Goal: Task Accomplishment & Management: Use online tool/utility

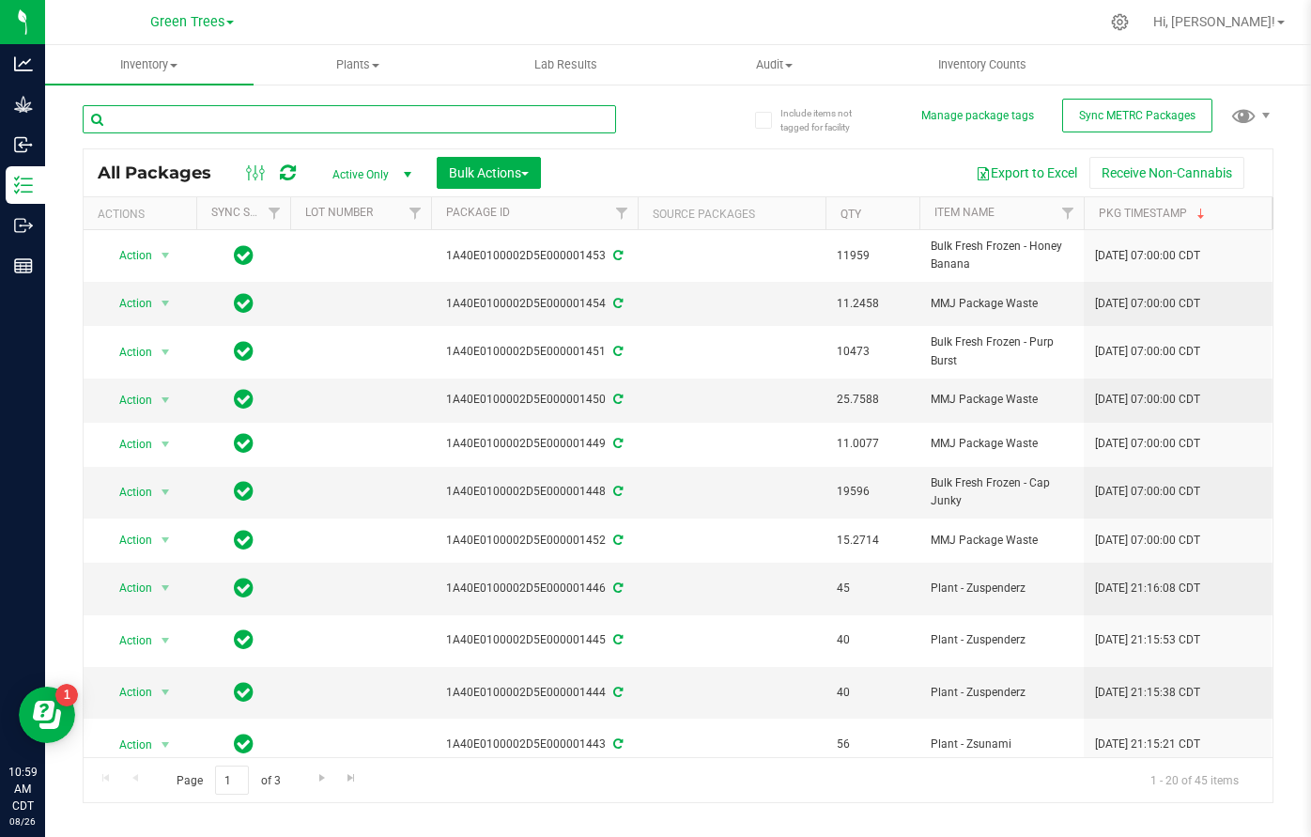
click at [238, 127] on input "text" at bounding box center [349, 119] width 533 height 28
click at [211, 29] on span "Green Trees" at bounding box center [187, 22] width 74 height 17
click at [200, 87] on link "Green Trees Lab" at bounding box center [191, 91] width 274 height 25
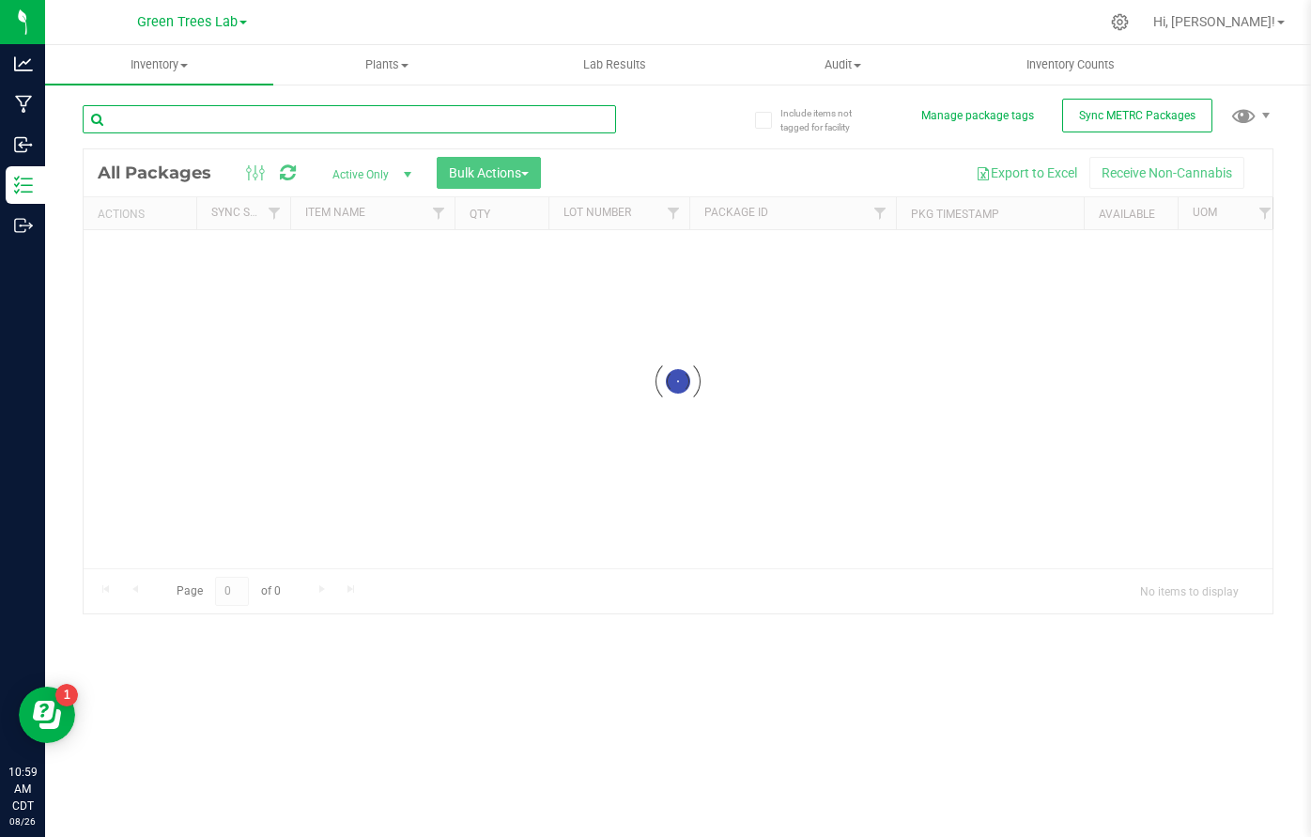
click at [254, 121] on input "text" at bounding box center [349, 119] width 533 height 28
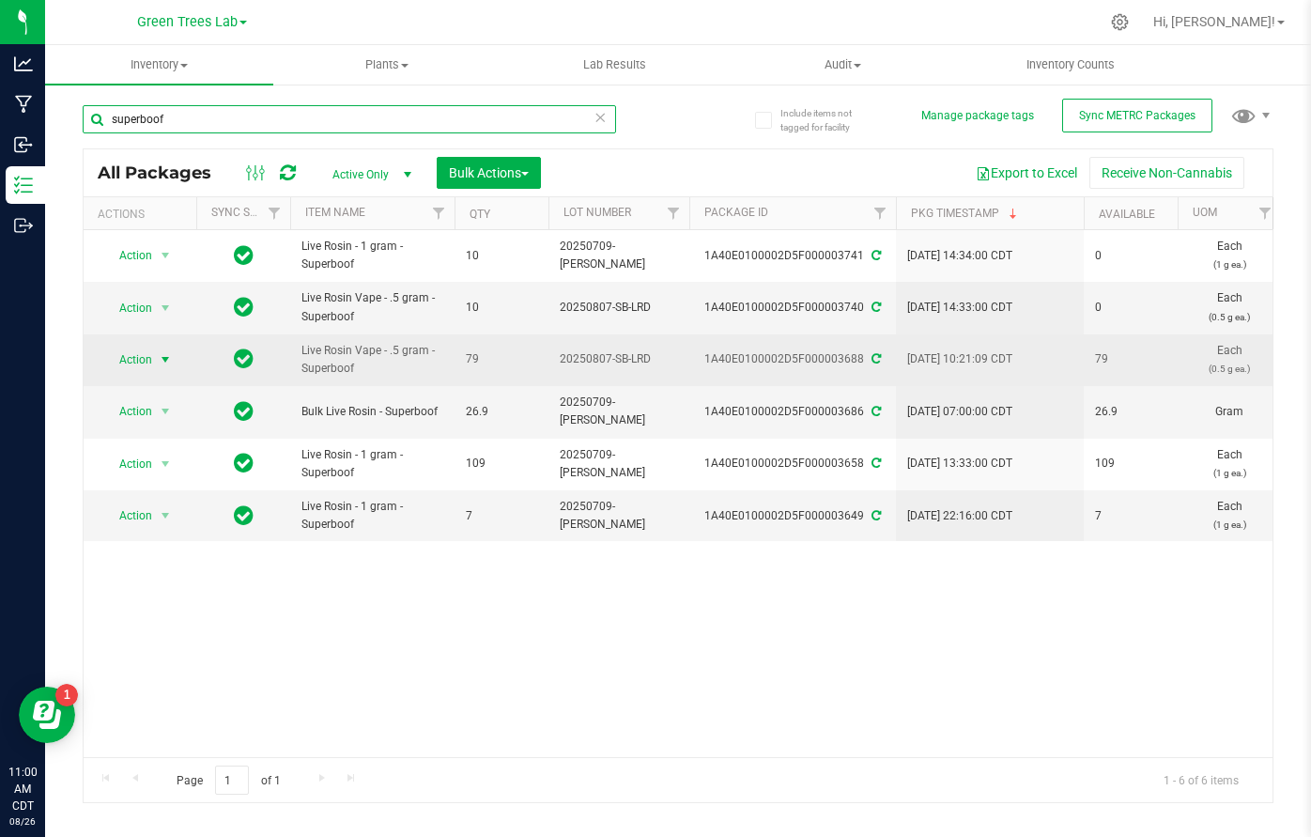
type input "superboof"
click at [161, 357] on span "select" at bounding box center [165, 359] width 15 height 15
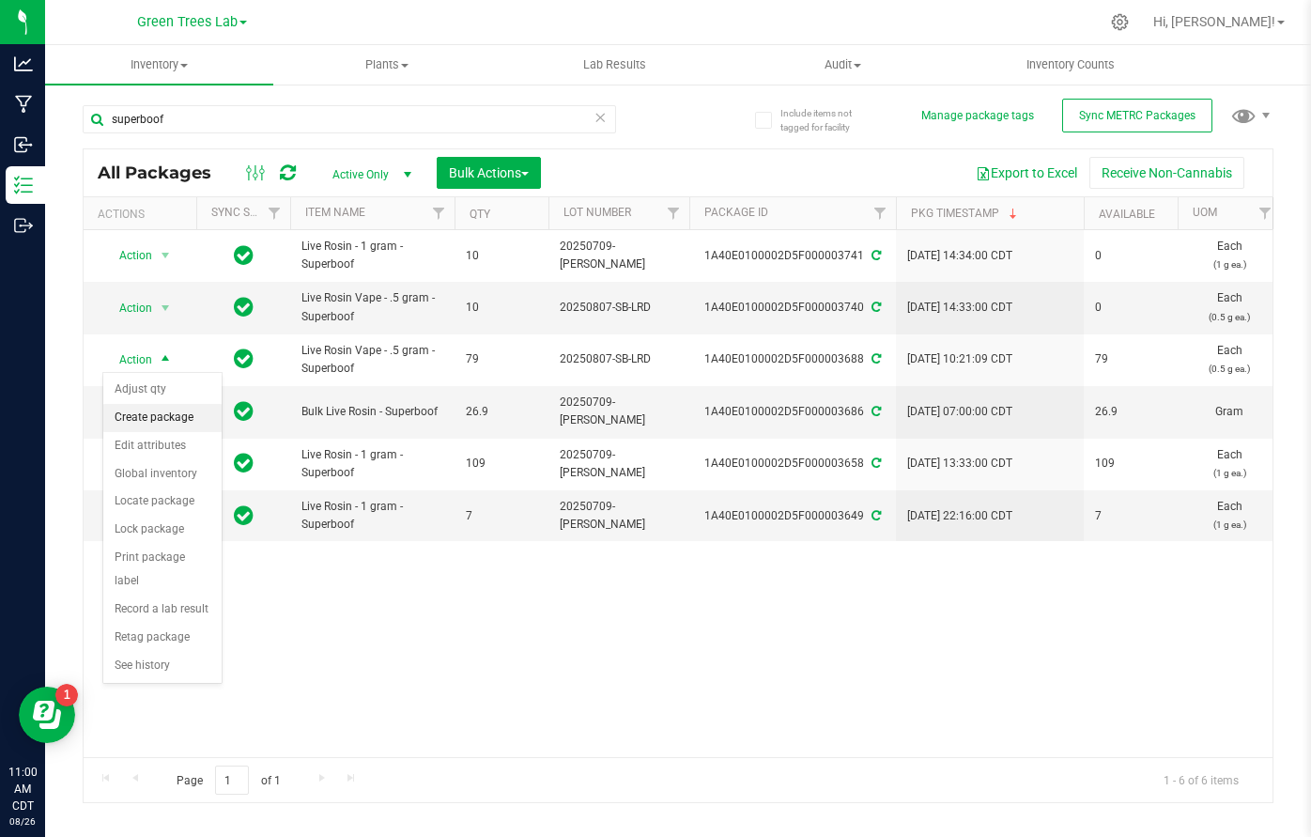
click at [162, 423] on li "Create package" at bounding box center [162, 418] width 118 height 28
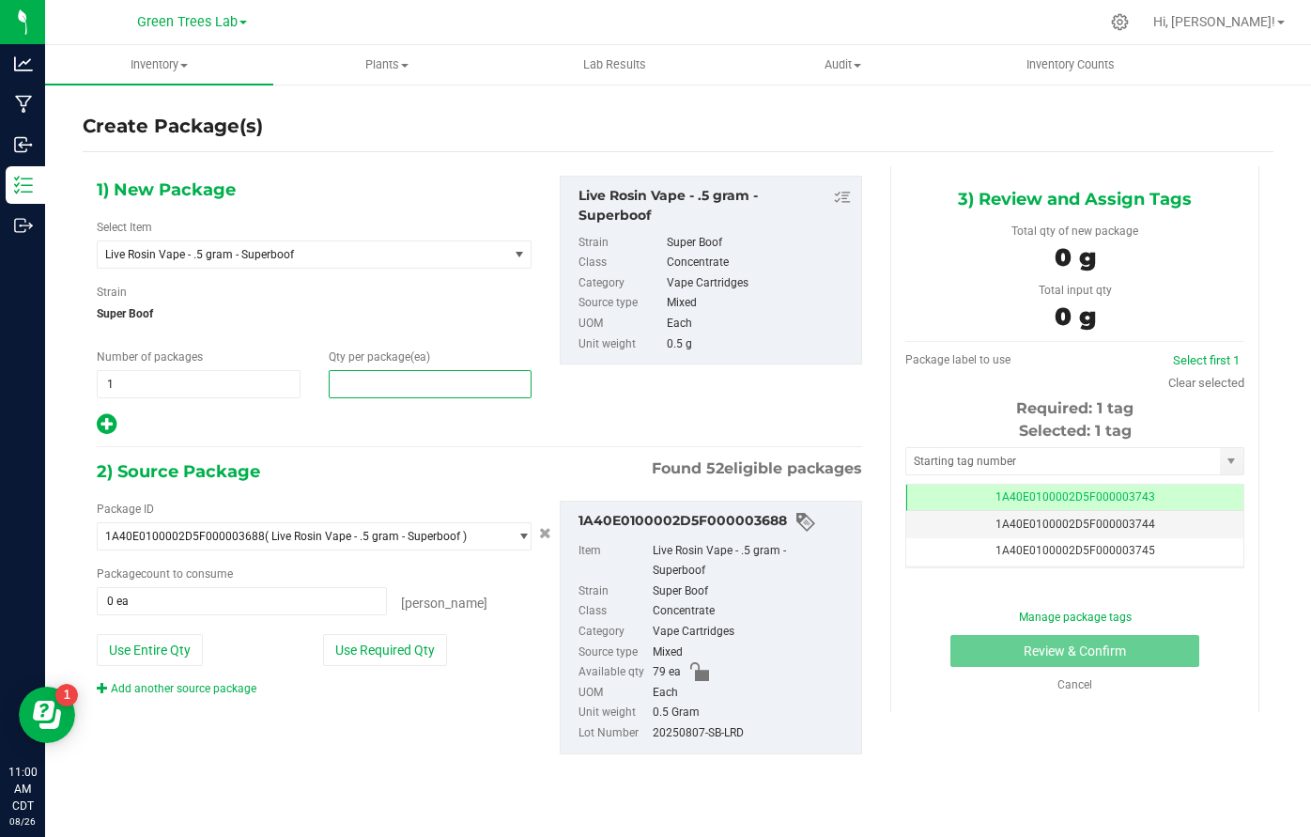
click at [430, 390] on span at bounding box center [431, 384] width 204 height 28
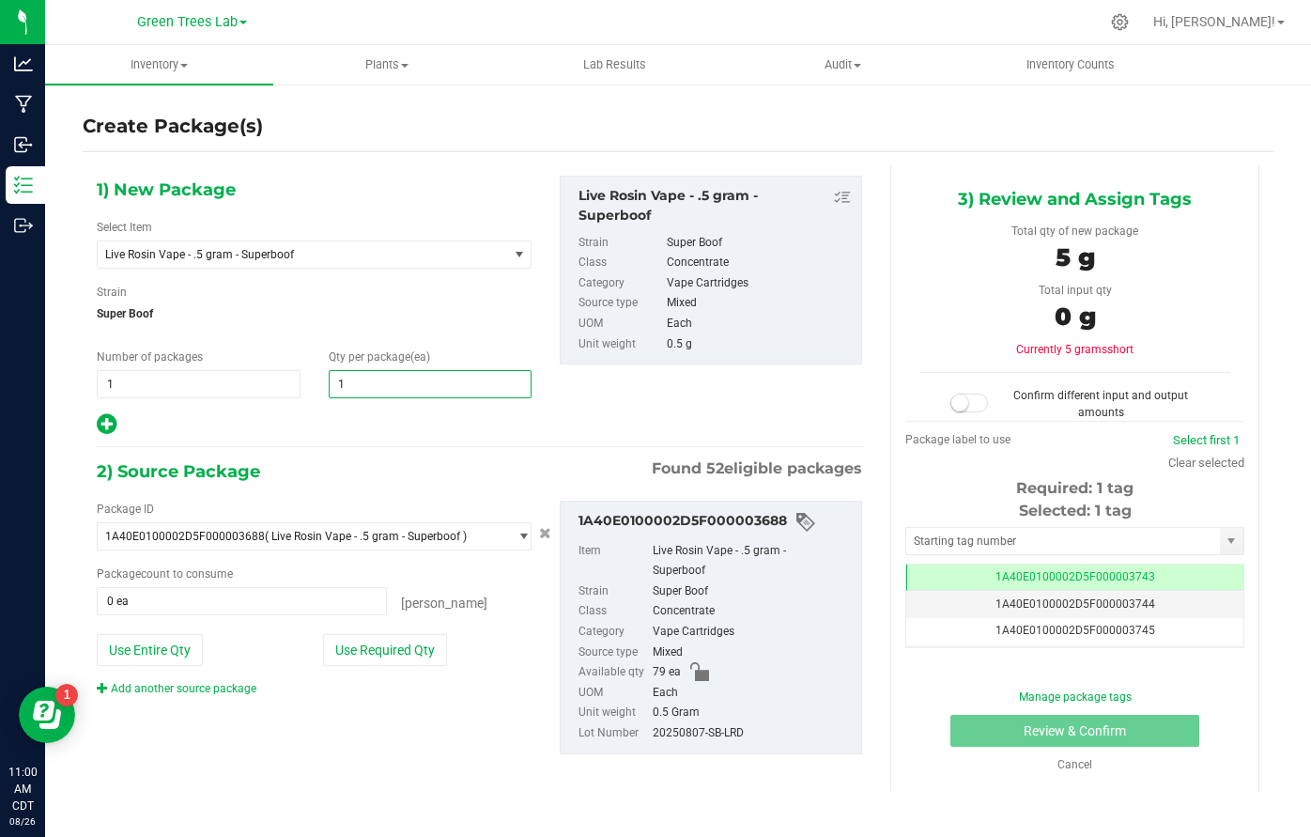
type input "10"
click at [401, 650] on button "Use Required Qty" at bounding box center [385, 650] width 124 height 32
type input "10 ea"
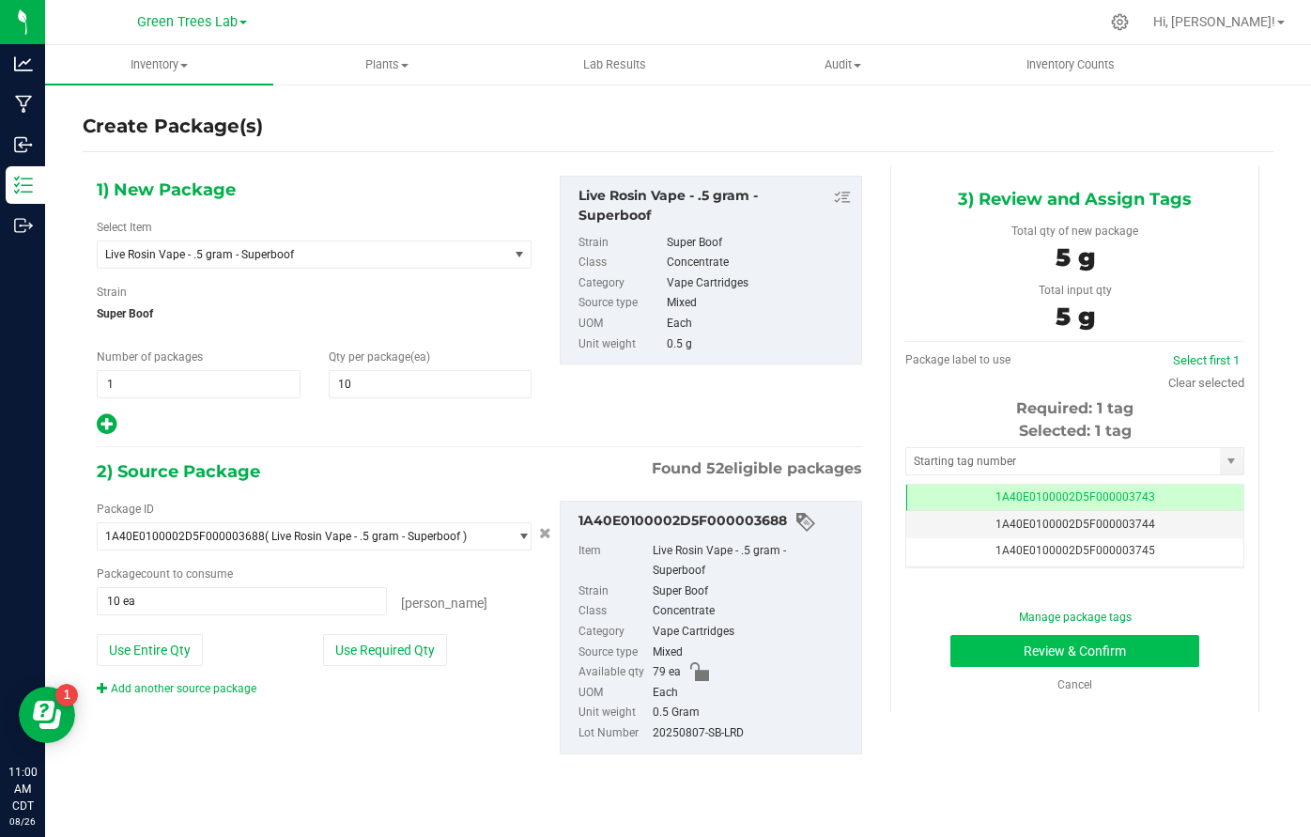
click at [1175, 644] on button "Review & Confirm" at bounding box center [1074, 651] width 249 height 32
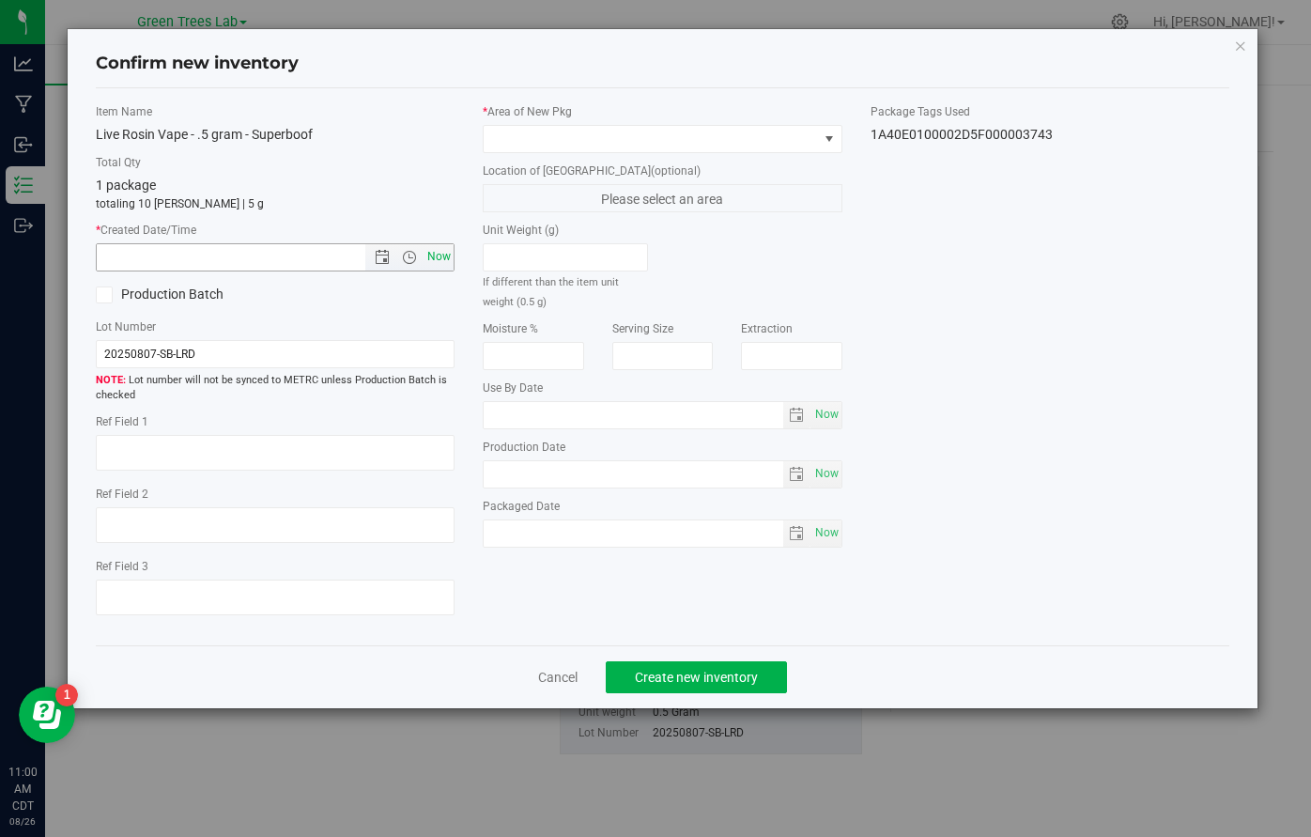
click at [443, 251] on span "Now" at bounding box center [439, 256] width 32 height 27
type input "[DATE] 11:00 AM"
click at [494, 134] on span at bounding box center [650, 139] width 334 height 26
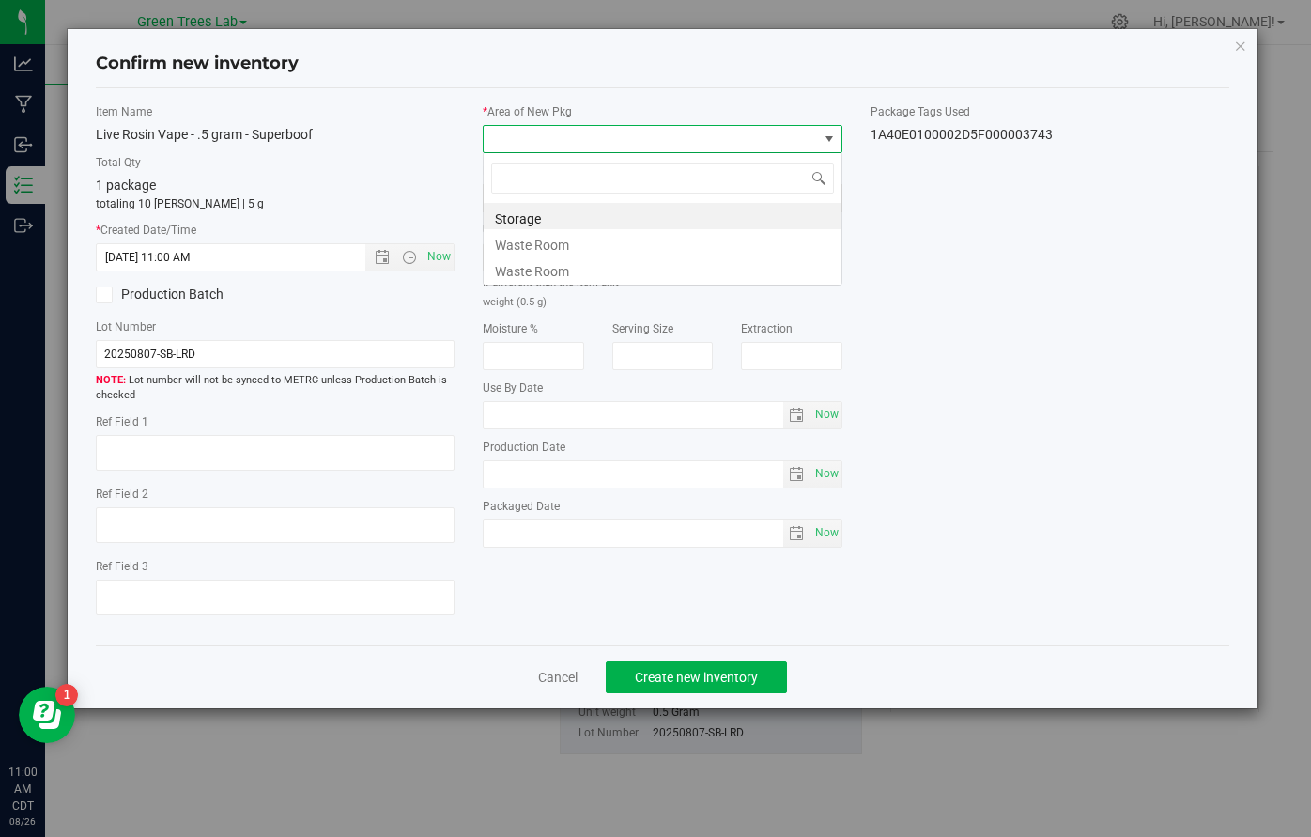
scroll to position [28, 359]
click at [526, 208] on li "Storage" at bounding box center [662, 216] width 358 height 26
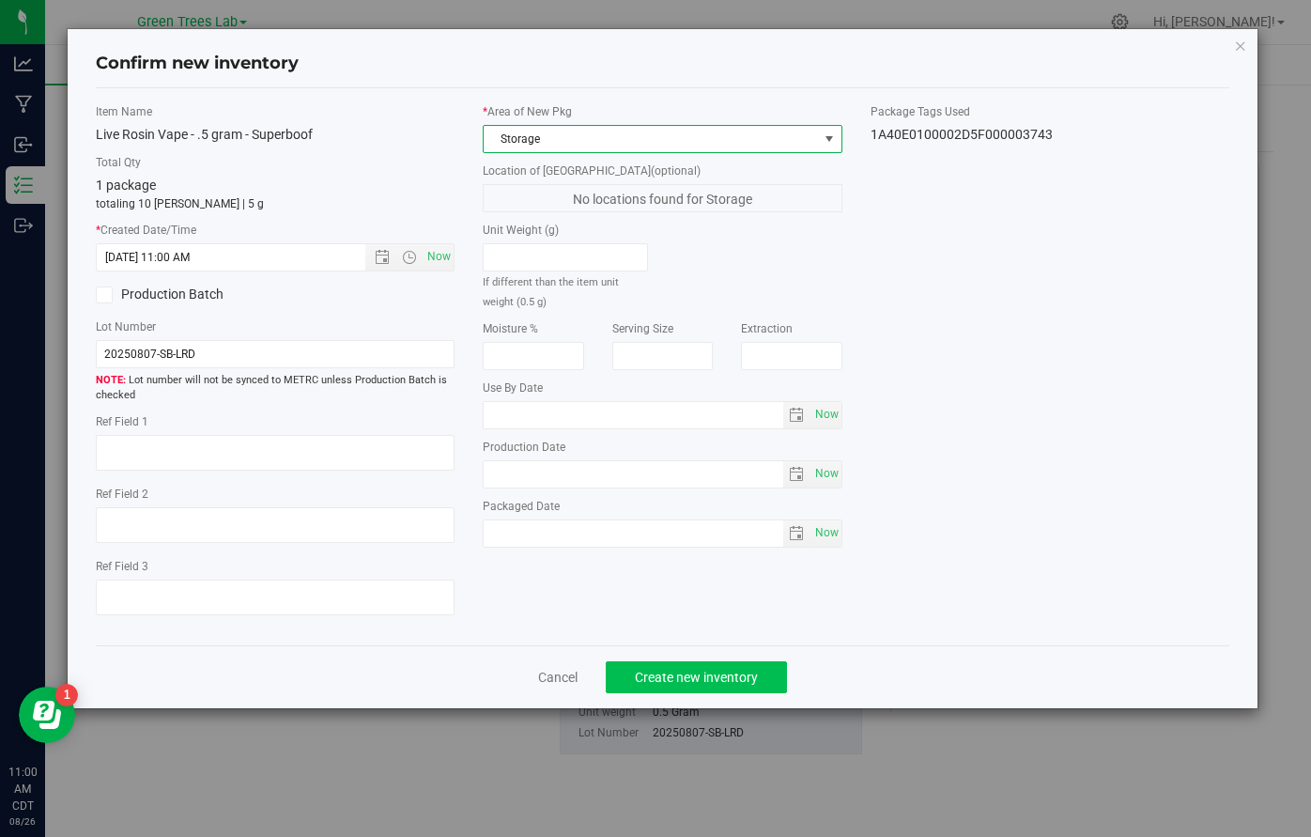
click at [751, 663] on button "Create new inventory" at bounding box center [696, 677] width 181 height 32
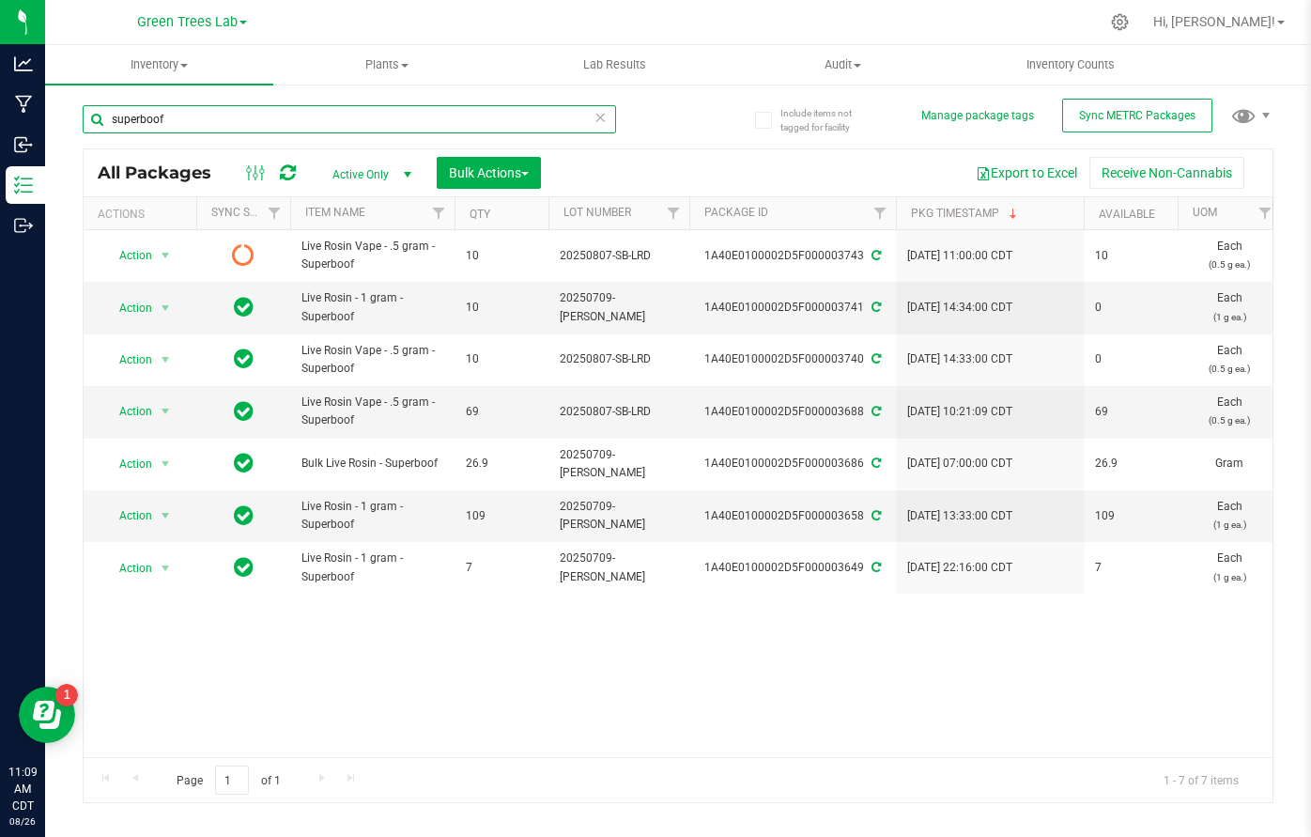
click at [187, 121] on input "superboof" at bounding box center [349, 119] width 533 height 28
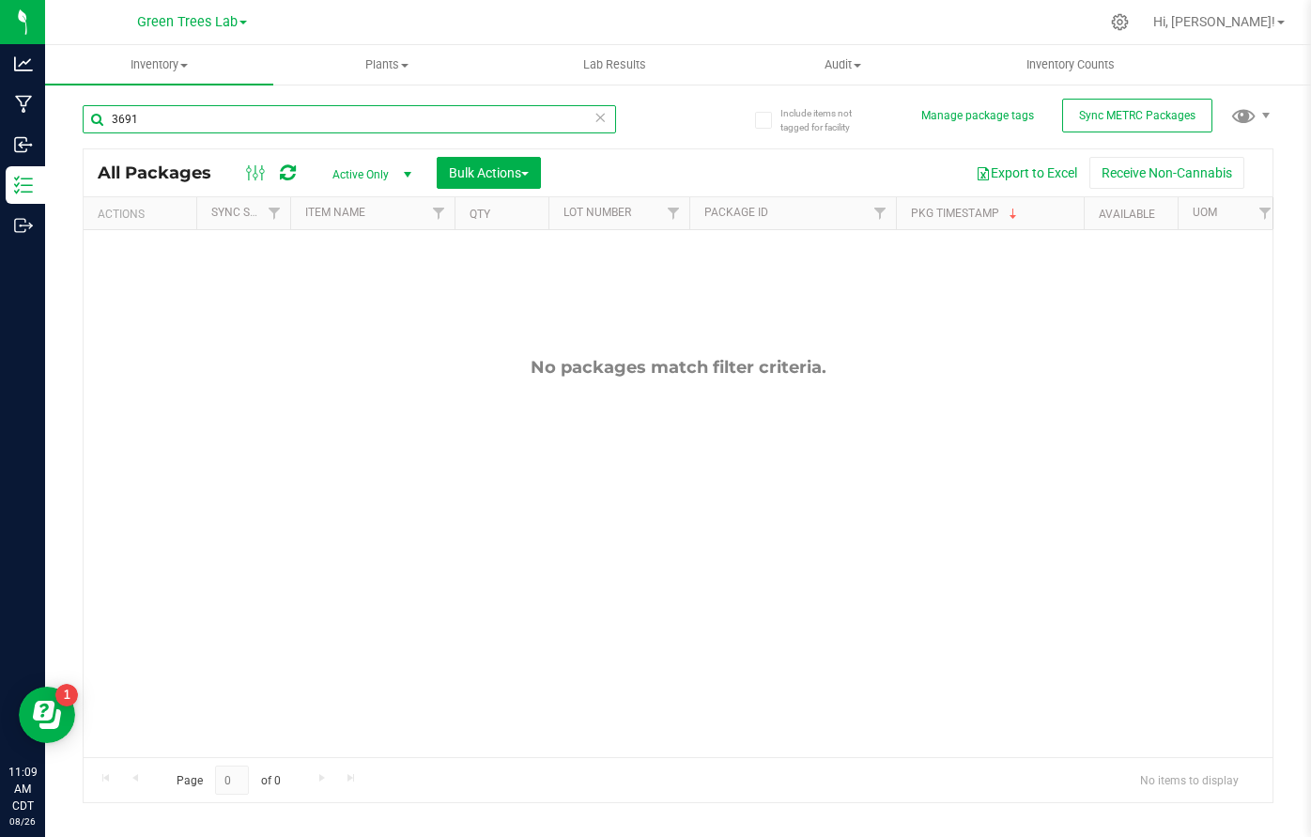
type input "3691"
click at [352, 172] on span "Active Only" at bounding box center [367, 174] width 103 height 26
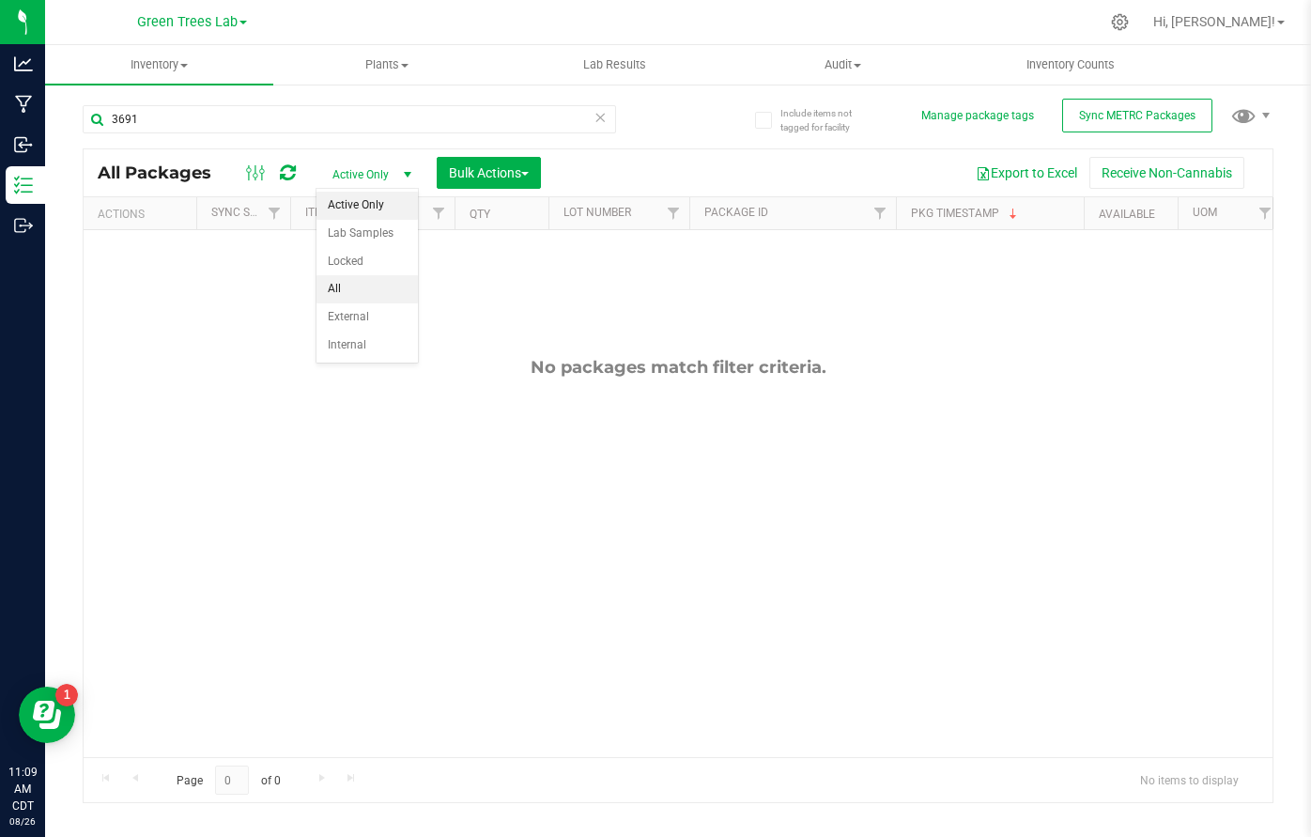
click at [341, 283] on li "All" at bounding box center [366, 289] width 101 height 28
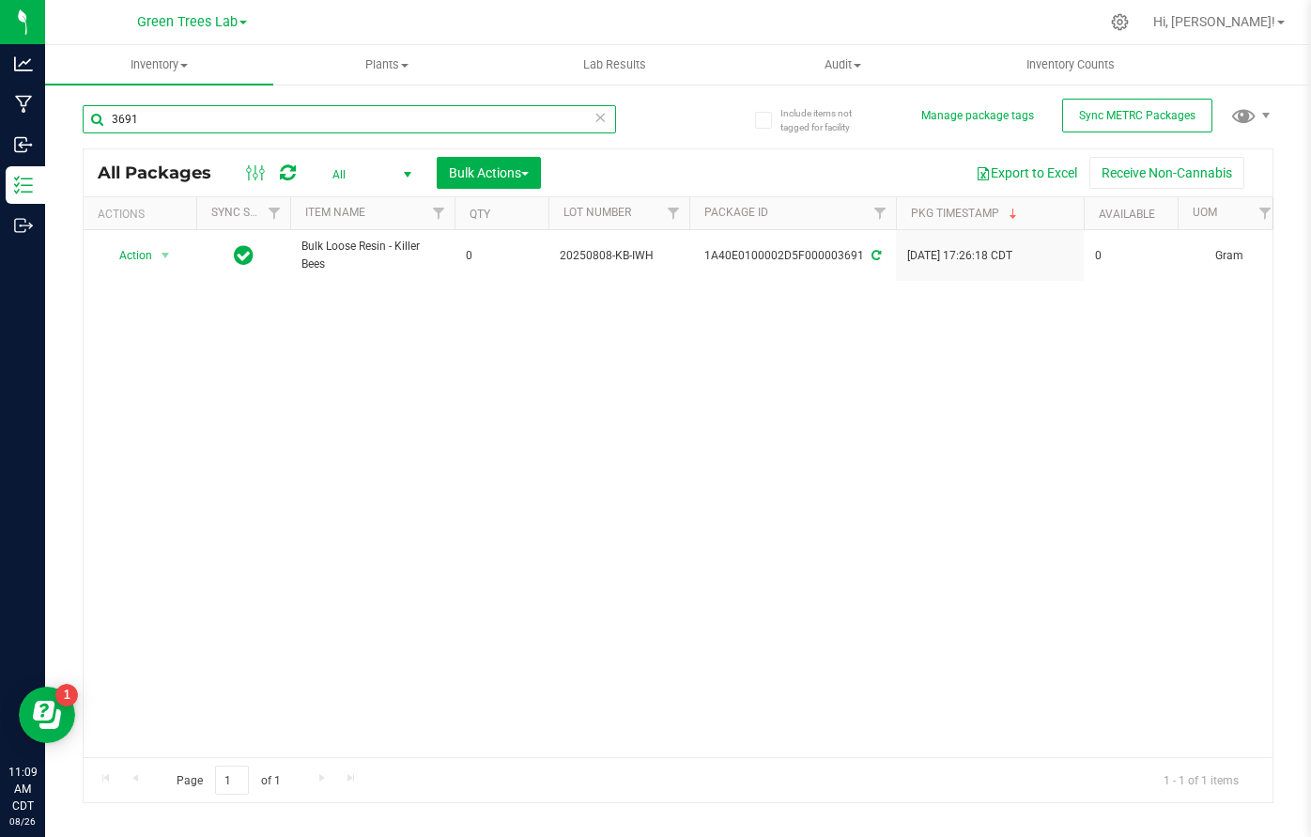
click at [289, 117] on input "3691" at bounding box center [349, 119] width 533 height 28
click at [266, 119] on input "3697" at bounding box center [349, 119] width 533 height 28
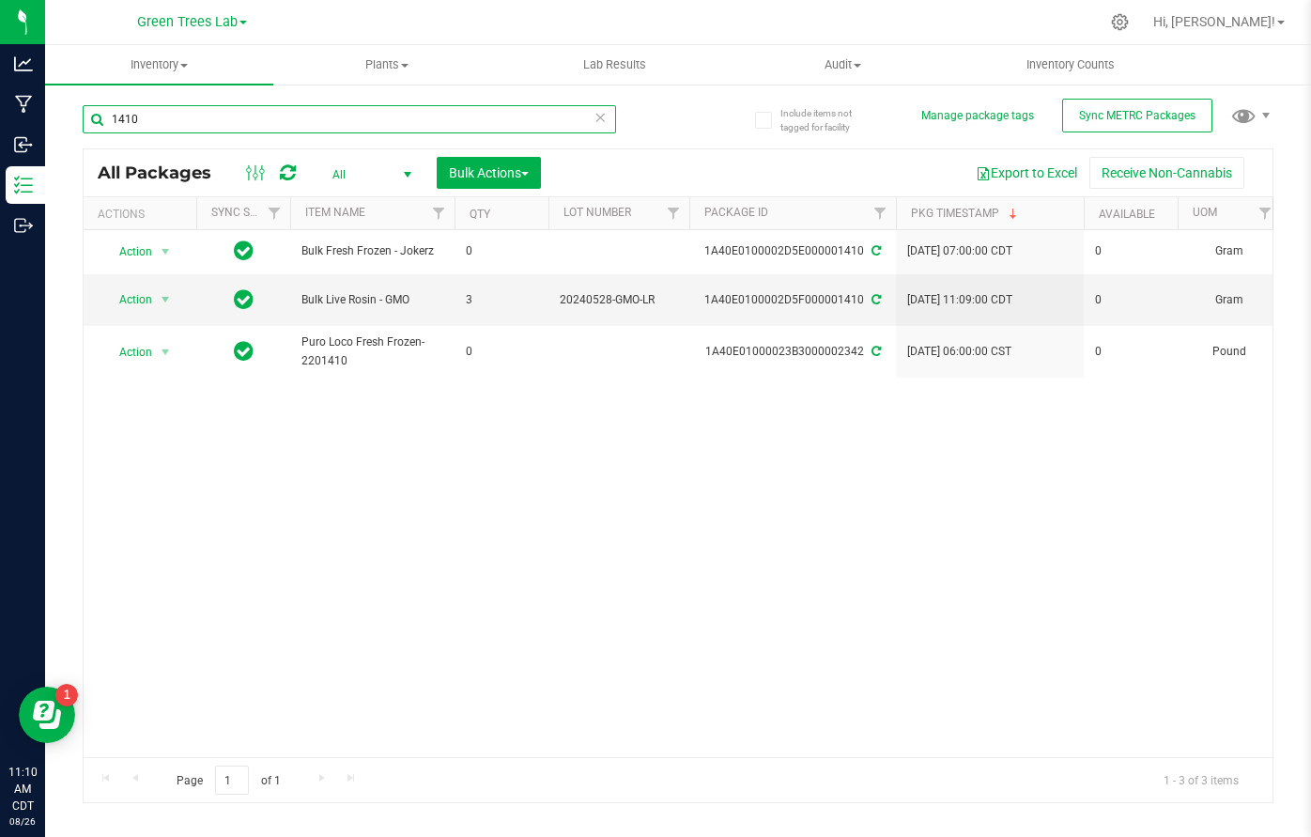
type input "1410"
click at [605, 116] on icon at bounding box center [600, 116] width 13 height 23
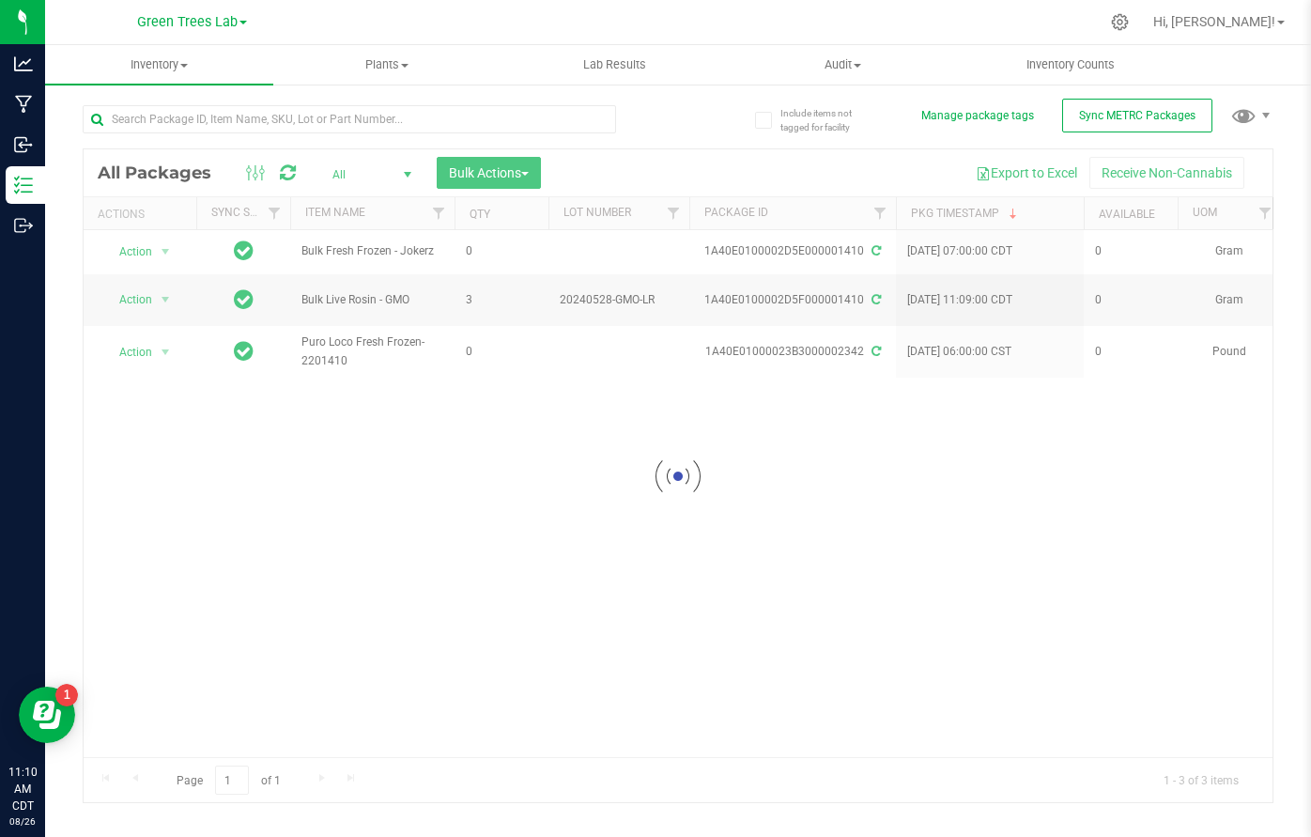
click at [331, 173] on div at bounding box center [678, 475] width 1189 height 652
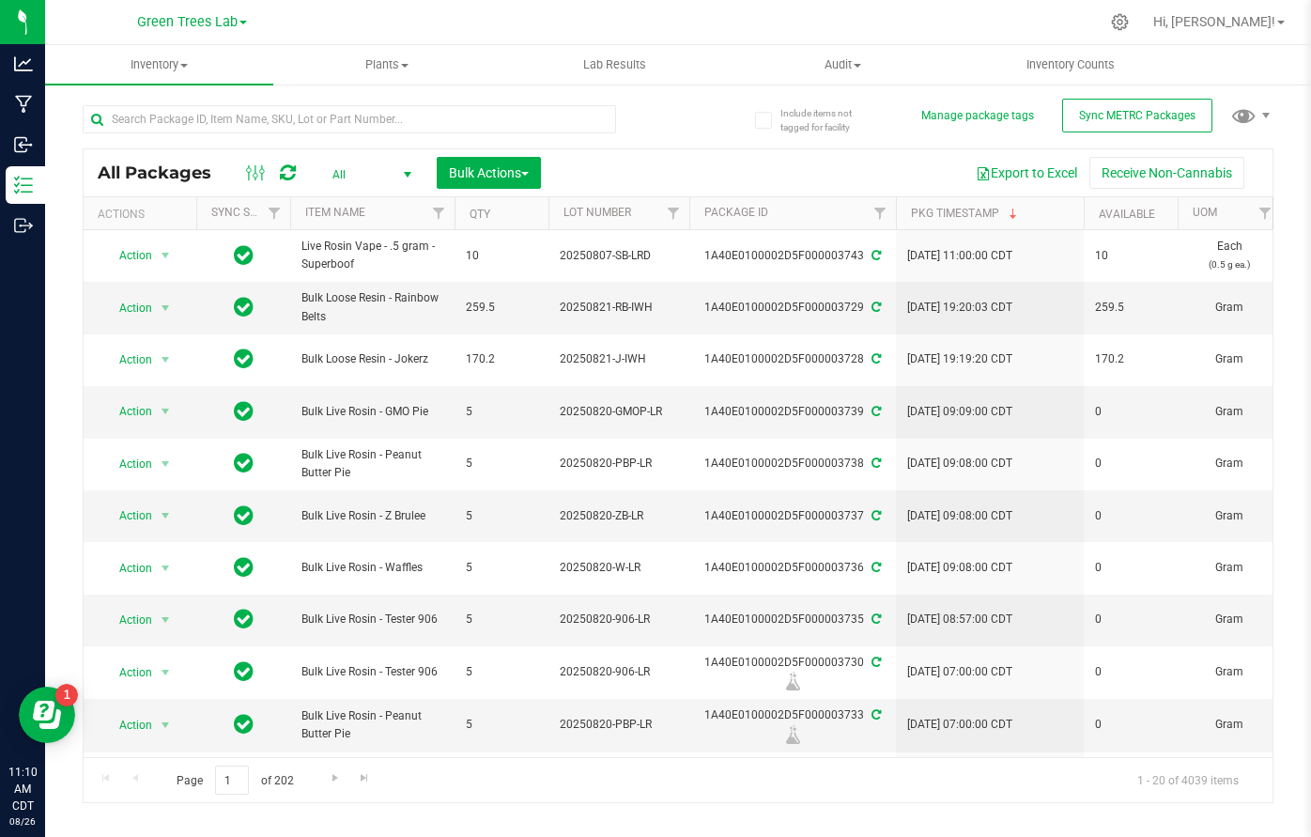
click at [330, 174] on span "All" at bounding box center [367, 174] width 103 height 26
click at [337, 208] on li "Active Only" at bounding box center [366, 206] width 101 height 28
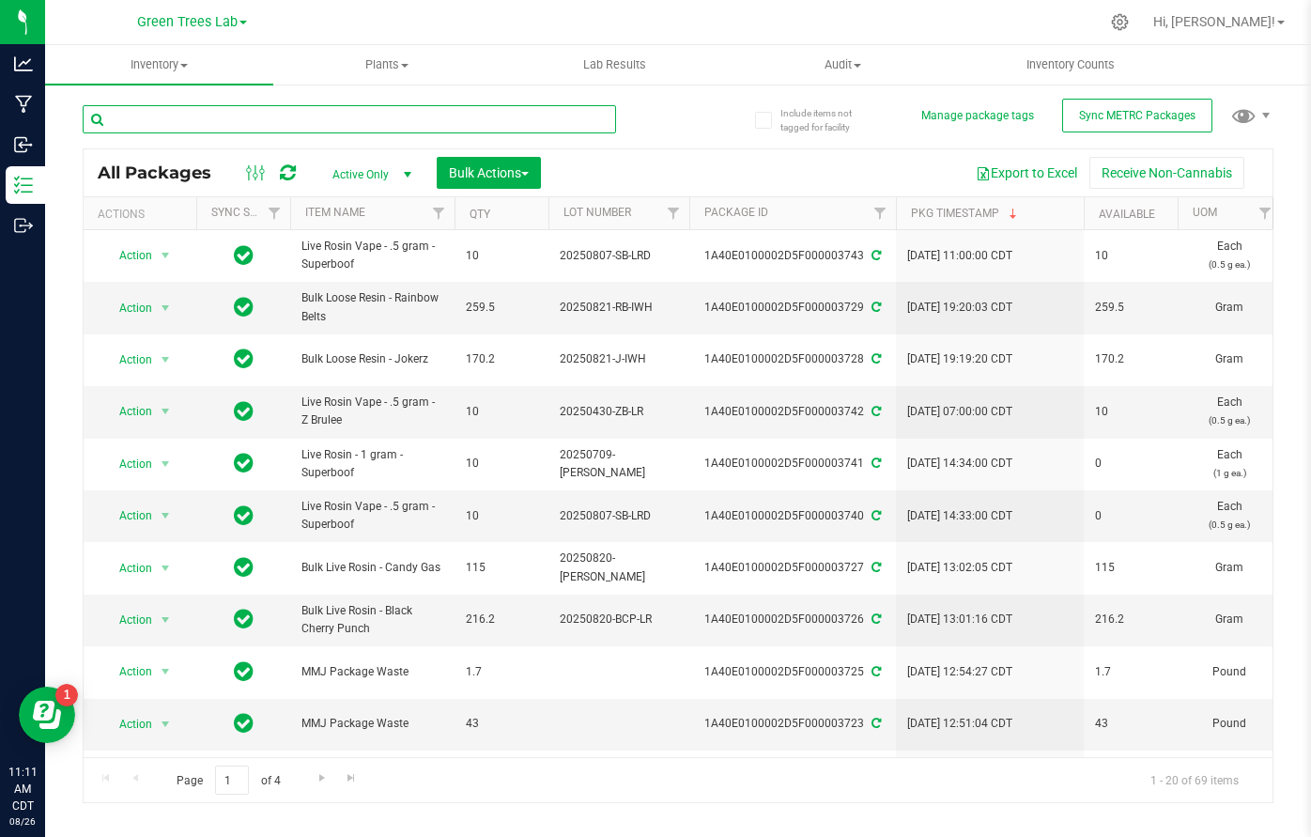
click at [209, 124] on input "text" at bounding box center [349, 119] width 533 height 28
click at [377, 105] on input "text" at bounding box center [349, 119] width 533 height 28
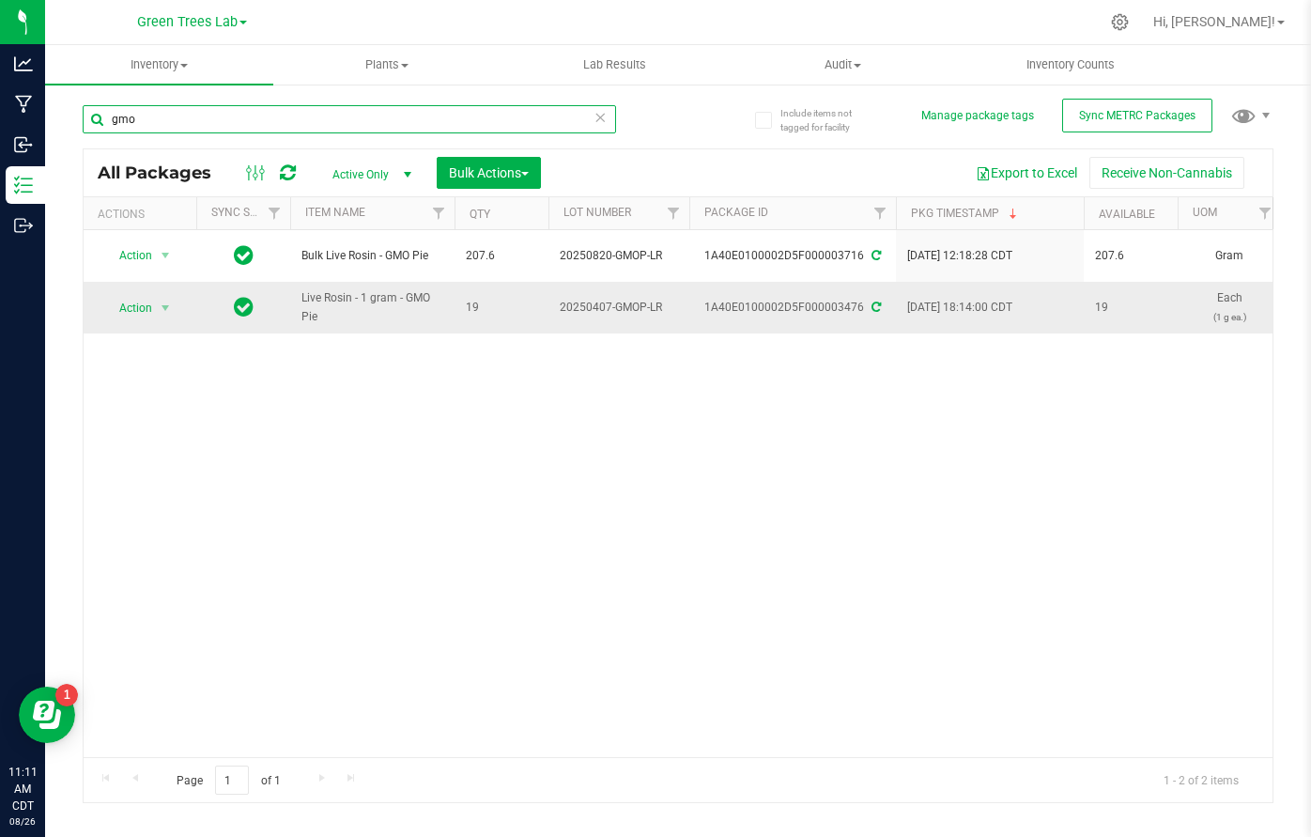
type input "gmo"
click at [171, 295] on span "select" at bounding box center [165, 308] width 23 height 26
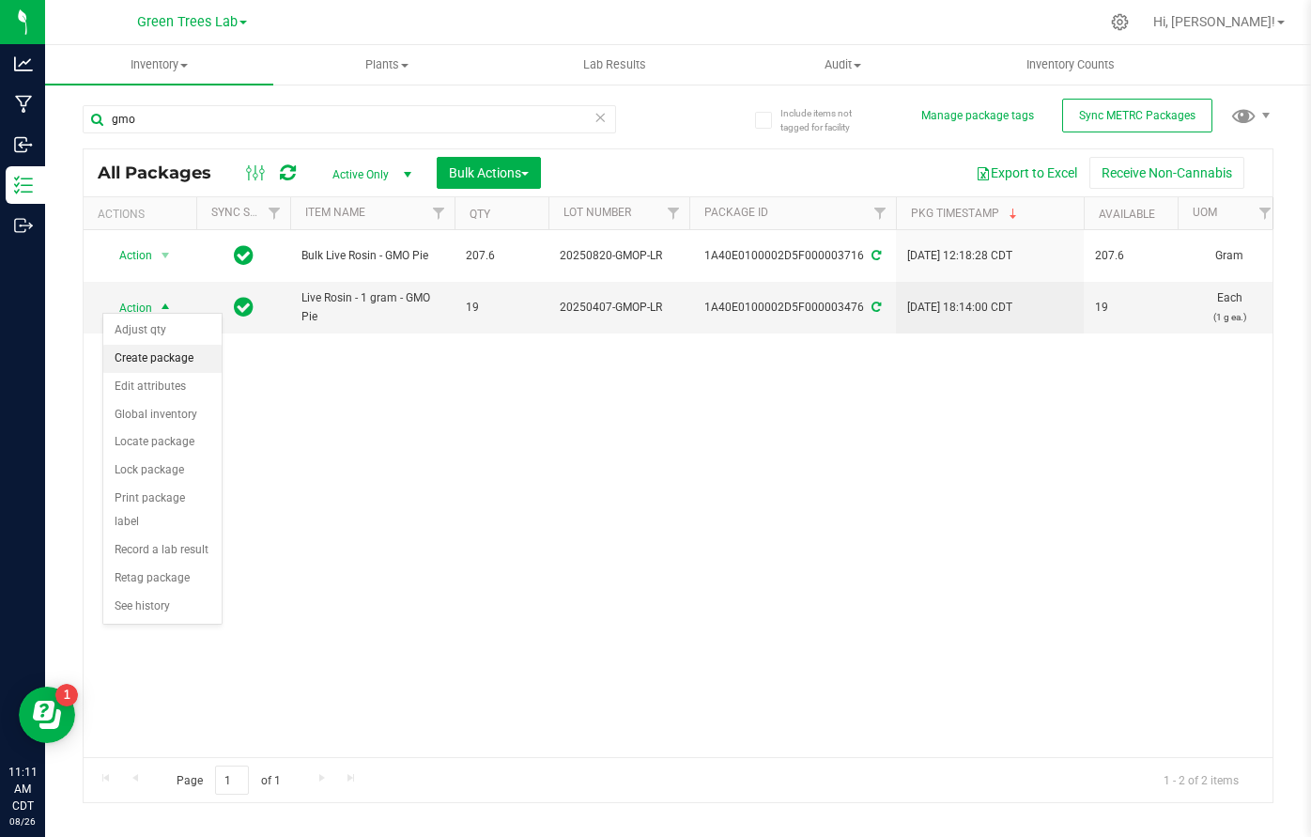
click at [171, 364] on li "Create package" at bounding box center [162, 359] width 118 height 28
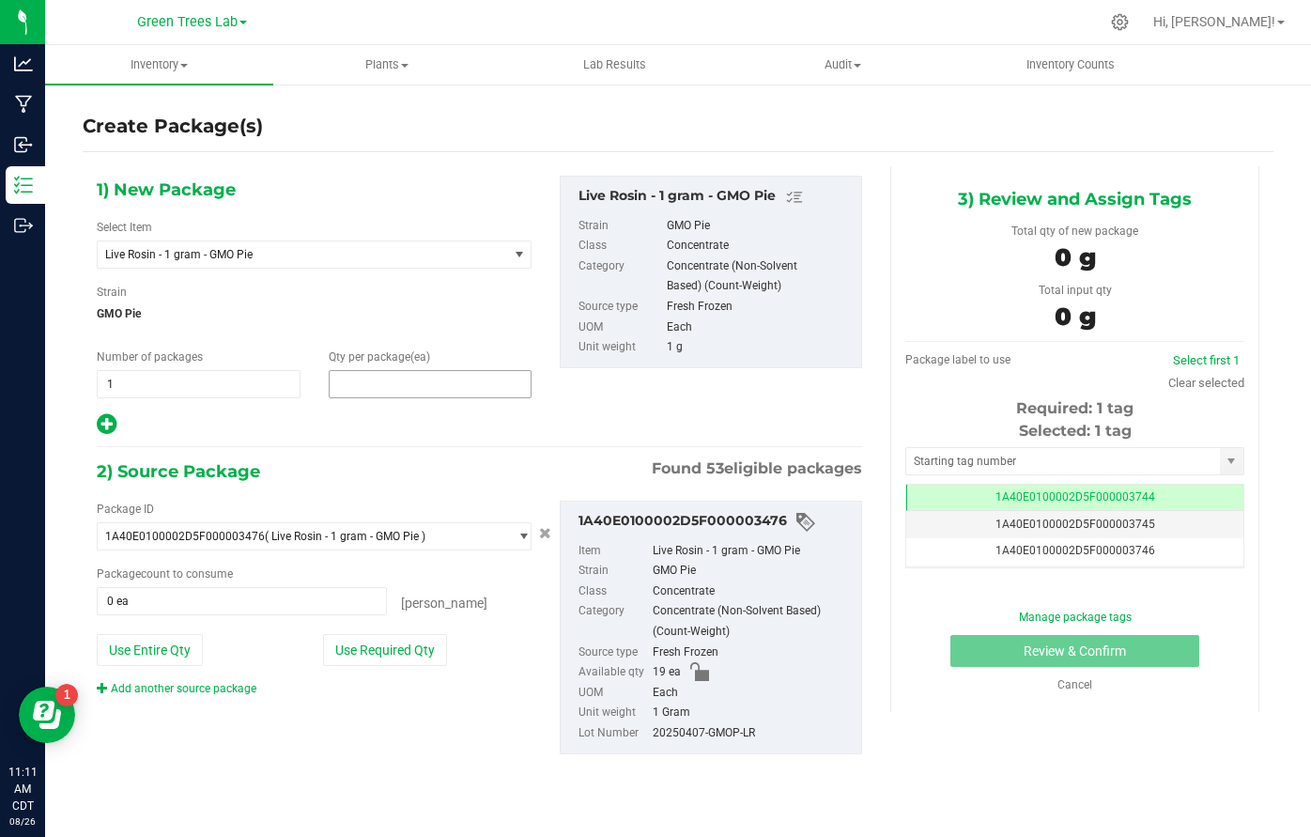
click at [419, 372] on span at bounding box center [431, 384] width 204 height 28
type input "4"
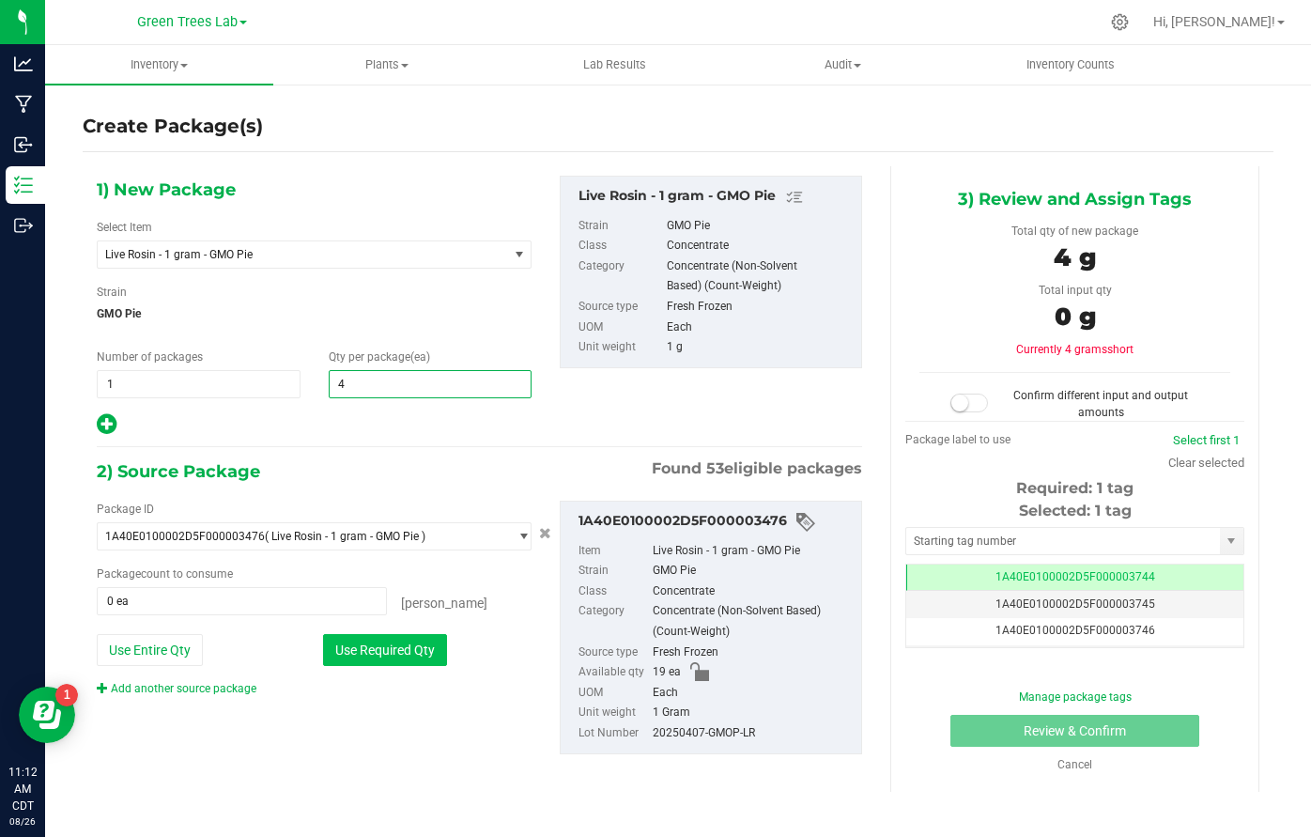
type input "4"
click at [403, 644] on button "Use Required Qty" at bounding box center [385, 650] width 124 height 32
type input "4 ea"
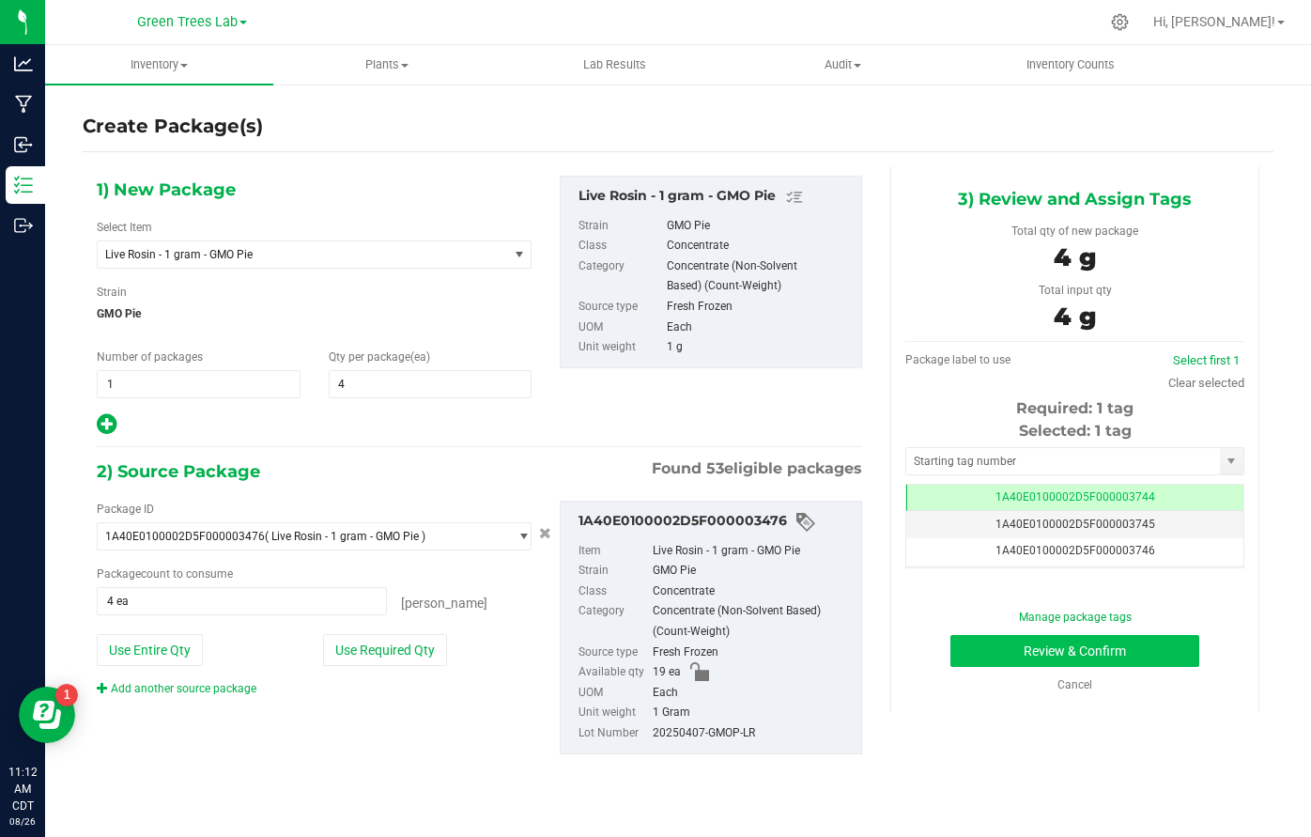
click at [1122, 655] on button "Review & Confirm" at bounding box center [1074, 651] width 249 height 32
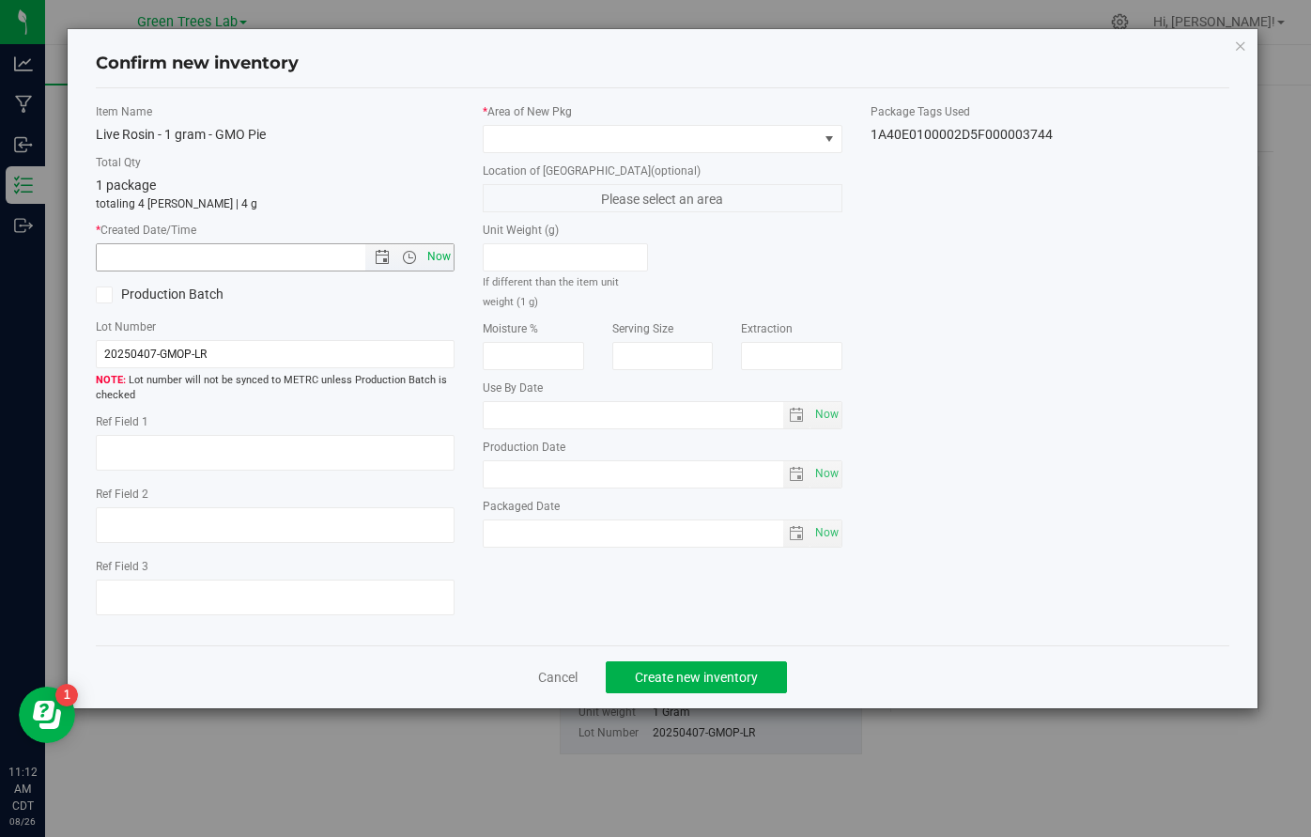
click at [434, 265] on span "Now" at bounding box center [439, 256] width 32 height 27
type input "[DATE] 11:12 AM"
click at [528, 136] on span at bounding box center [650, 139] width 334 height 26
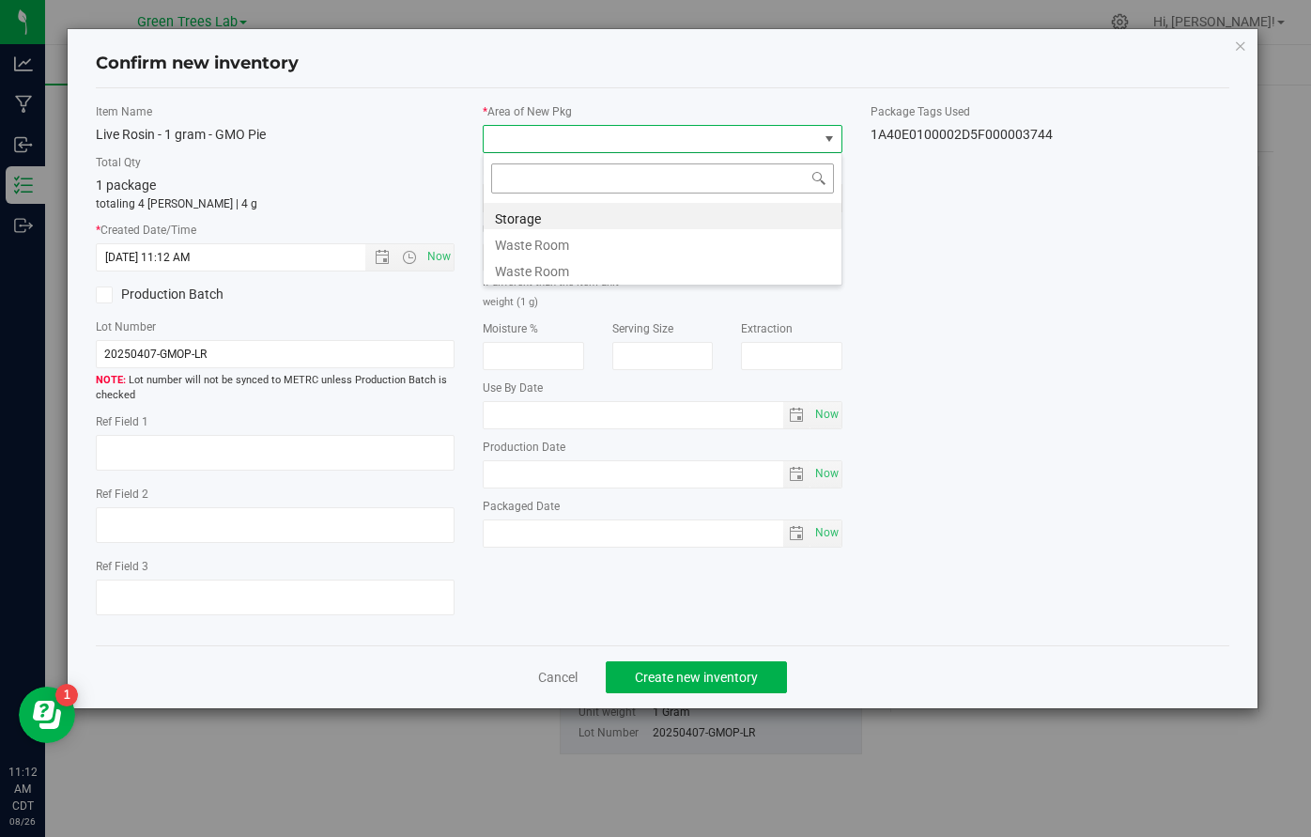
scroll to position [28, 359]
click at [525, 229] on li "Waste Room" at bounding box center [662, 242] width 358 height 26
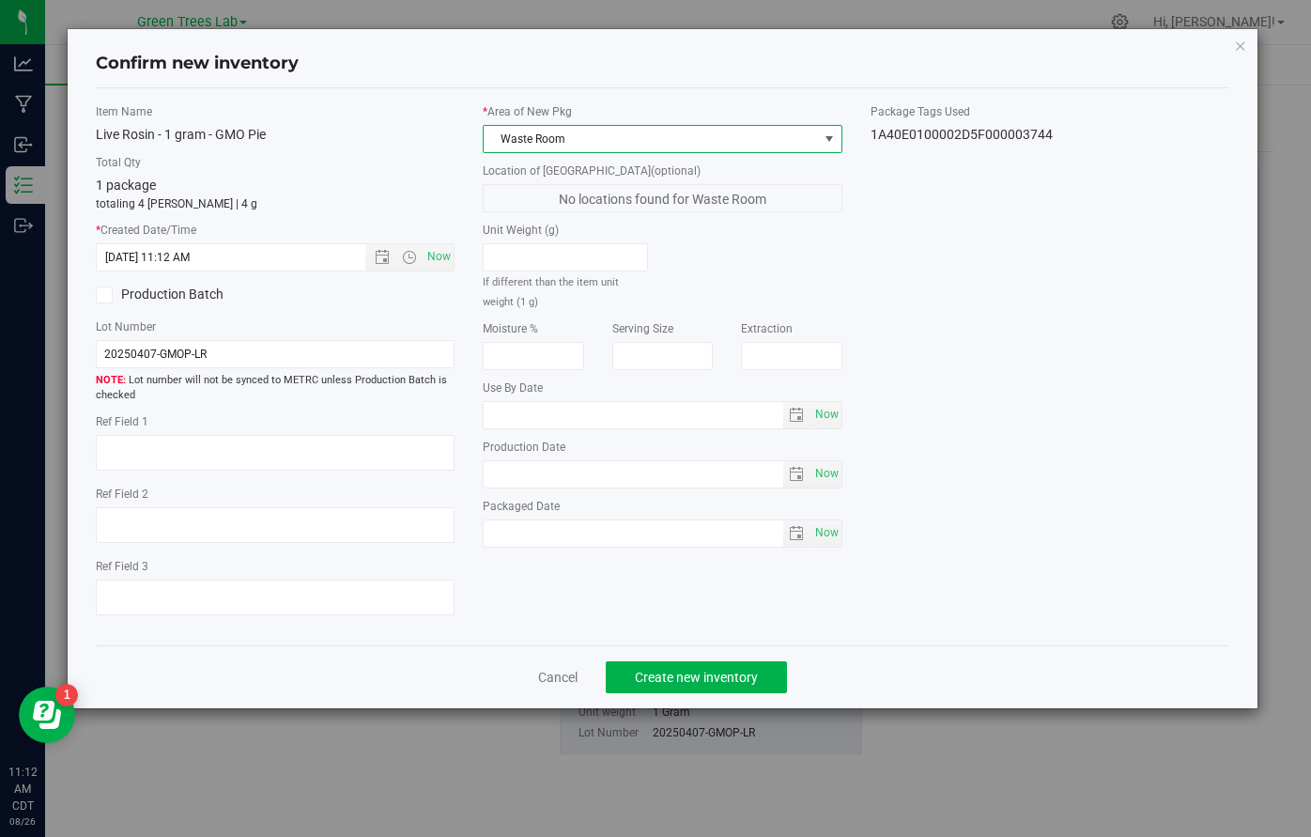
click at [543, 119] on div "* Area of [GEOGRAPHIC_DATA] Waste Room" at bounding box center [663, 128] width 360 height 50
click at [534, 137] on span "Waste Room" at bounding box center [650, 139] width 334 height 26
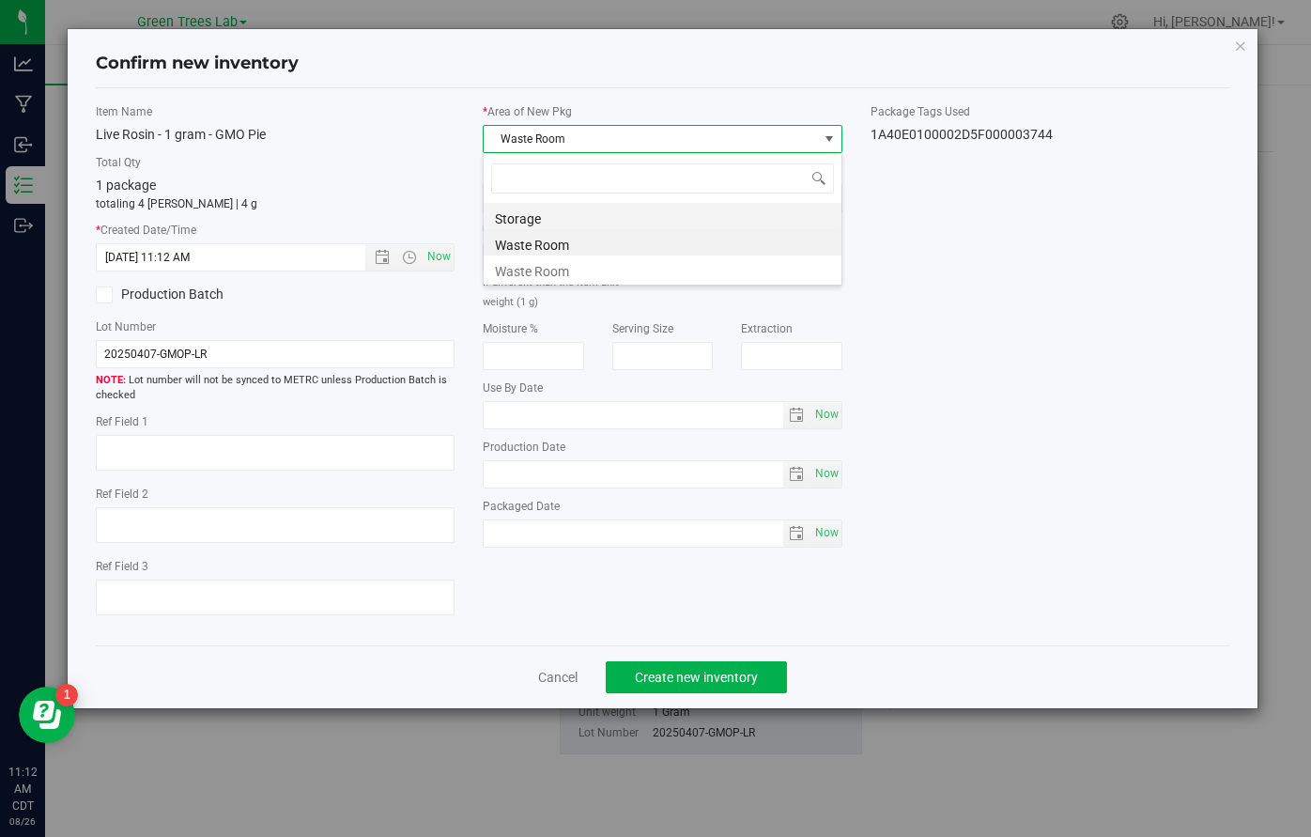
click at [527, 208] on li "Storage" at bounding box center [662, 216] width 358 height 26
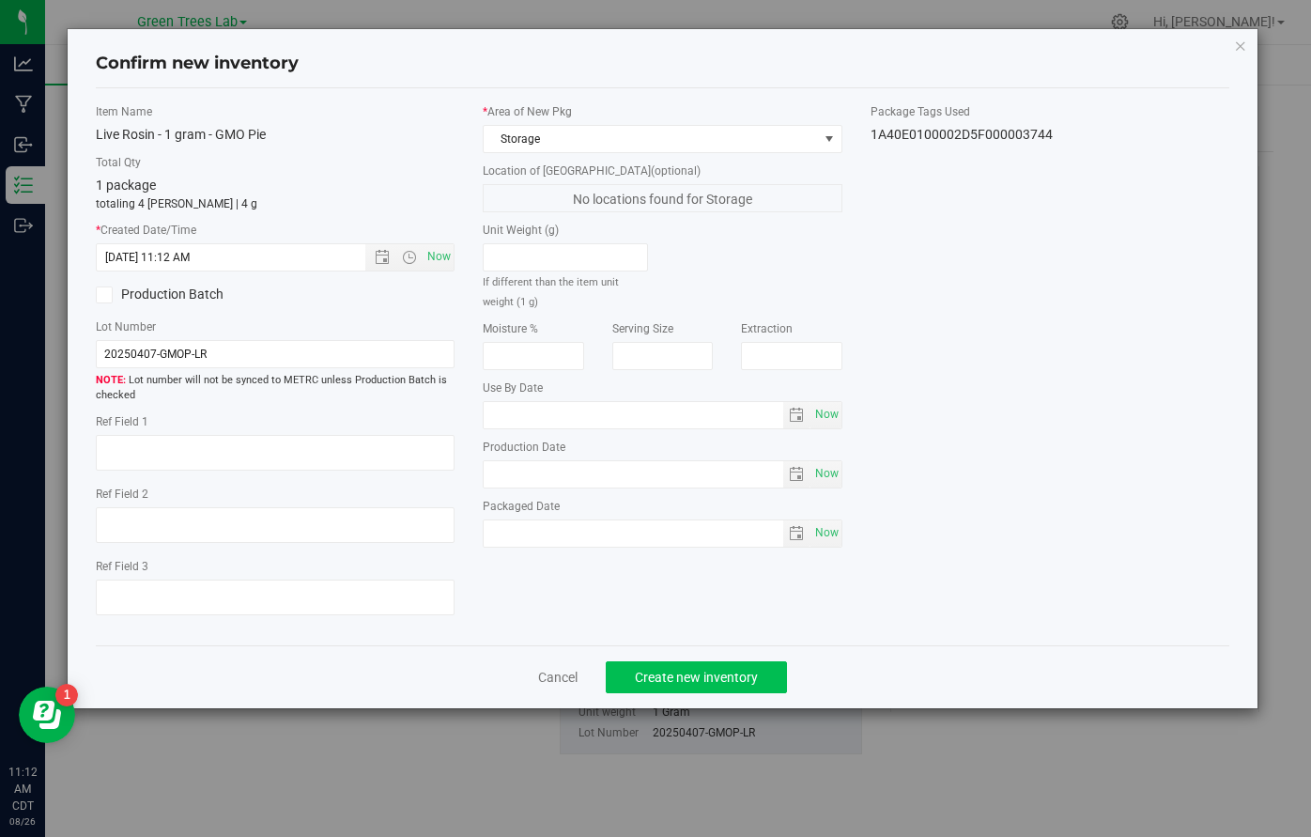
click at [692, 674] on span "Create new inventory" at bounding box center [696, 676] width 123 height 15
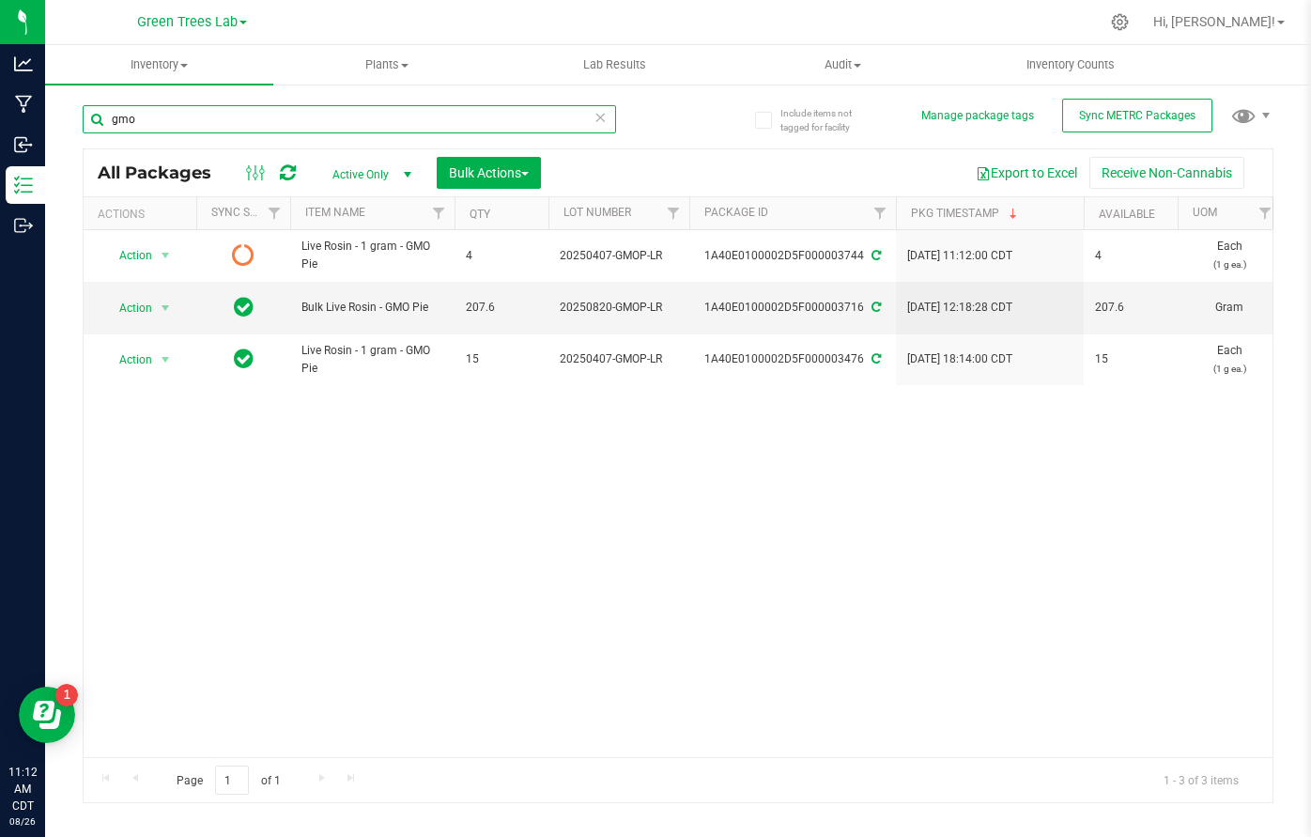
click at [208, 110] on input "gmo" at bounding box center [349, 119] width 533 height 28
type input "[PERSON_NAME]"
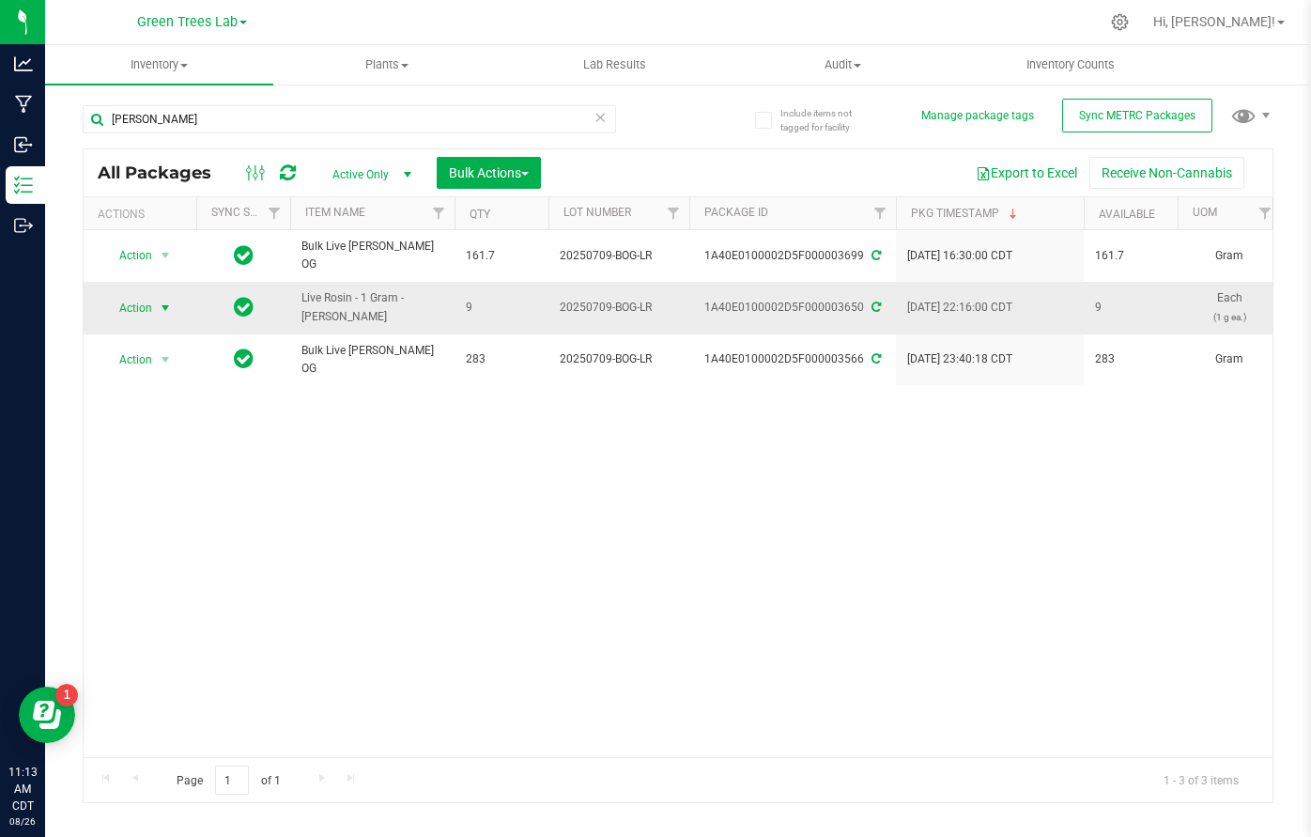
click at [161, 300] on span "select" at bounding box center [165, 307] width 15 height 15
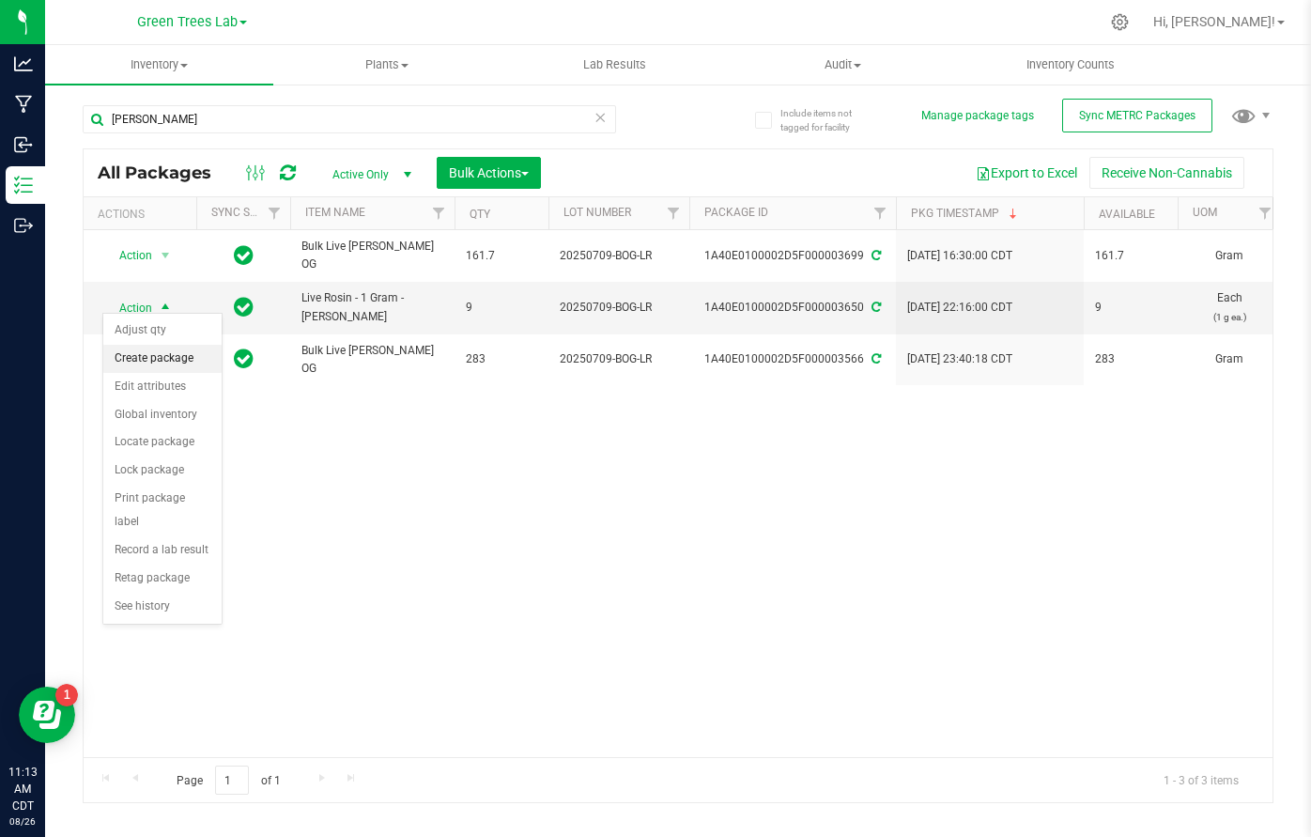
click at [167, 360] on li "Create package" at bounding box center [162, 359] width 118 height 28
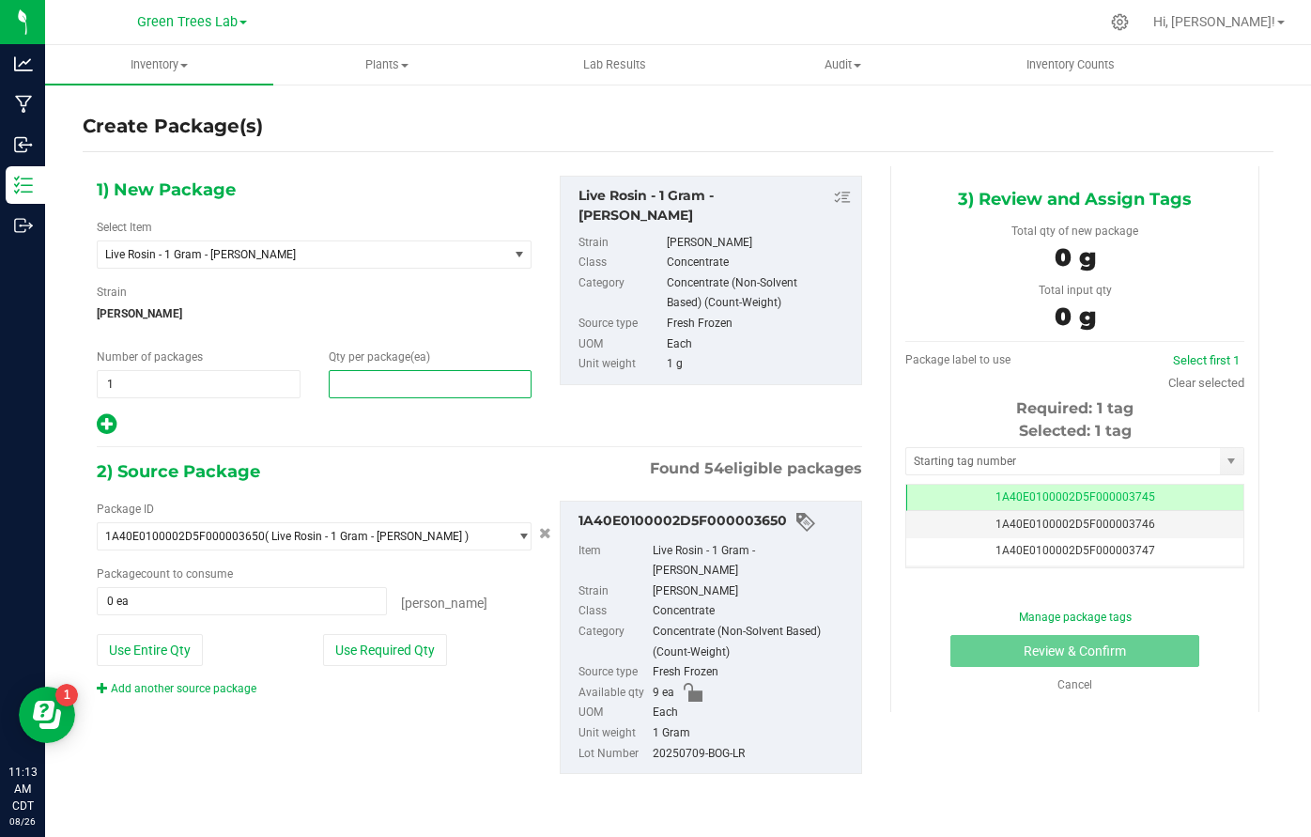
click at [381, 391] on span at bounding box center [431, 384] width 204 height 28
type input "2"
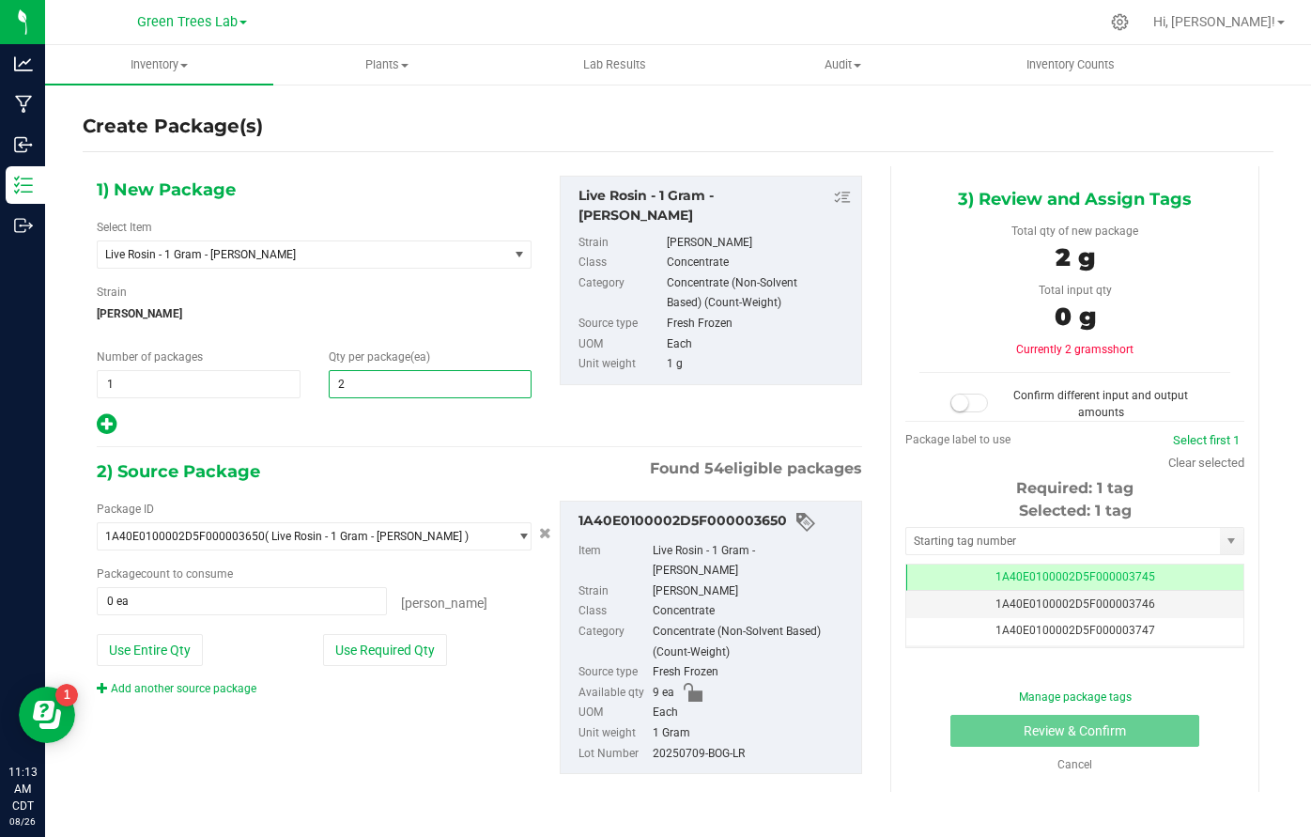
type input "2"
click at [402, 665] on div "Package ID 1A40E0100002D5F000003650 ( Live Rosin - 1 Gram - [PERSON_NAME] ) 1A4…" at bounding box center [314, 598] width 463 height 196
click at [404, 648] on button "Use Required Qty" at bounding box center [385, 650] width 124 height 32
type input "2 ea"
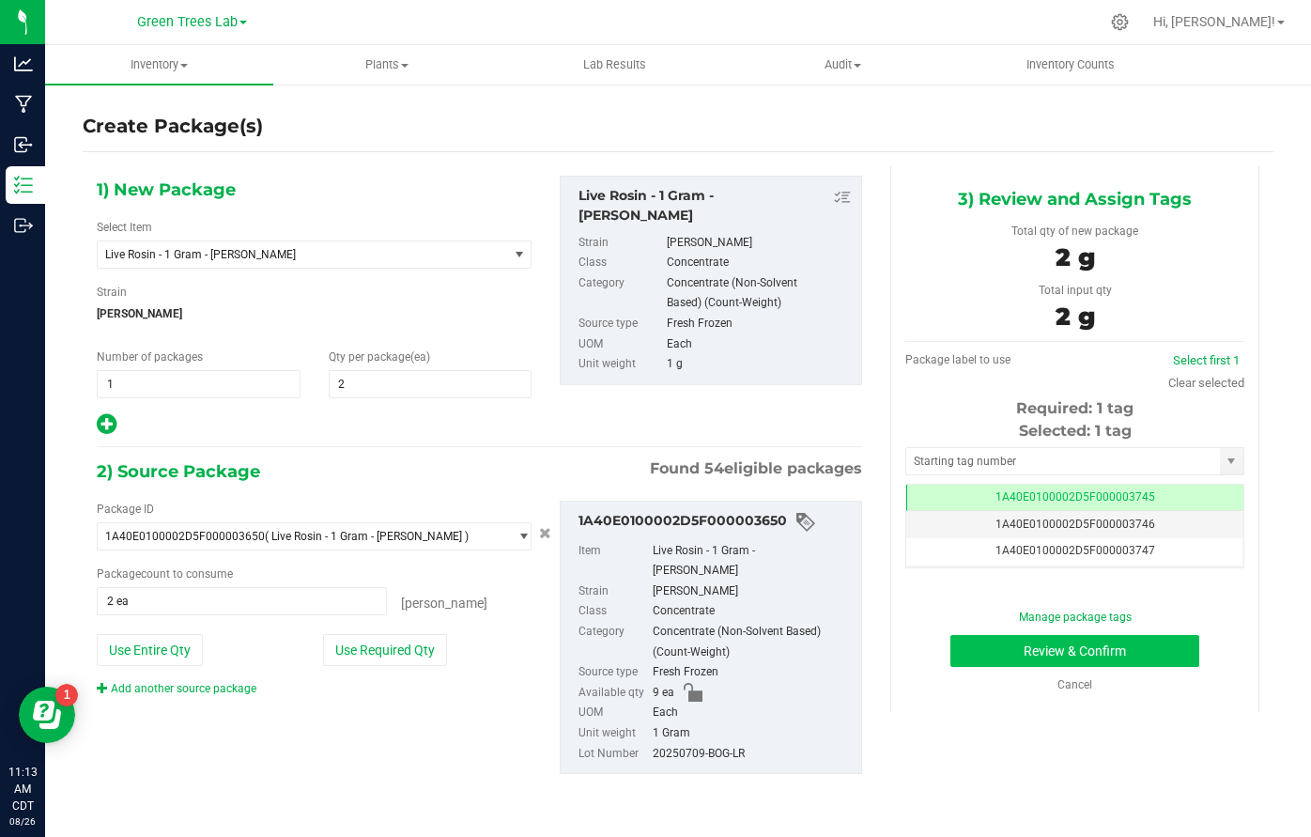
click at [1178, 637] on button "Review & Confirm" at bounding box center [1074, 651] width 249 height 32
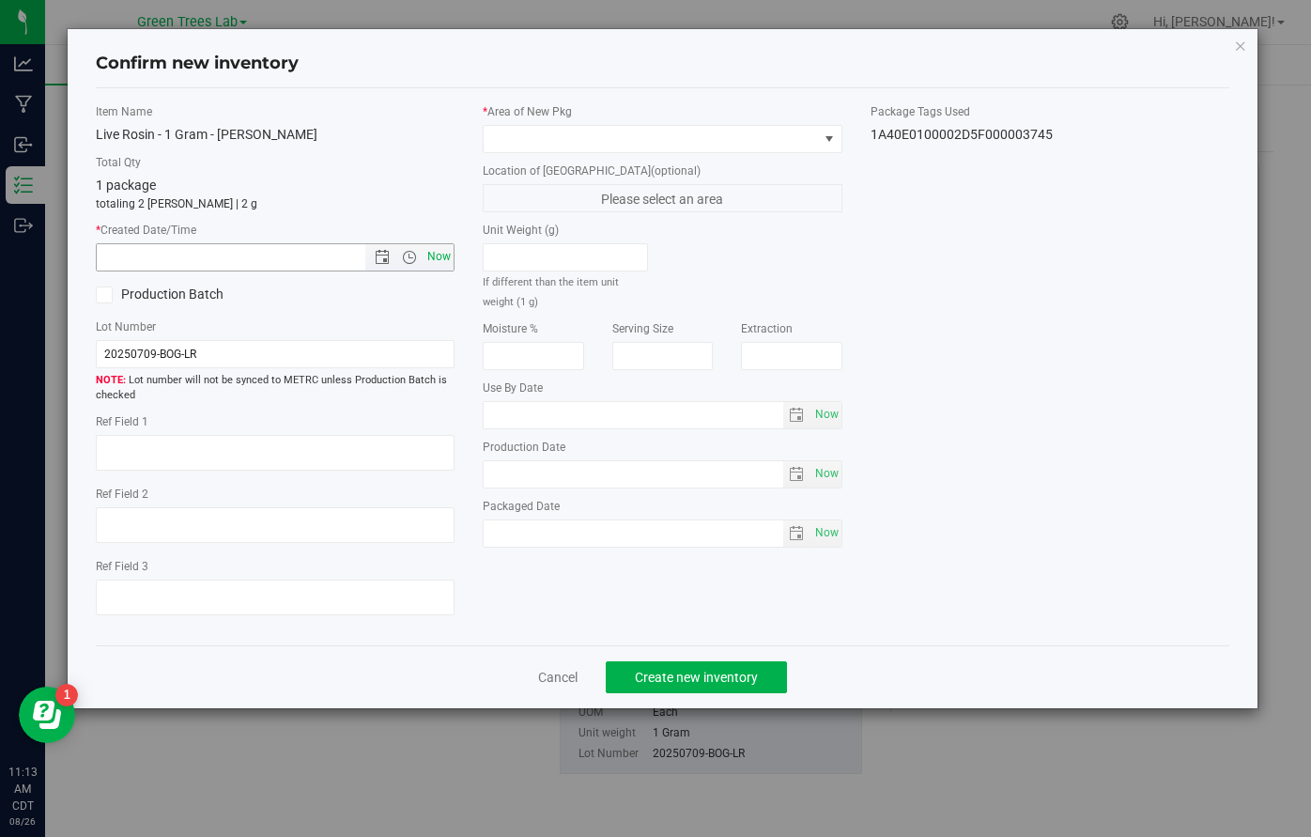
click at [446, 258] on span "Now" at bounding box center [439, 256] width 32 height 27
type input "[DATE] 11:13 AM"
click at [517, 146] on span at bounding box center [650, 139] width 334 height 26
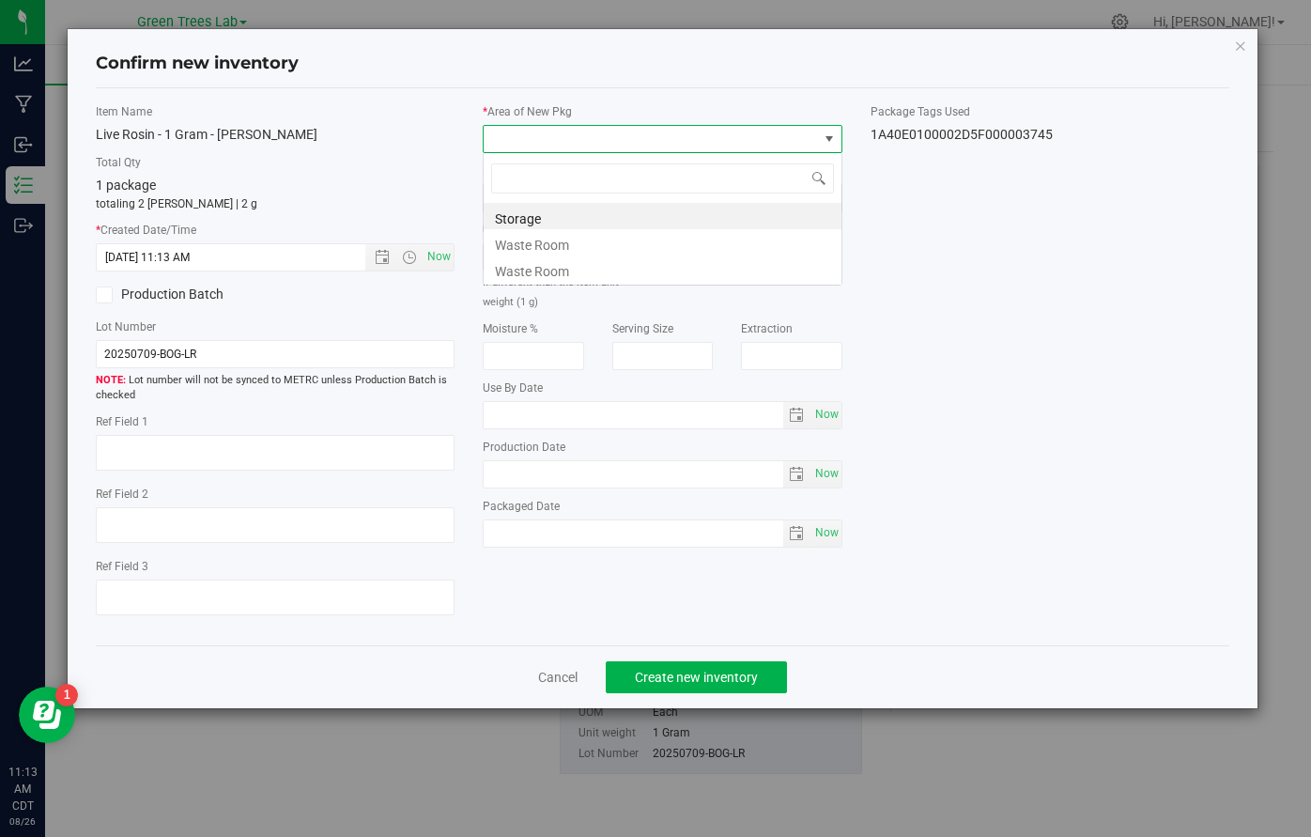
scroll to position [28, 359]
click at [528, 208] on li "Storage" at bounding box center [662, 216] width 358 height 26
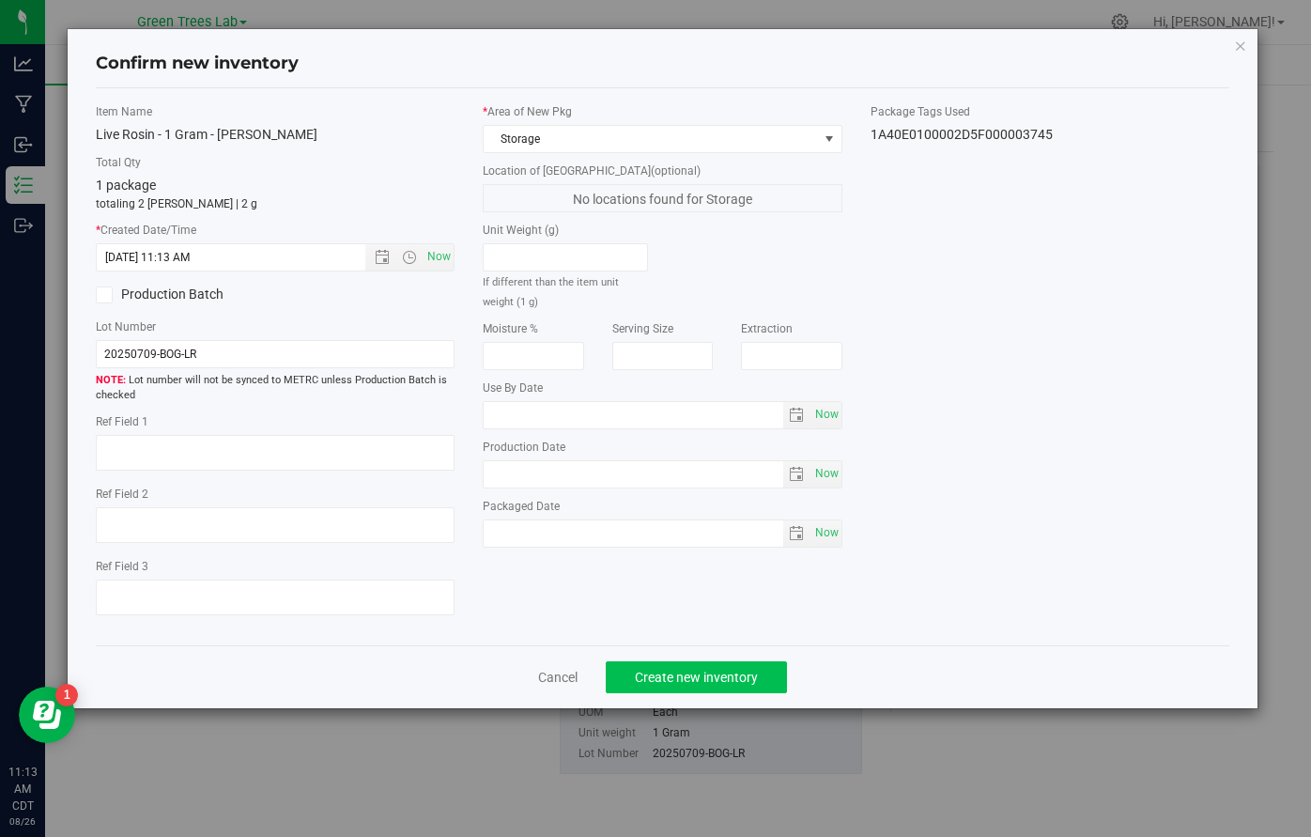
click at [753, 669] on span "Create new inventory" at bounding box center [696, 676] width 123 height 15
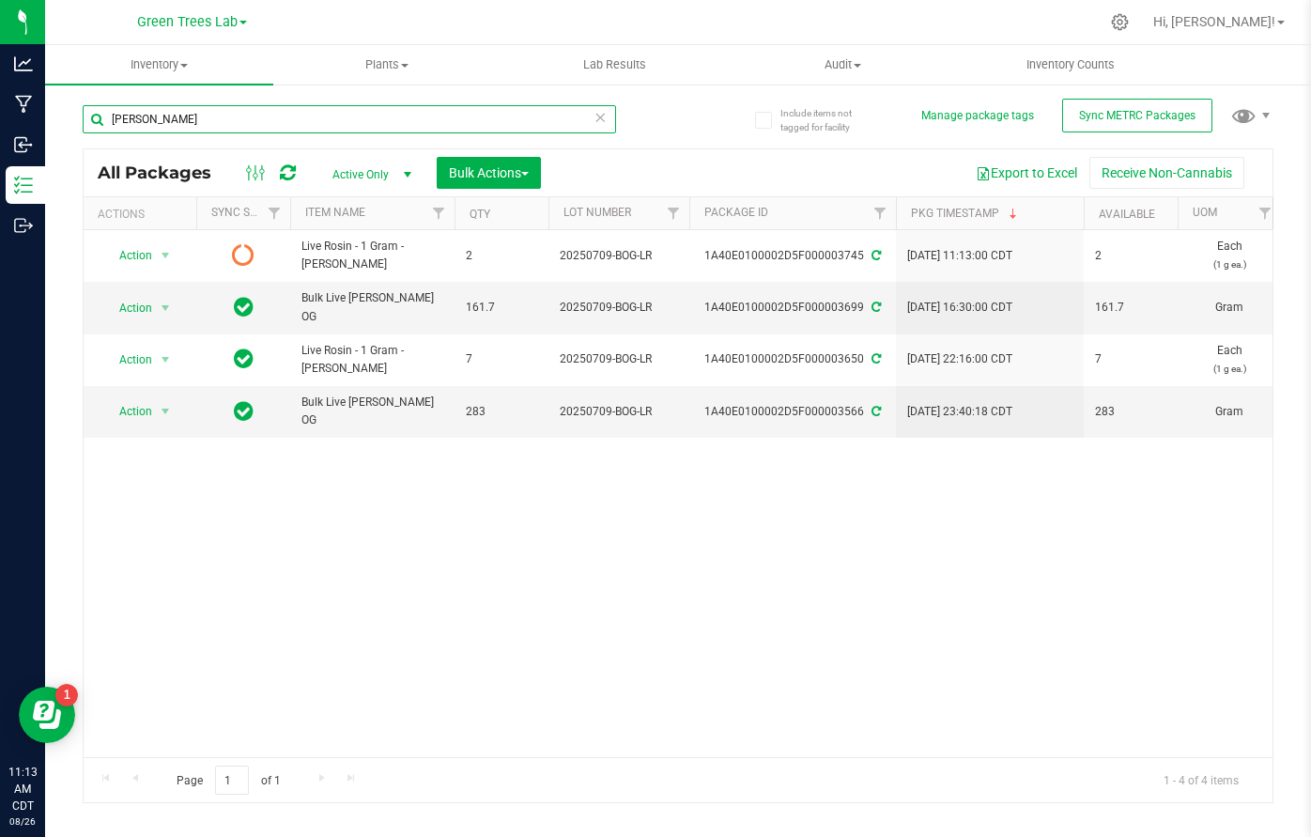
click at [174, 114] on input "[PERSON_NAME]" at bounding box center [349, 119] width 533 height 28
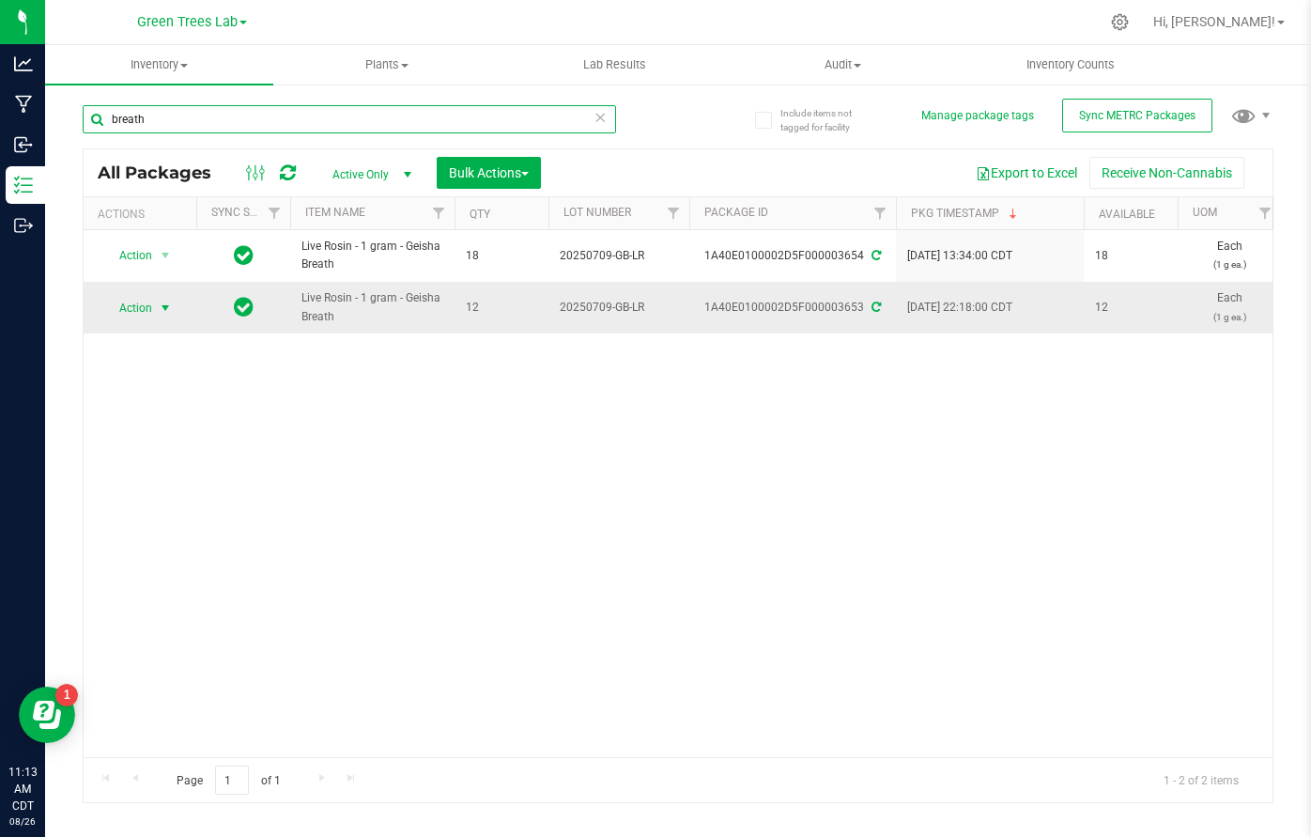
type input "breath"
click at [155, 300] on span "select" at bounding box center [165, 308] width 23 height 26
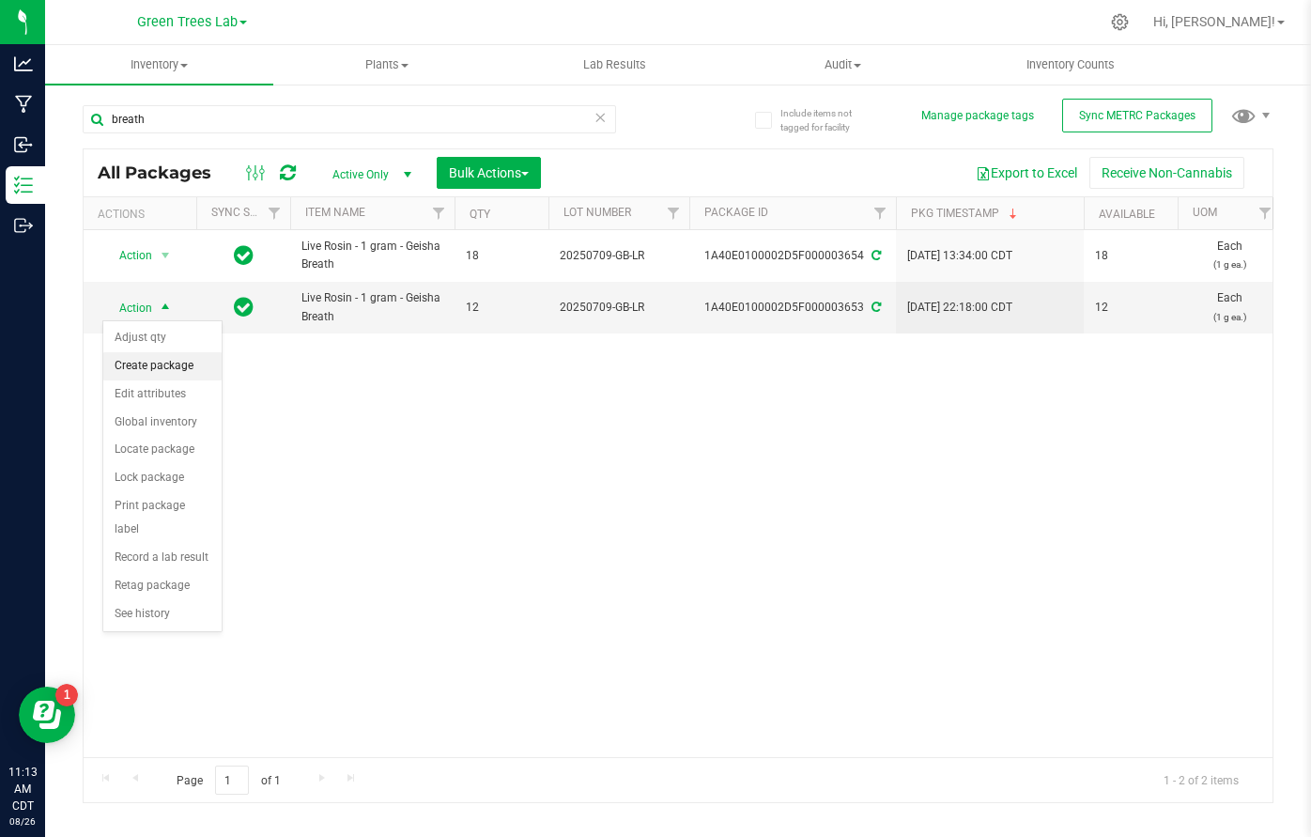
click at [159, 357] on li "Create package" at bounding box center [162, 366] width 118 height 28
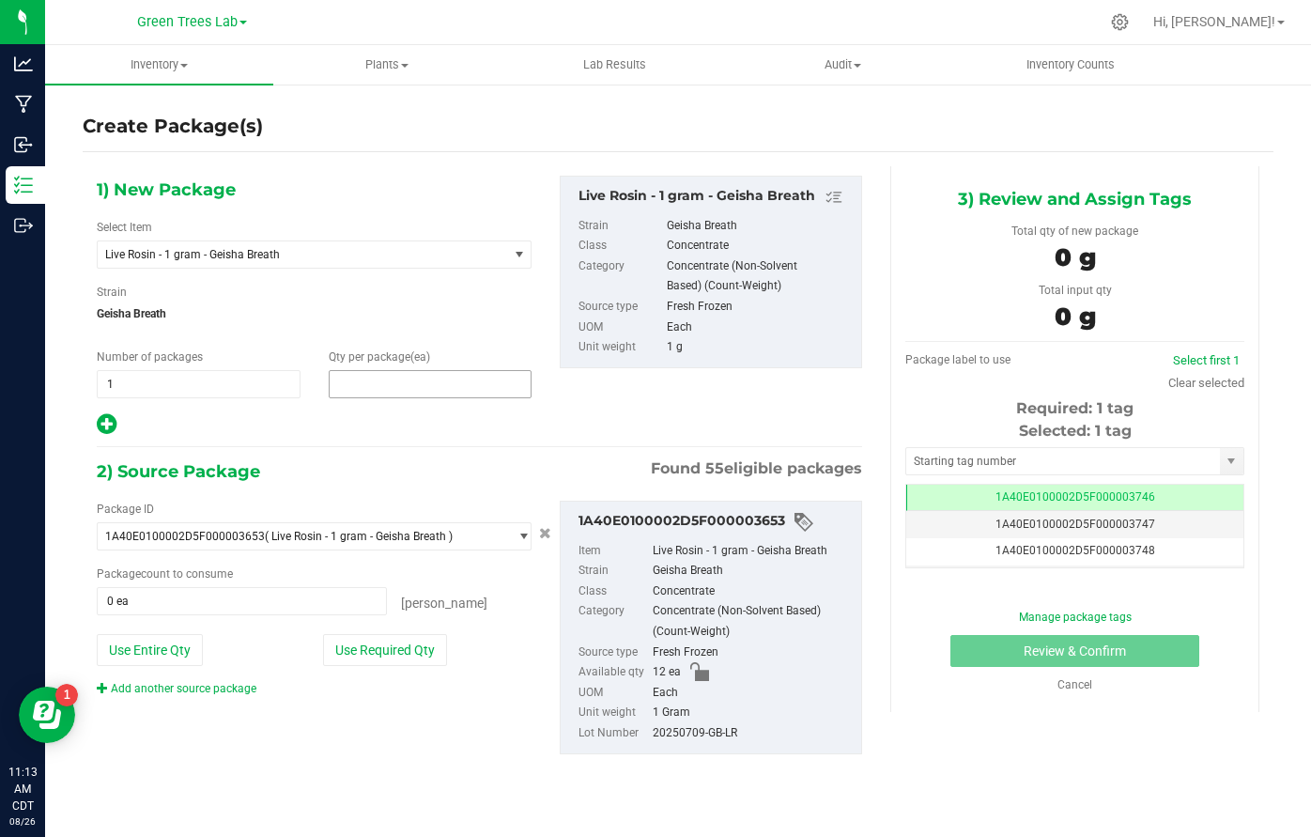
click at [415, 376] on span at bounding box center [431, 384] width 204 height 28
click at [415, 376] on input "text" at bounding box center [431, 384] width 202 height 26
type input "2"
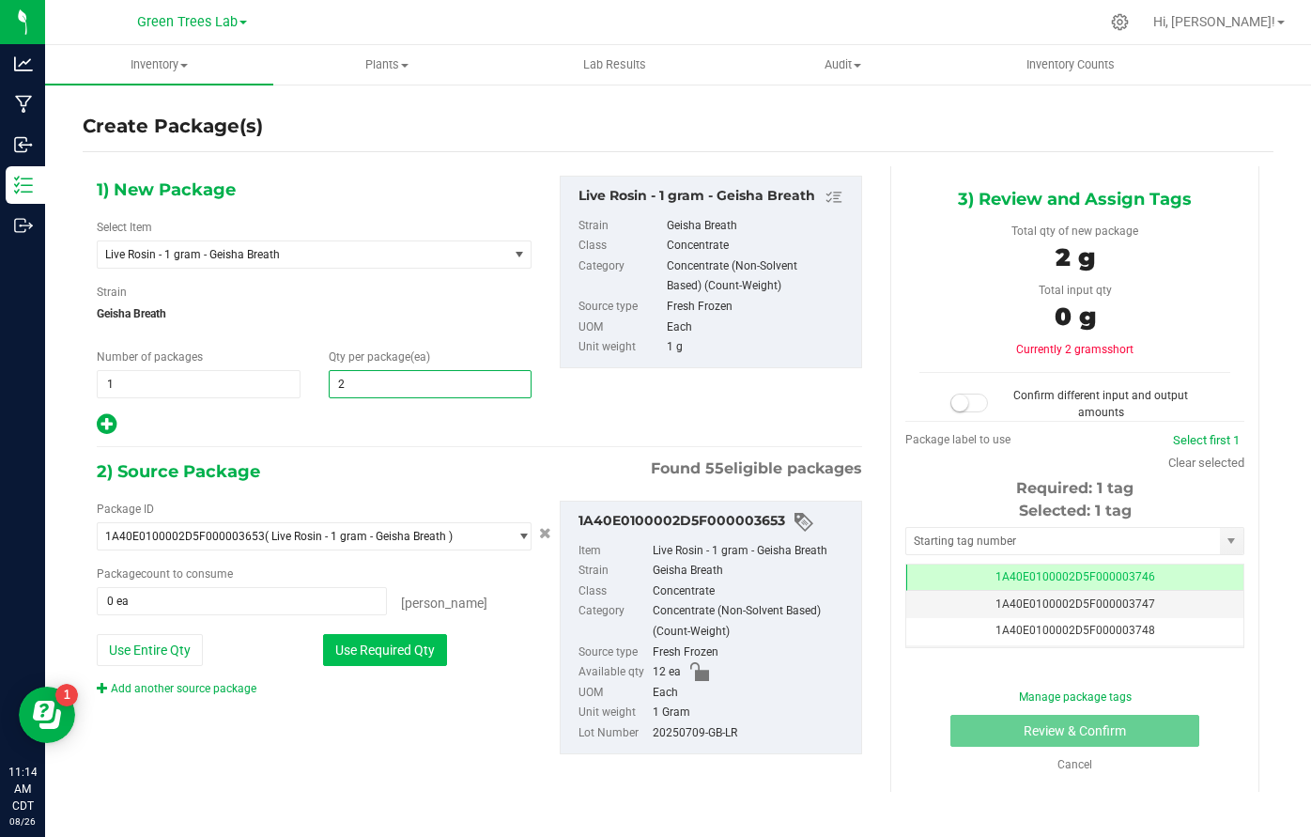
type input "2"
click at [404, 653] on button "Use Required Qty" at bounding box center [385, 650] width 124 height 32
type input "2 ea"
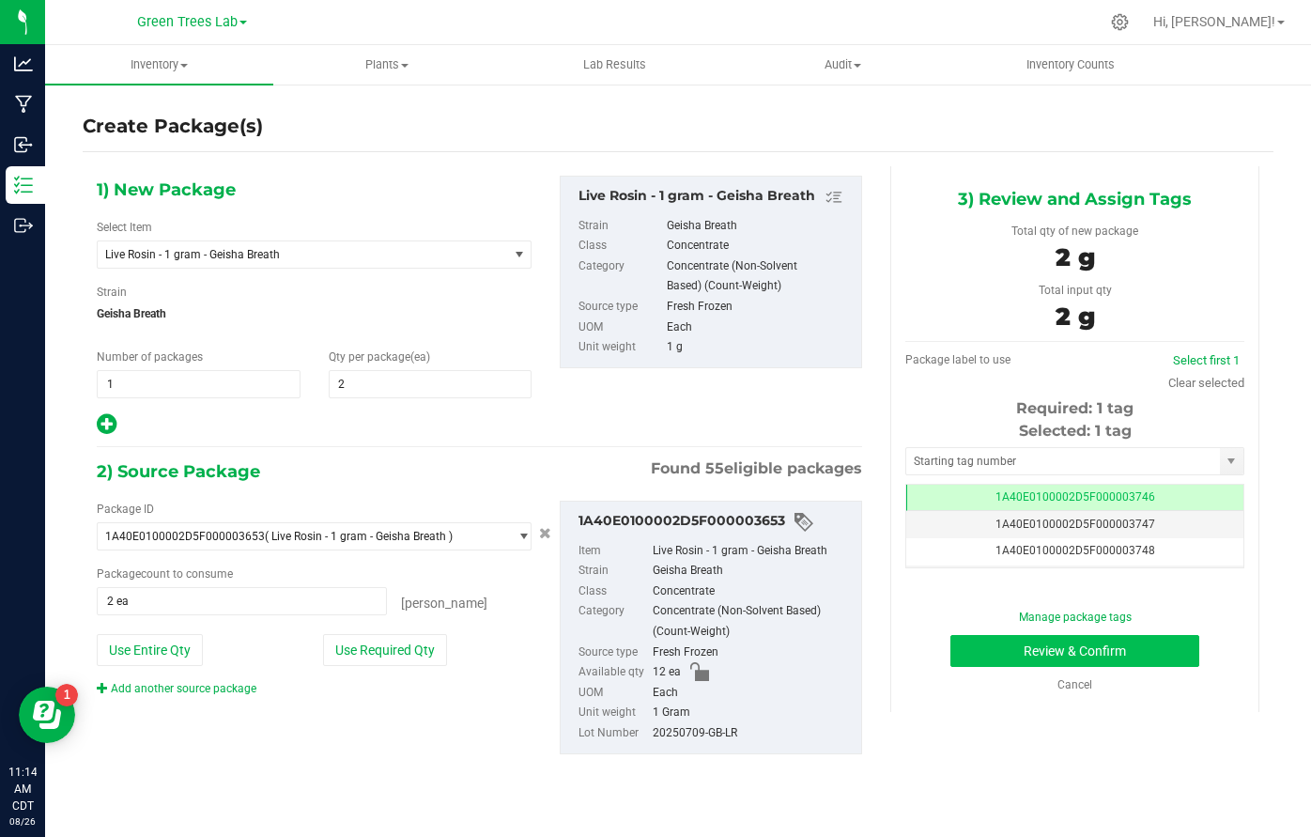
click at [1163, 643] on button "Review & Confirm" at bounding box center [1074, 651] width 249 height 32
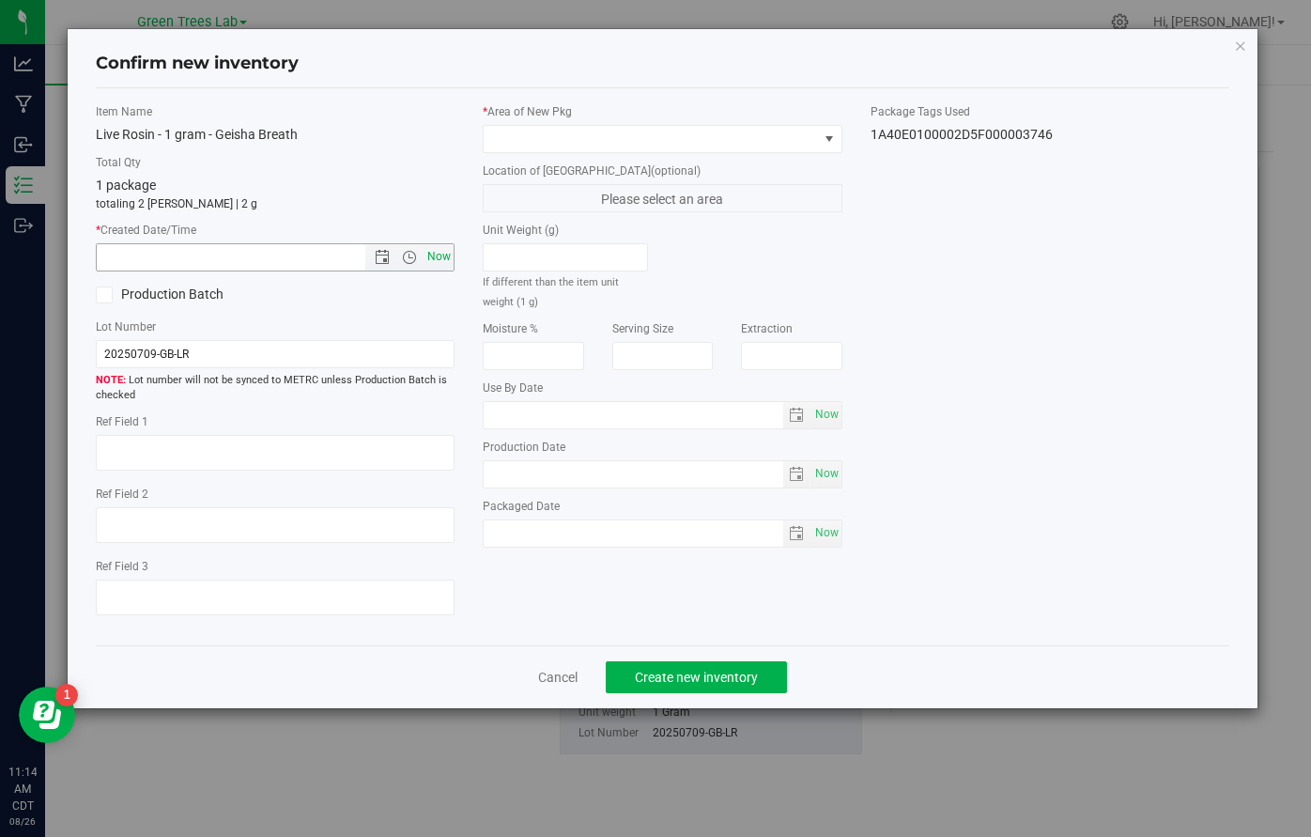
click at [435, 263] on span "Now" at bounding box center [439, 256] width 32 height 27
type input "[DATE] 11:14 AM"
click at [535, 147] on span at bounding box center [650, 139] width 334 height 26
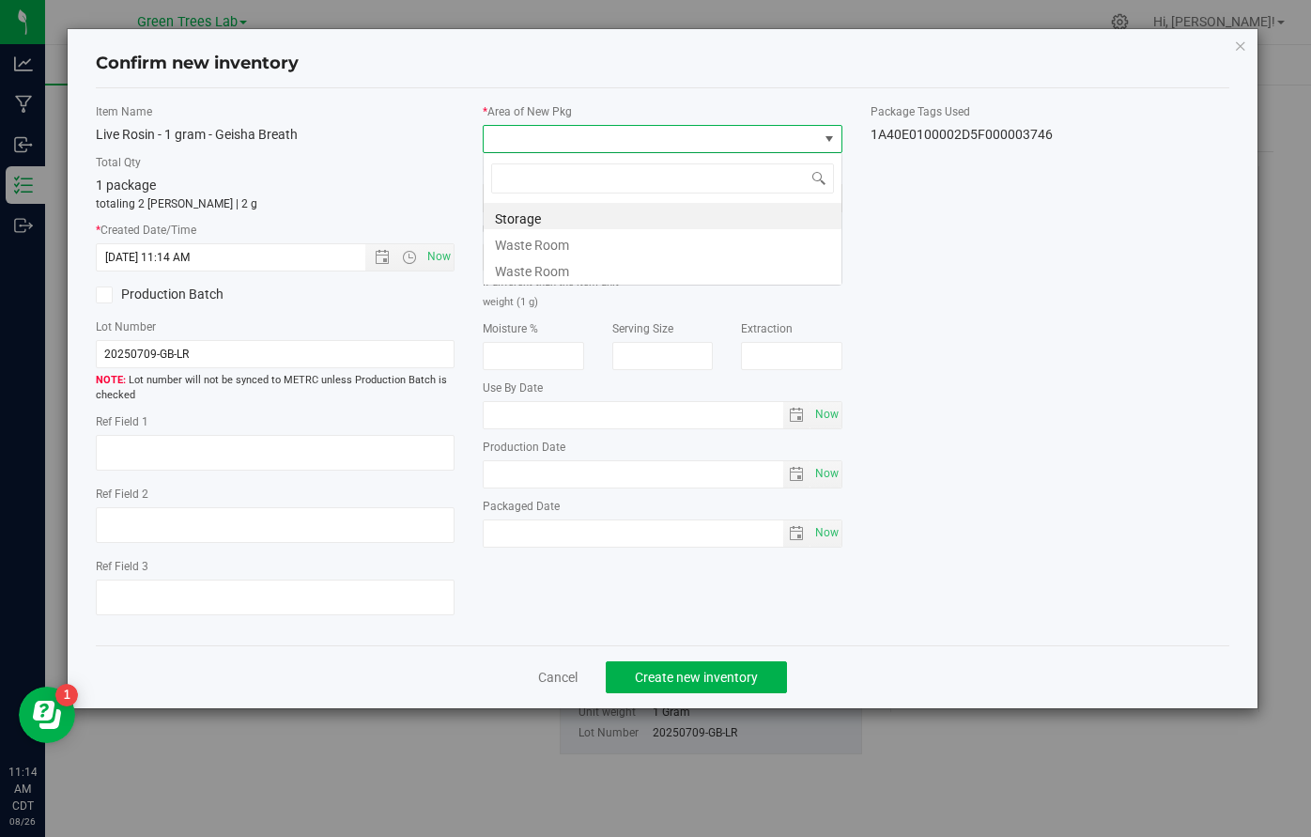
scroll to position [28, 359]
click at [536, 215] on li "Storage" at bounding box center [662, 216] width 358 height 26
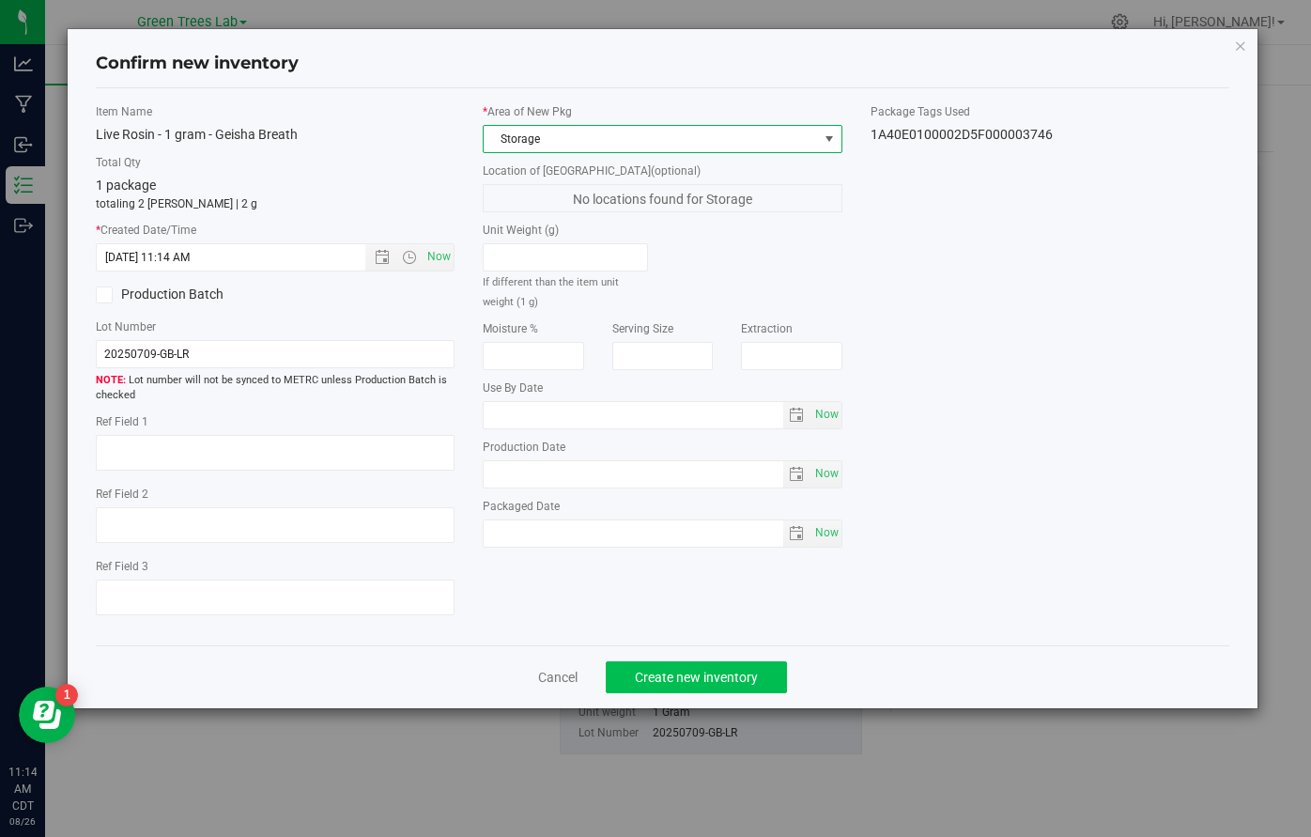
click at [727, 687] on button "Create new inventory" at bounding box center [696, 677] width 181 height 32
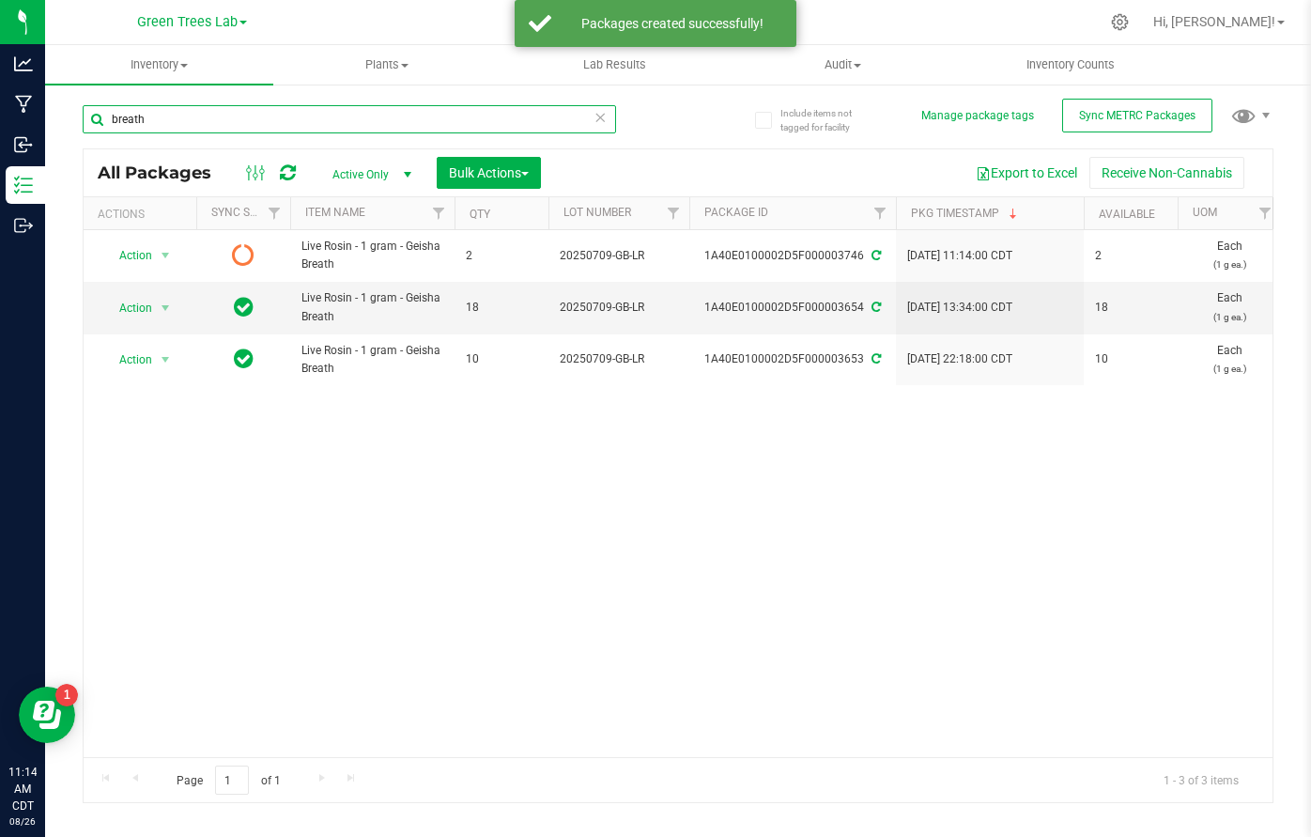
click at [589, 122] on input "breath" at bounding box center [349, 119] width 533 height 28
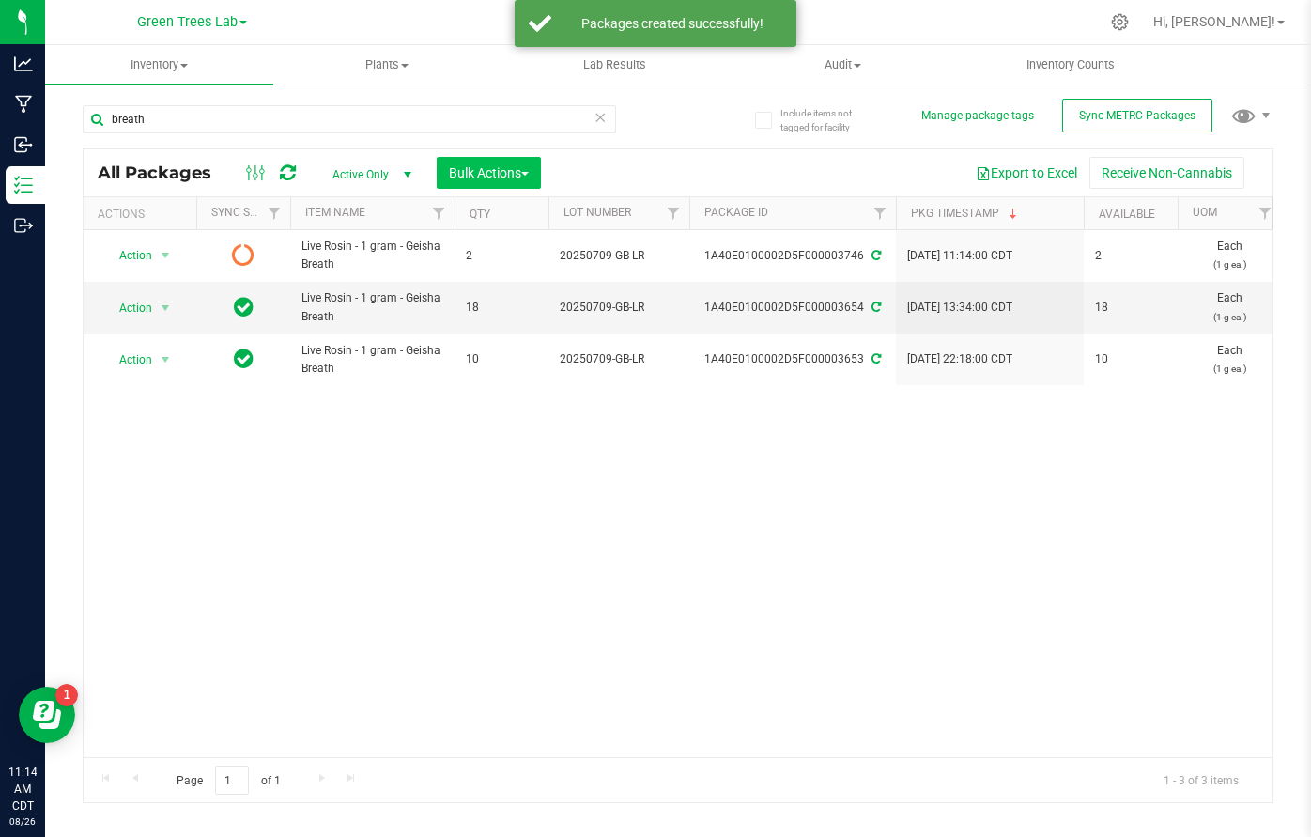
click at [534, 157] on button "Bulk Actions" at bounding box center [489, 173] width 104 height 32
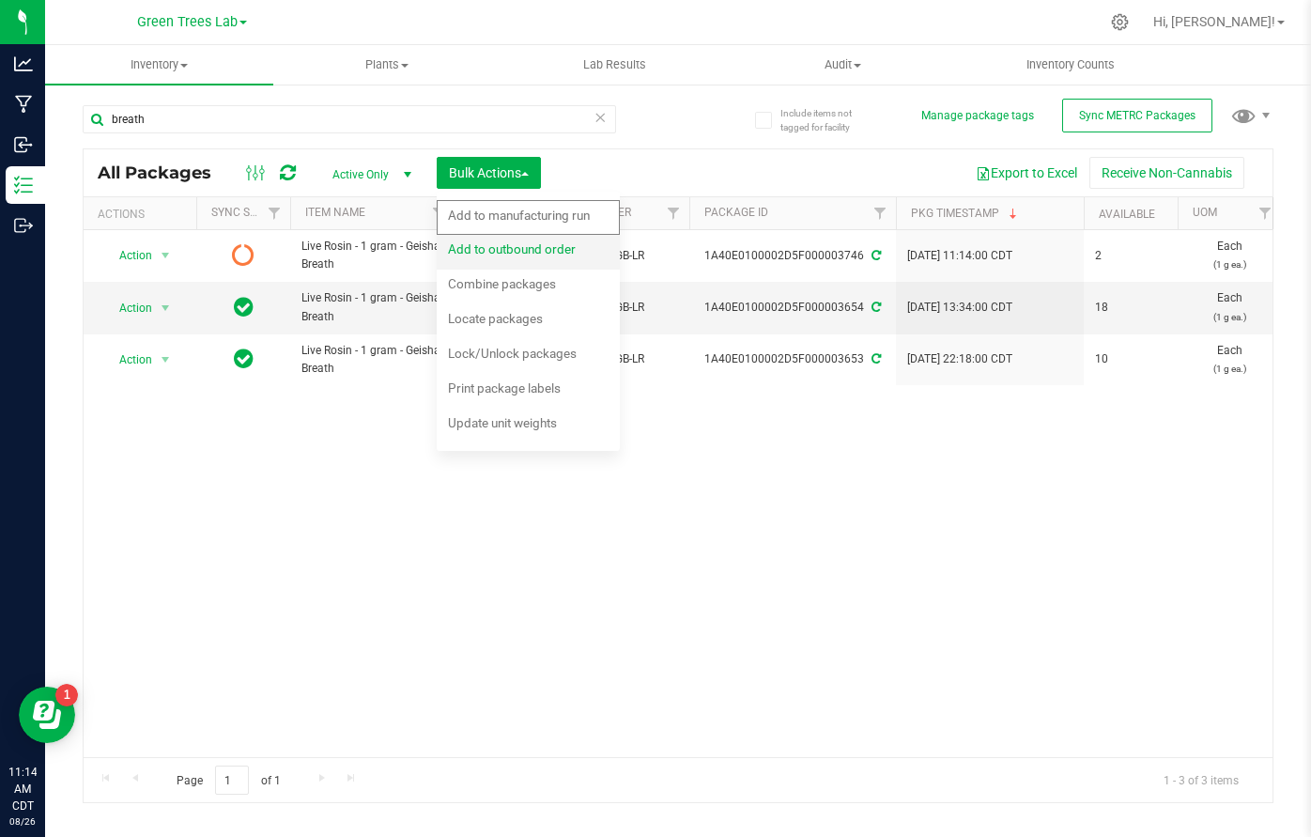
click at [528, 251] on span "Add to outbound order" at bounding box center [512, 248] width 128 height 15
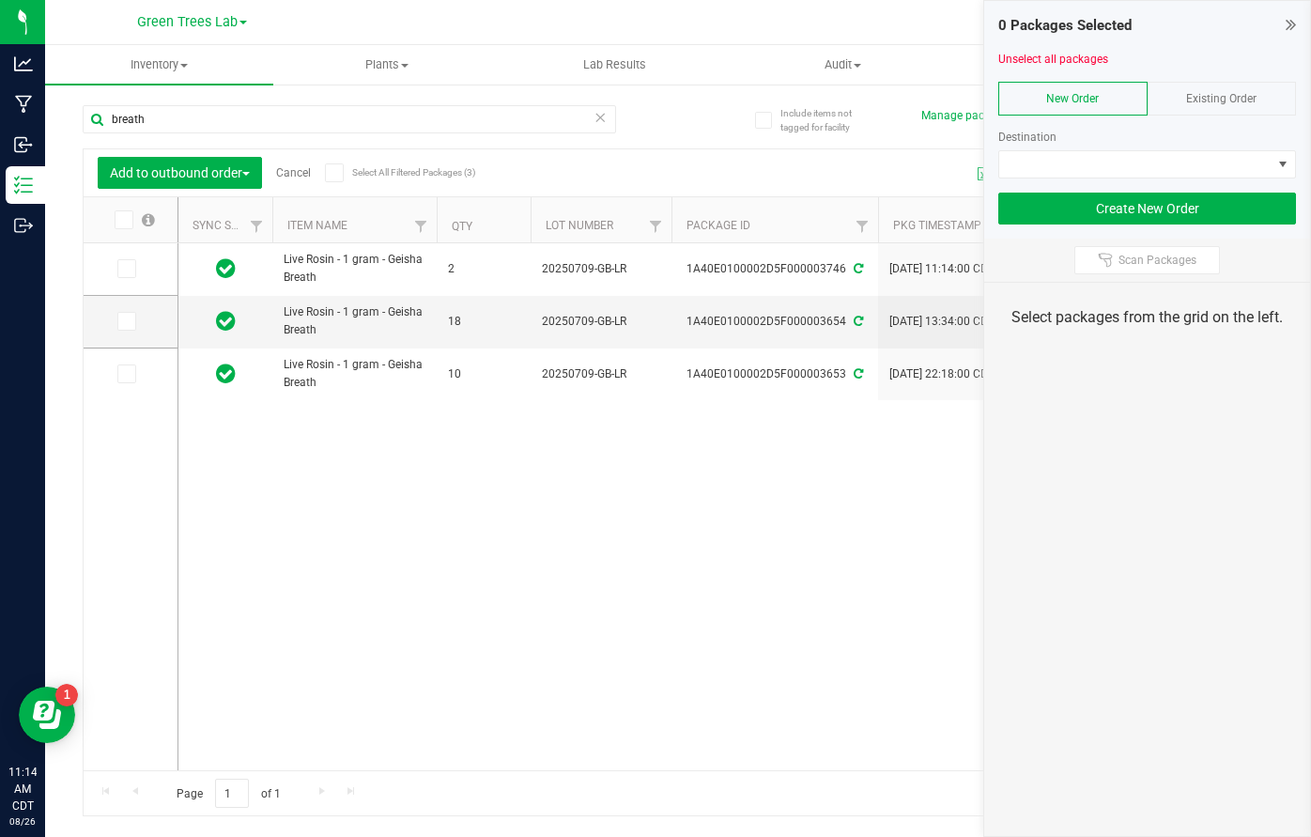
click at [598, 120] on icon at bounding box center [600, 116] width 13 height 23
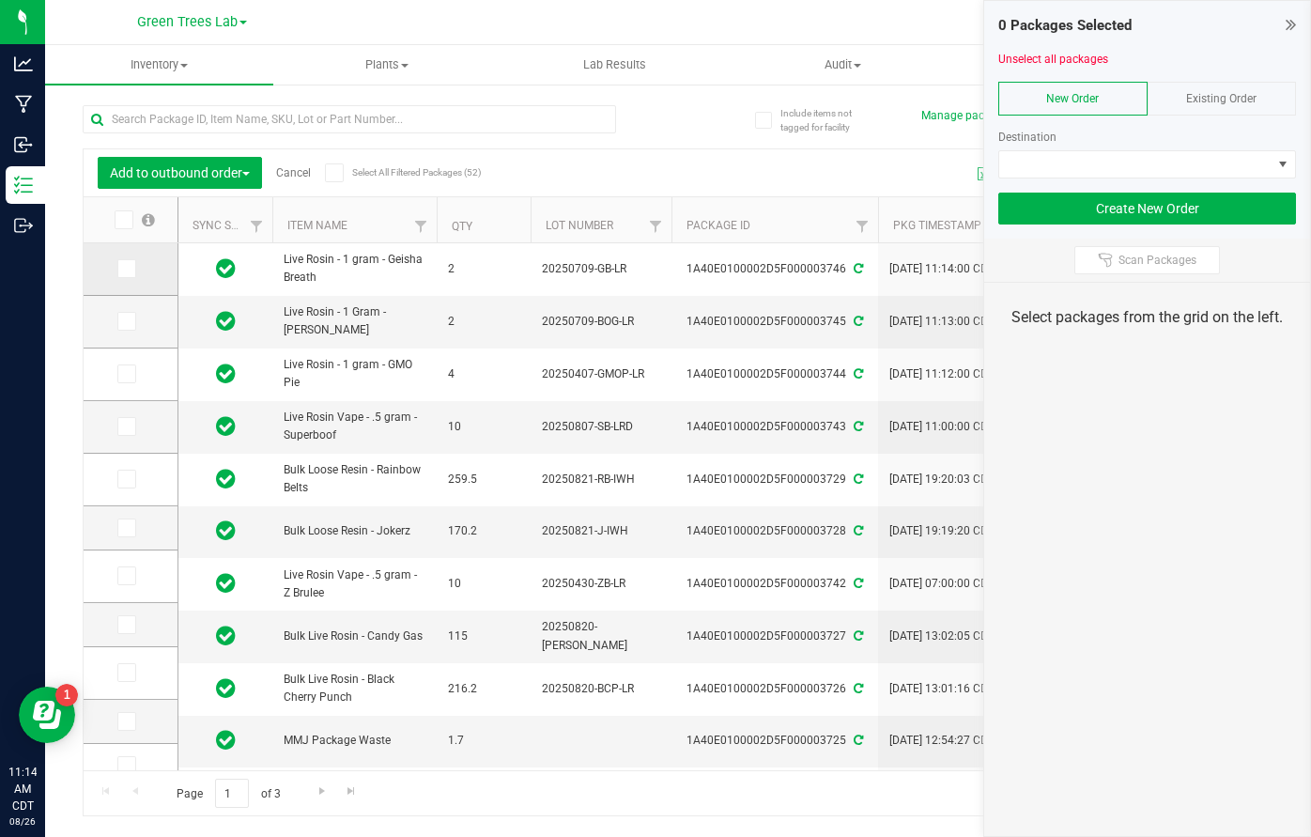
click at [119, 269] on icon at bounding box center [125, 269] width 12 height 0
click at [0, 0] on input "checkbox" at bounding box center [0, 0] width 0 height 0
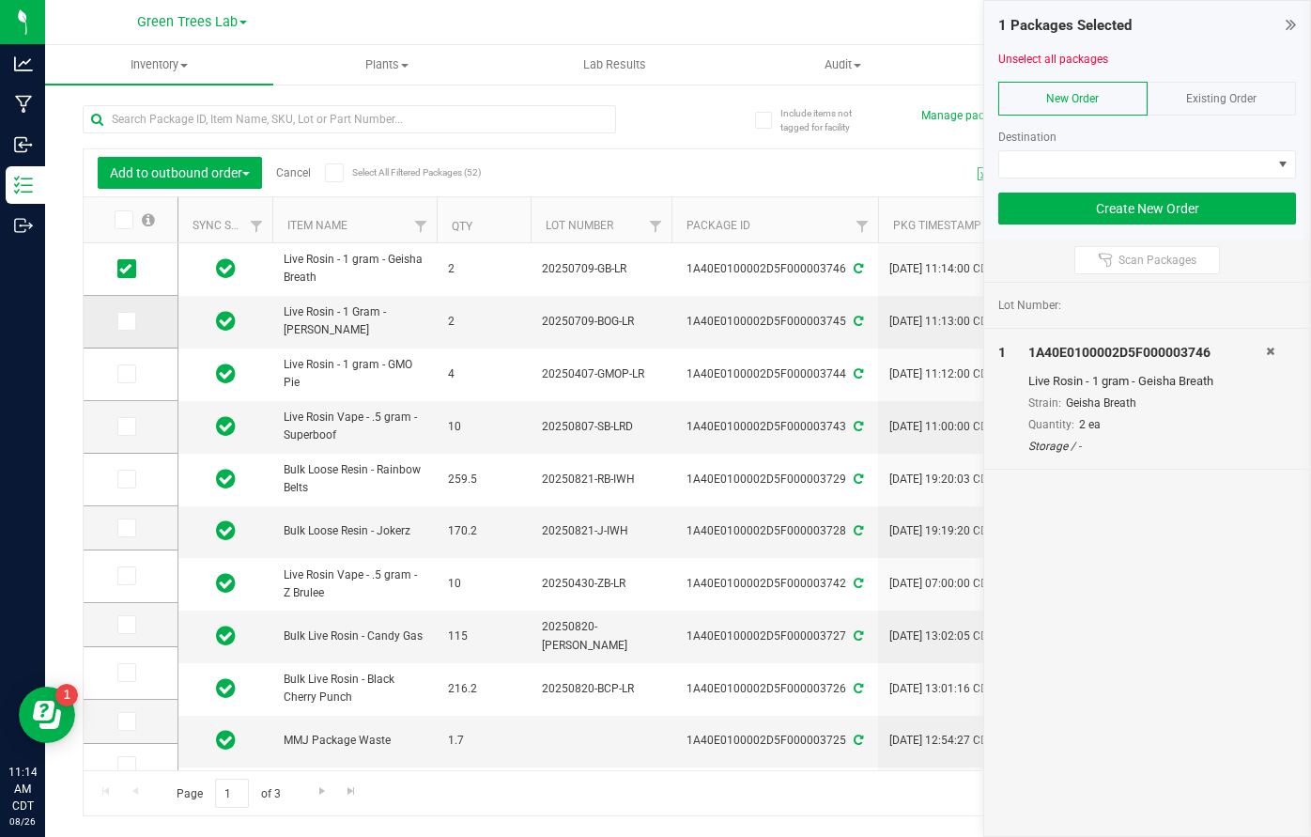
click at [109, 331] on td at bounding box center [131, 322] width 94 height 53
click at [119, 321] on icon at bounding box center [125, 321] width 12 height 0
click at [0, 0] on input "checkbox" at bounding box center [0, 0] width 0 height 0
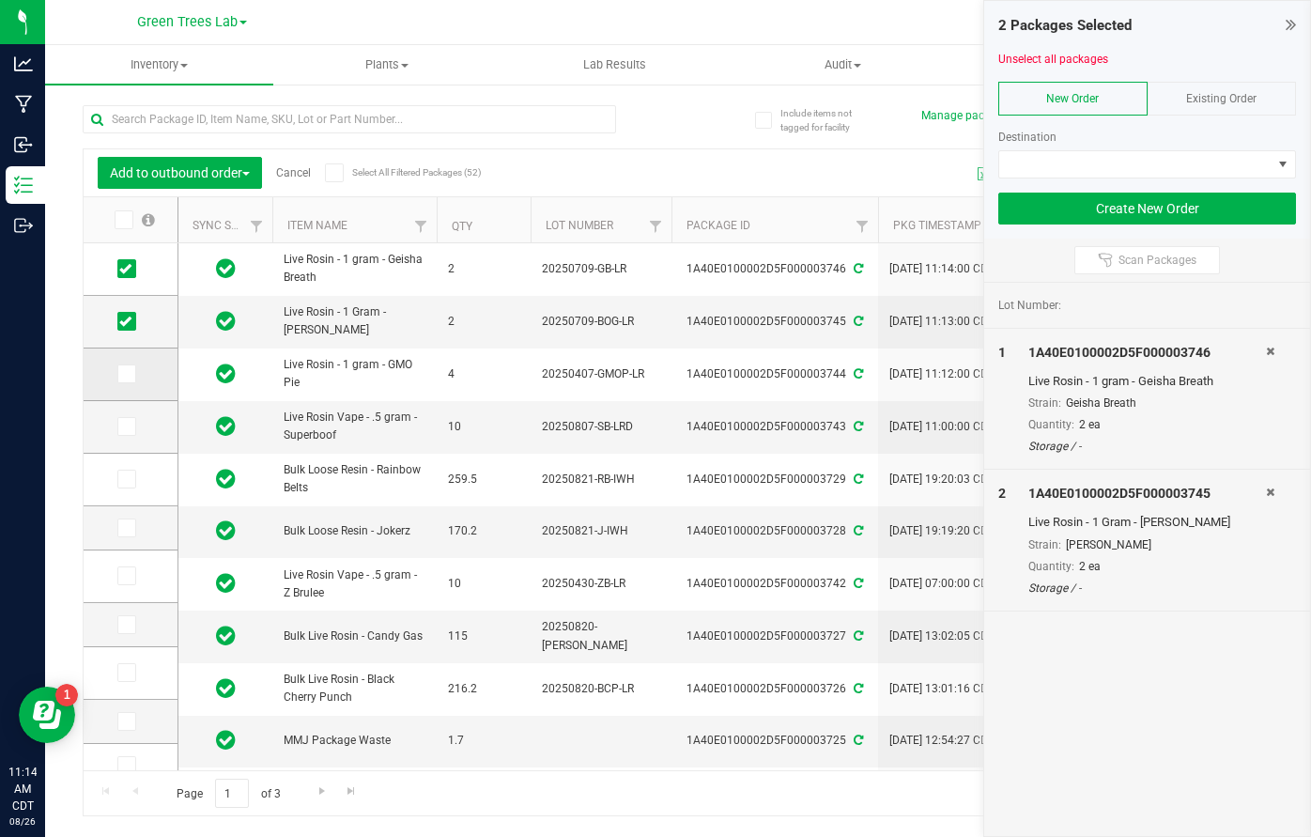
click at [119, 374] on icon at bounding box center [125, 374] width 12 height 0
click at [0, 0] on input "checkbox" at bounding box center [0, 0] width 0 height 0
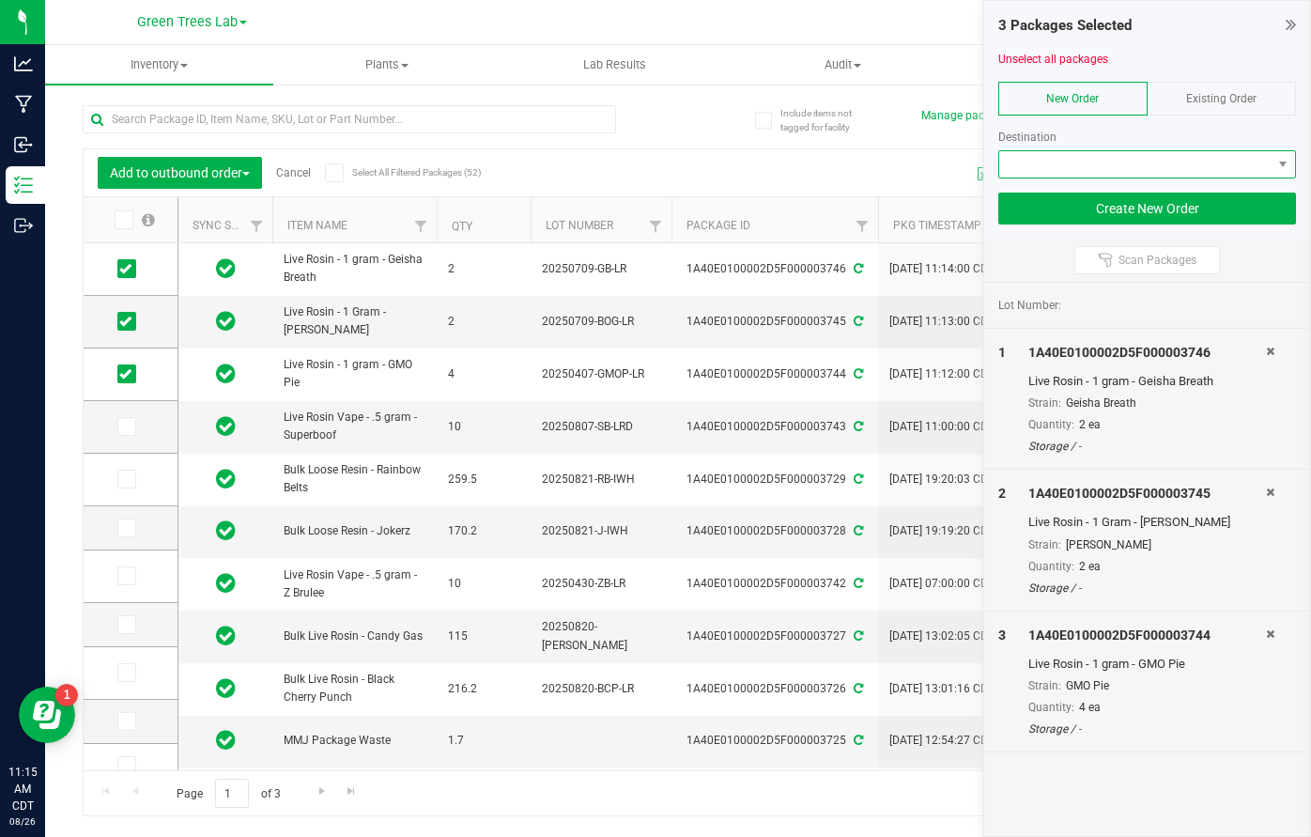
click at [1184, 161] on span at bounding box center [1135, 164] width 272 height 26
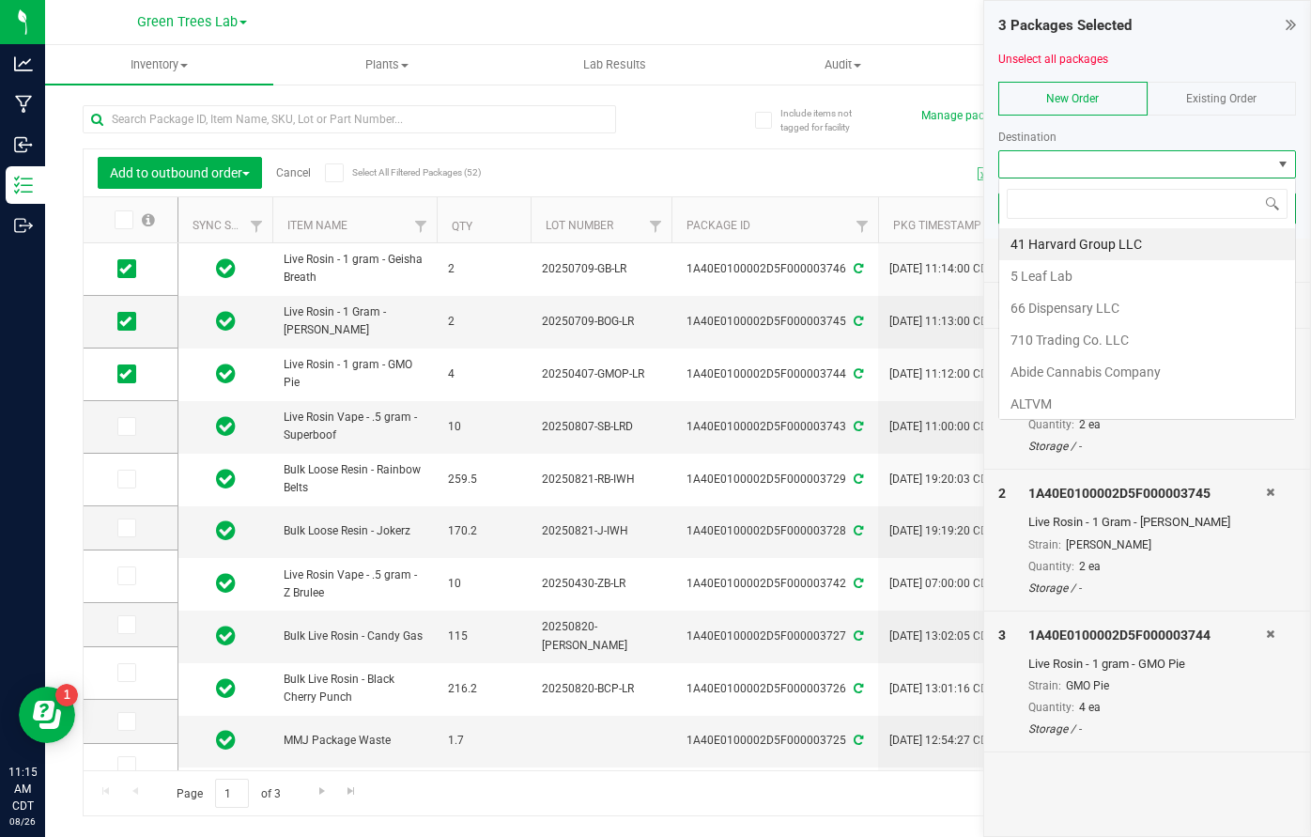
scroll to position [28, 298]
type input "5 leaf"
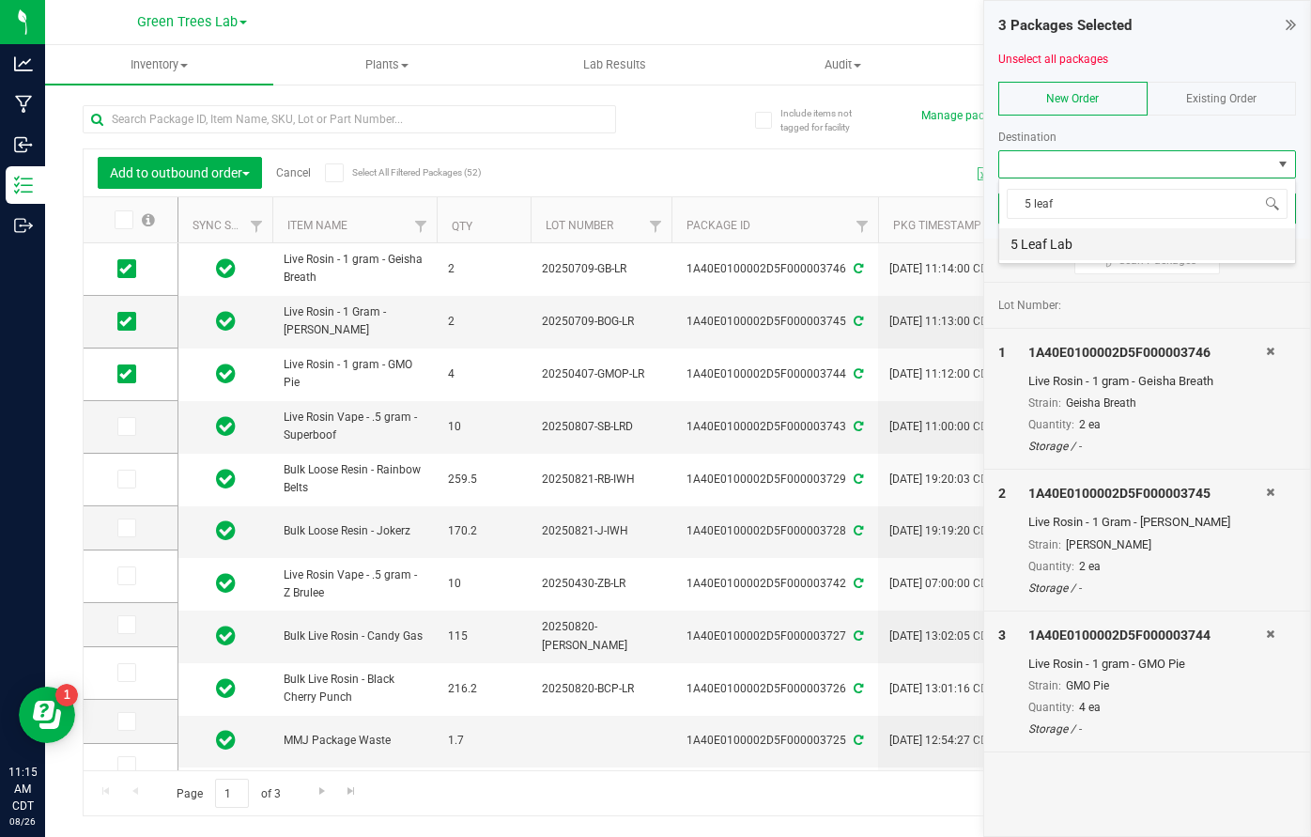
click at [1107, 242] on li "5 Leaf Lab" at bounding box center [1147, 244] width 296 height 32
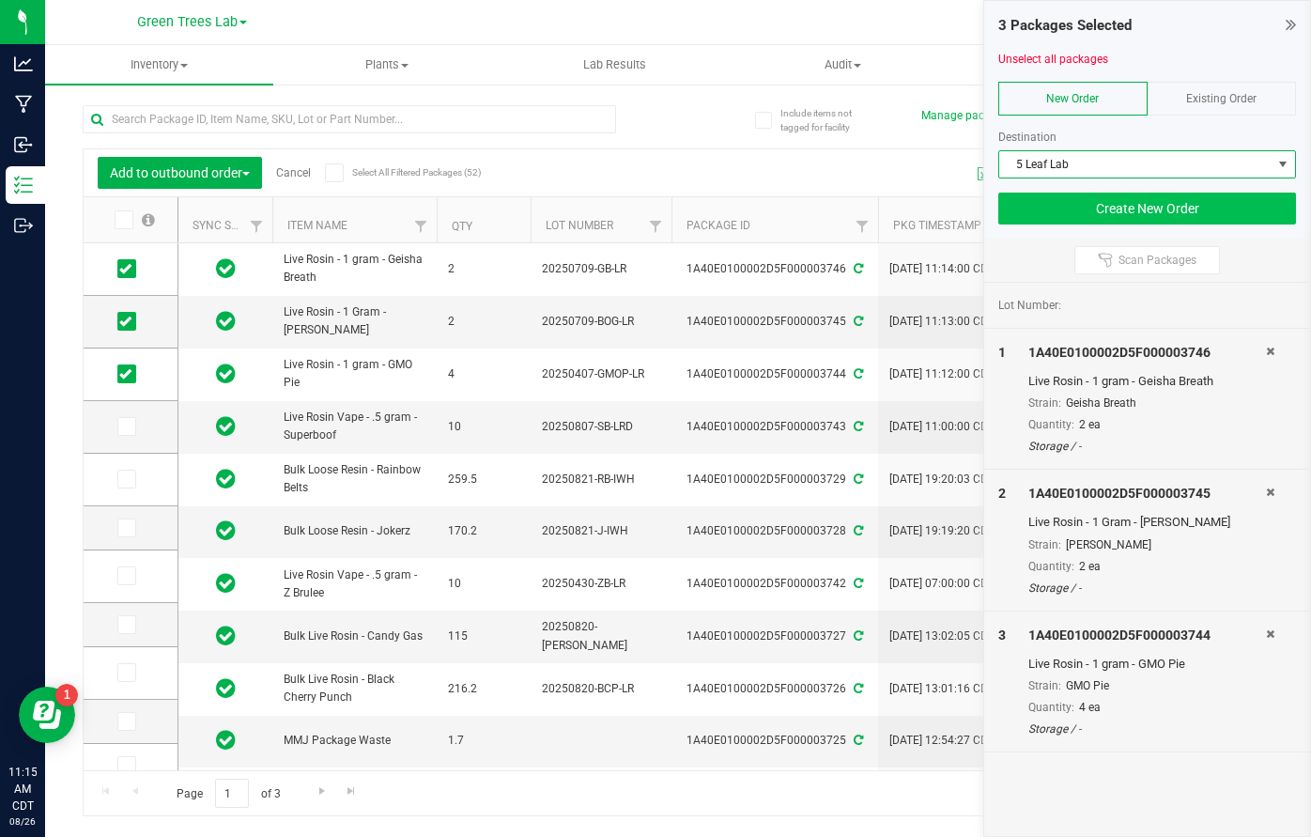
click at [1197, 213] on button "Create New Order" at bounding box center [1147, 208] width 298 height 32
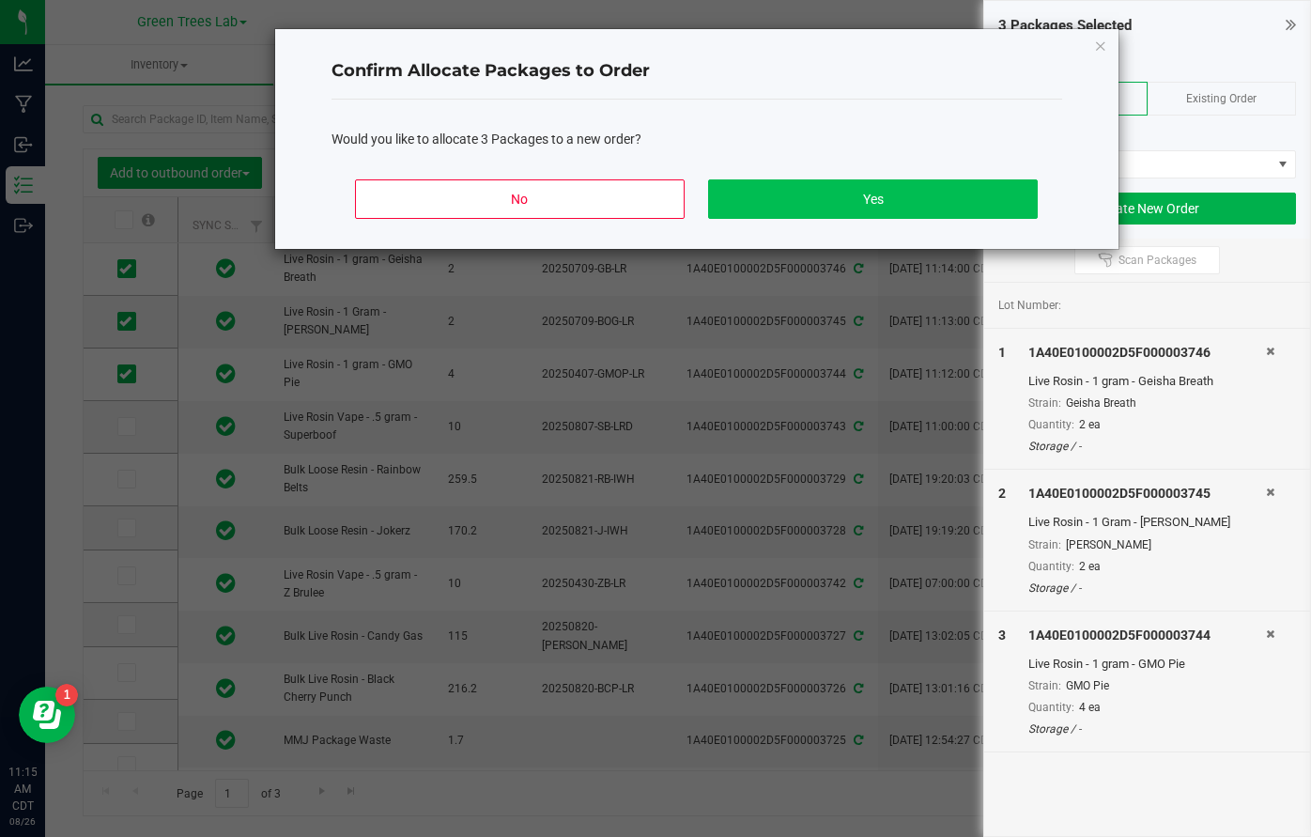
click at [867, 204] on button "Yes" at bounding box center [872, 198] width 329 height 39
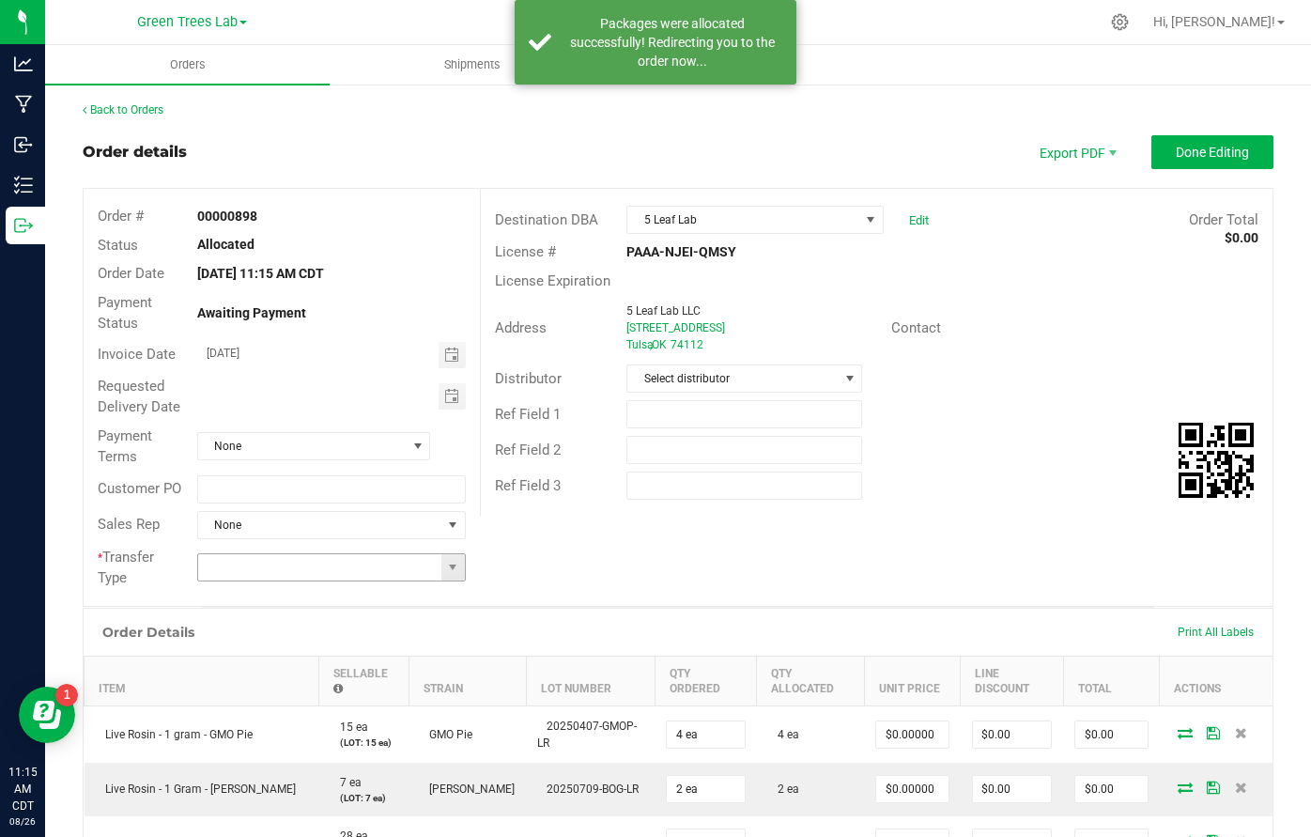
click at [438, 566] on input at bounding box center [320, 567] width 244 height 26
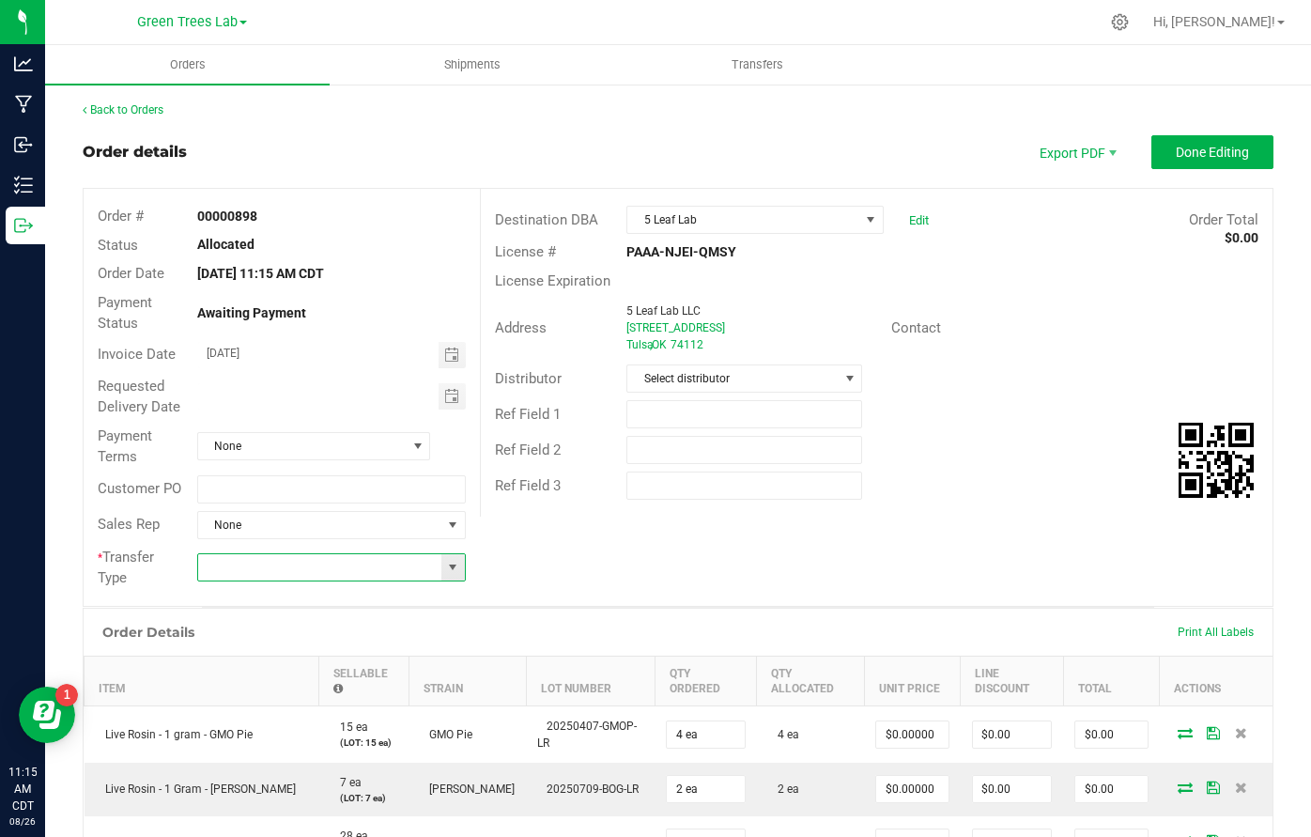
click at [449, 560] on span at bounding box center [452, 567] width 15 height 15
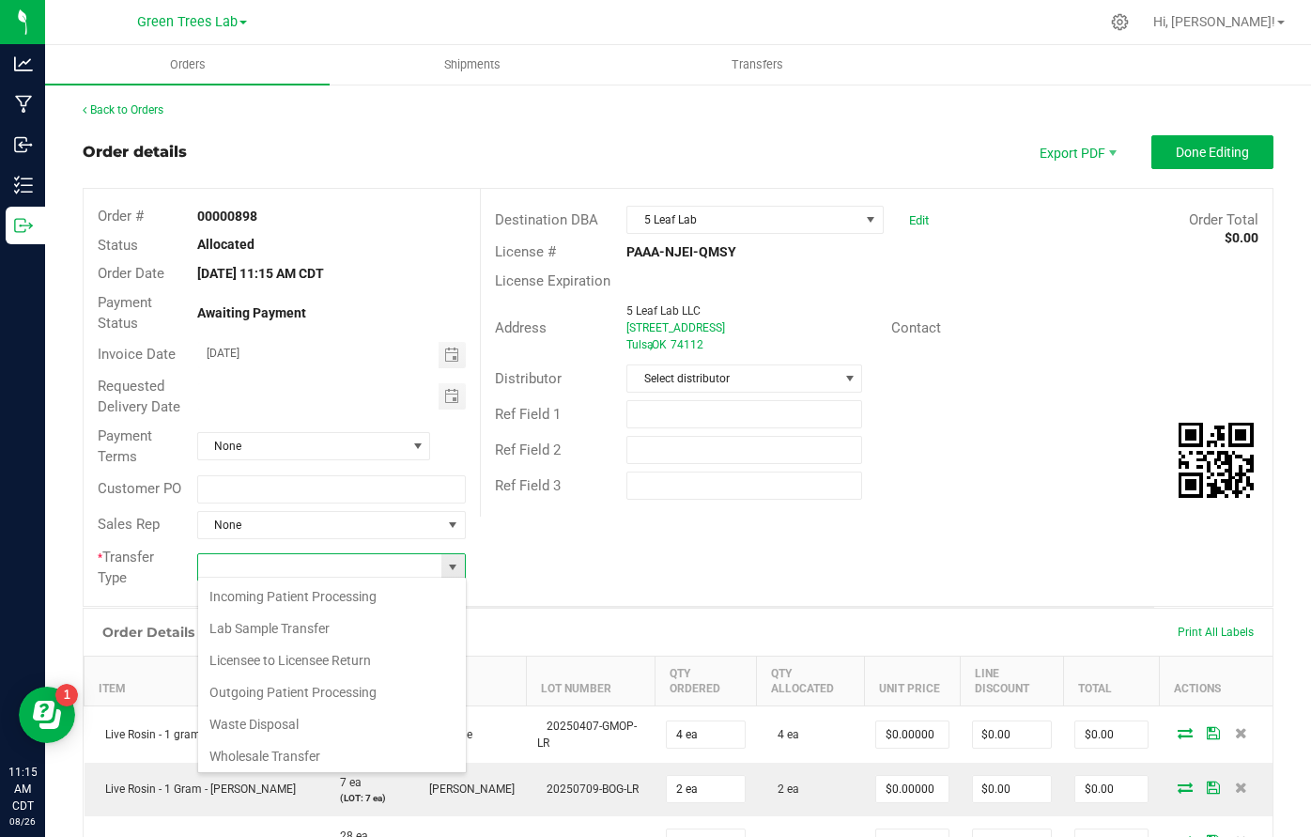
scroll to position [28, 269]
click at [366, 751] on li "Wholesale Transfer" at bounding box center [332, 756] width 268 height 32
type input "Wholesale Transfer"
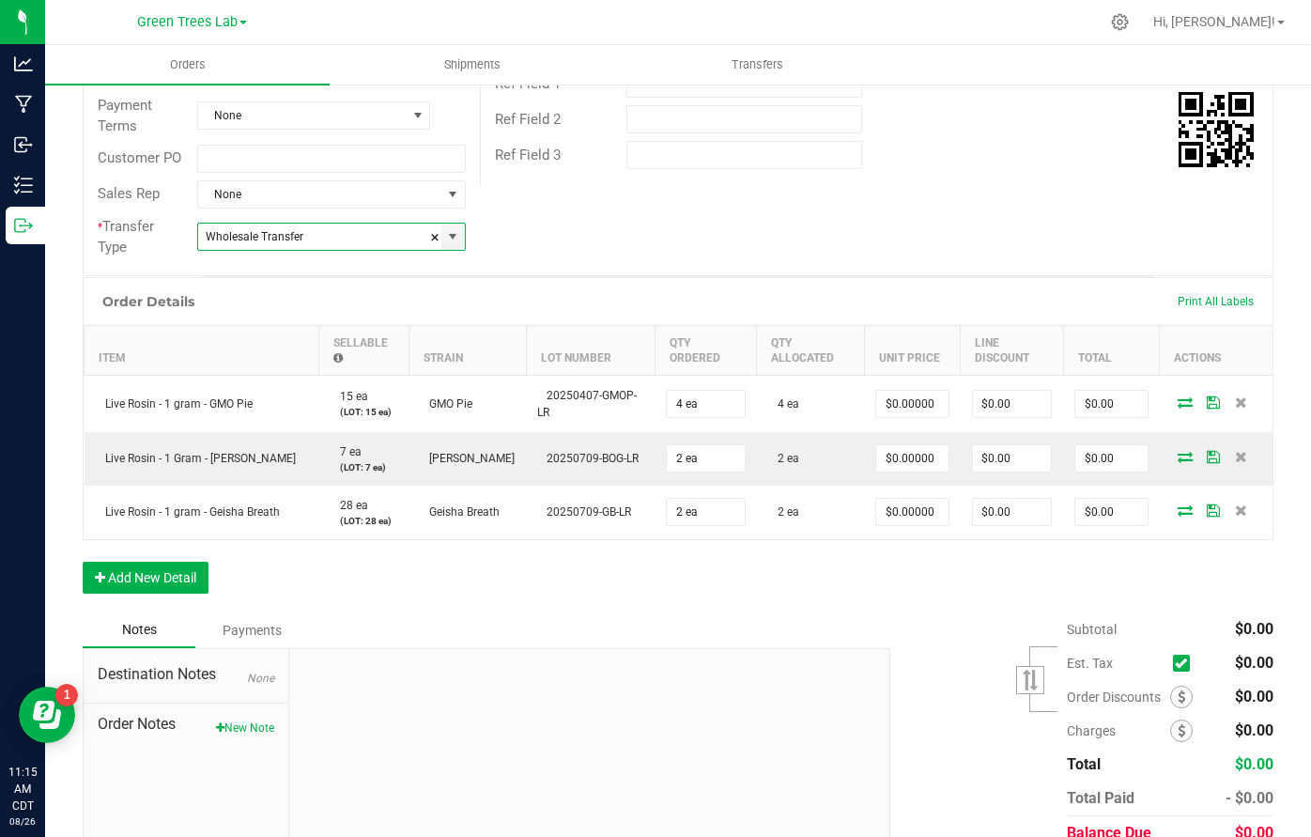
scroll to position [370, 0]
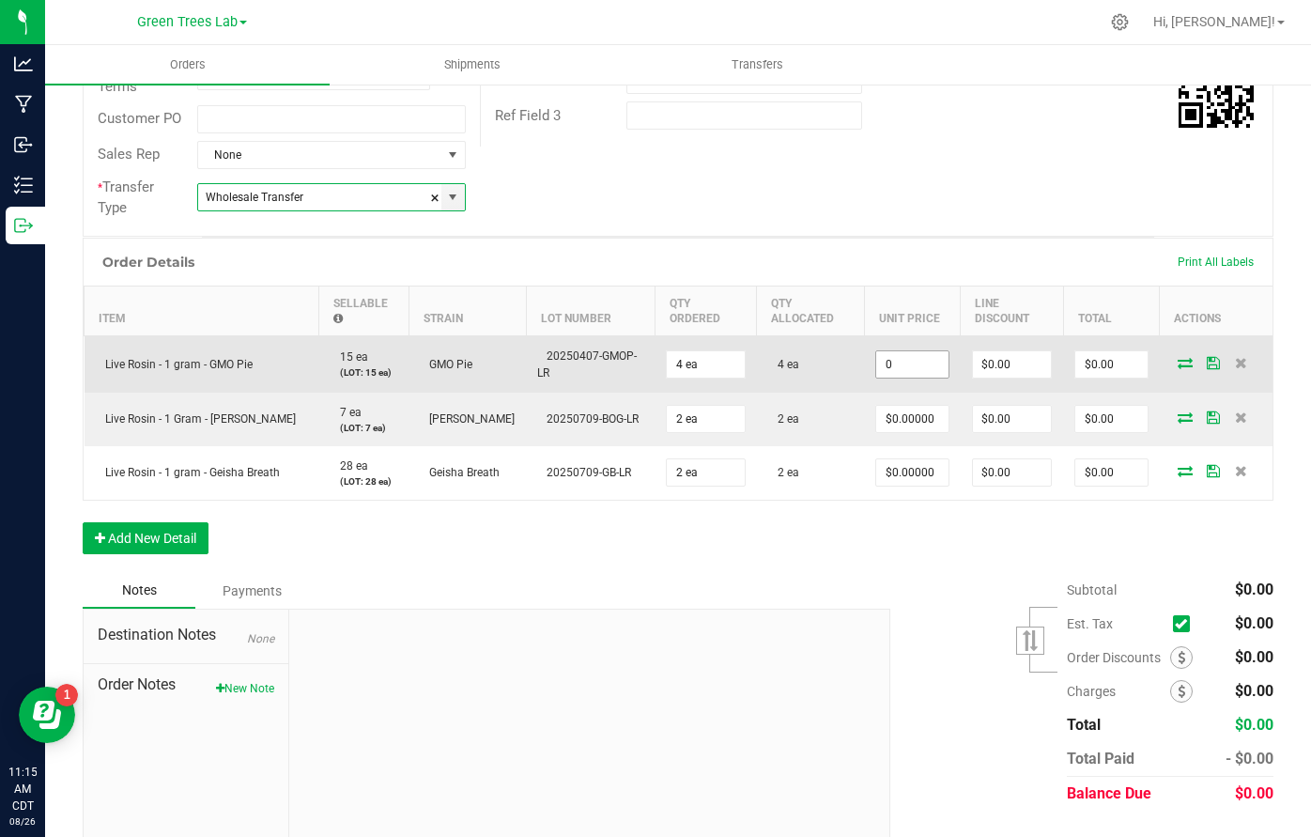
click at [898, 359] on input "0" at bounding box center [911, 364] width 71 height 26
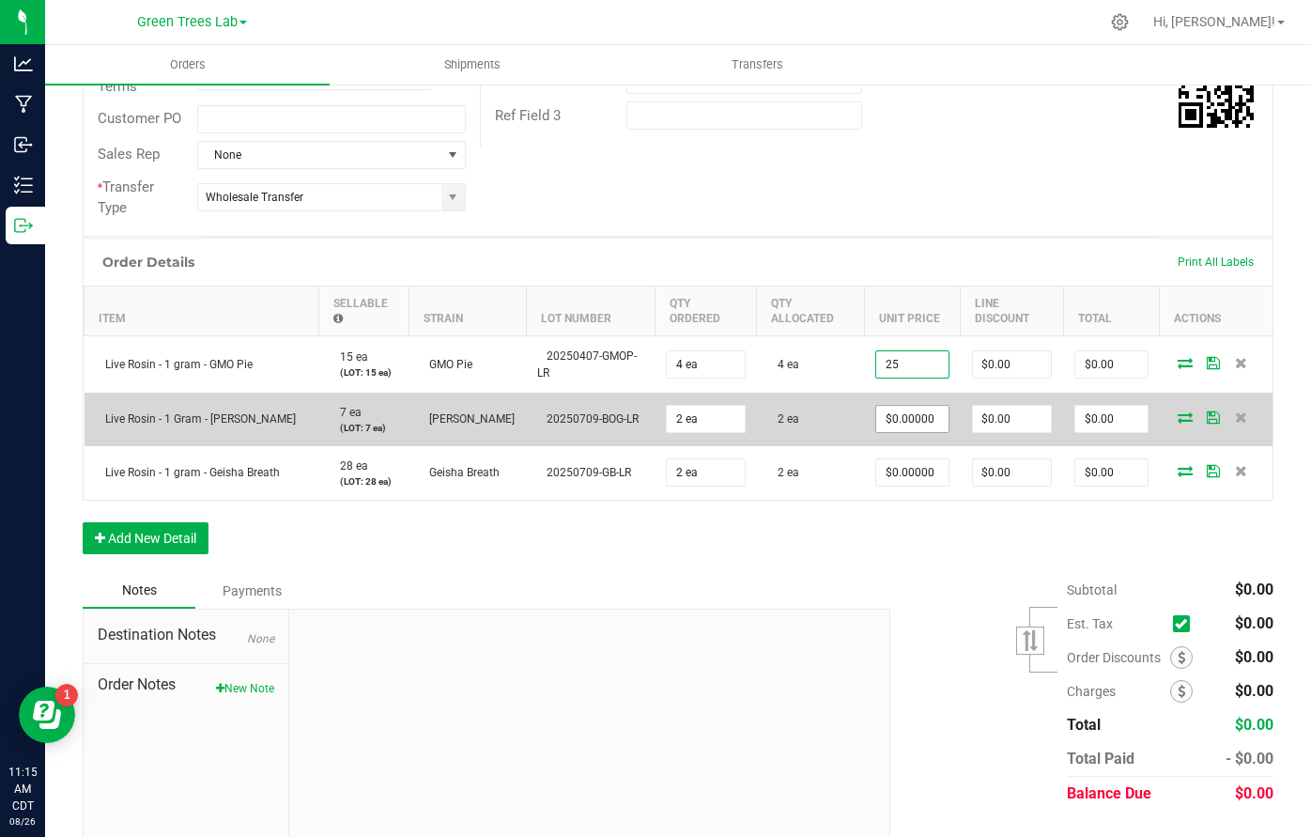
type input "$25.00000"
type input "$100.00"
click at [912, 412] on input "0" at bounding box center [911, 419] width 71 height 26
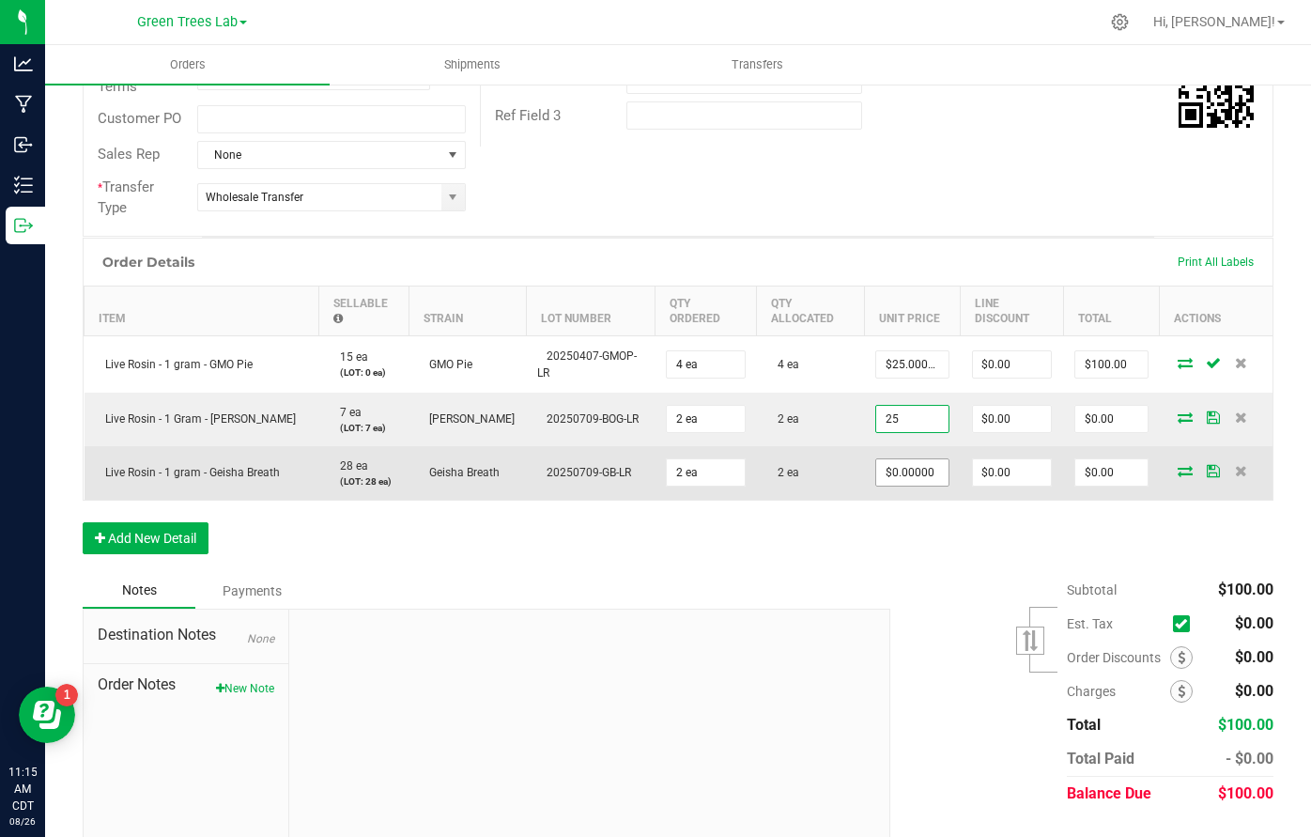
type input "$25.00000"
type input "$50.00"
click at [910, 470] on input "0" at bounding box center [911, 472] width 71 height 26
click at [910, 470] on input "2" at bounding box center [911, 472] width 71 height 26
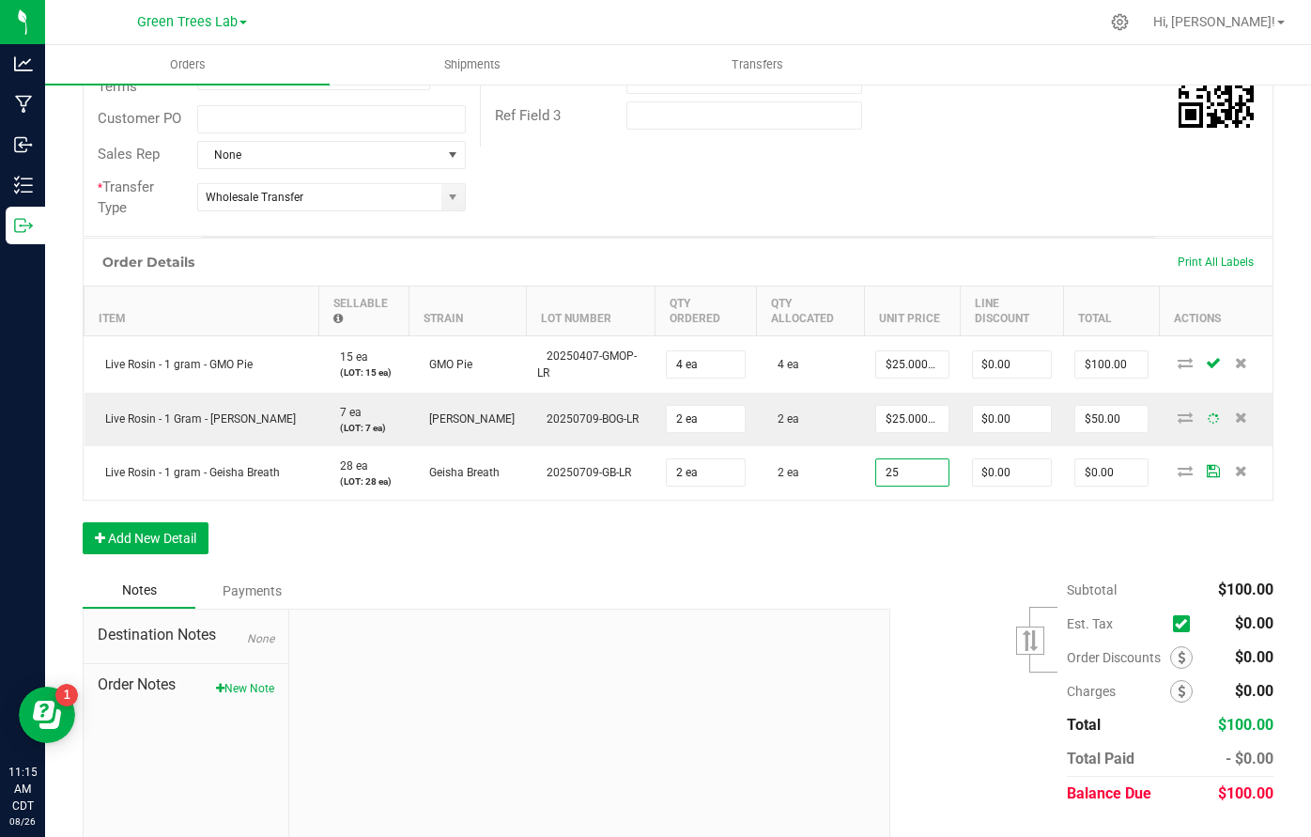
type input "$25.00000"
type input "$50.00"
click at [911, 521] on div "Order Details Print All Labels Item Sellable Strain Lot Number Qty Ordered Qty …" at bounding box center [678, 405] width 1190 height 335
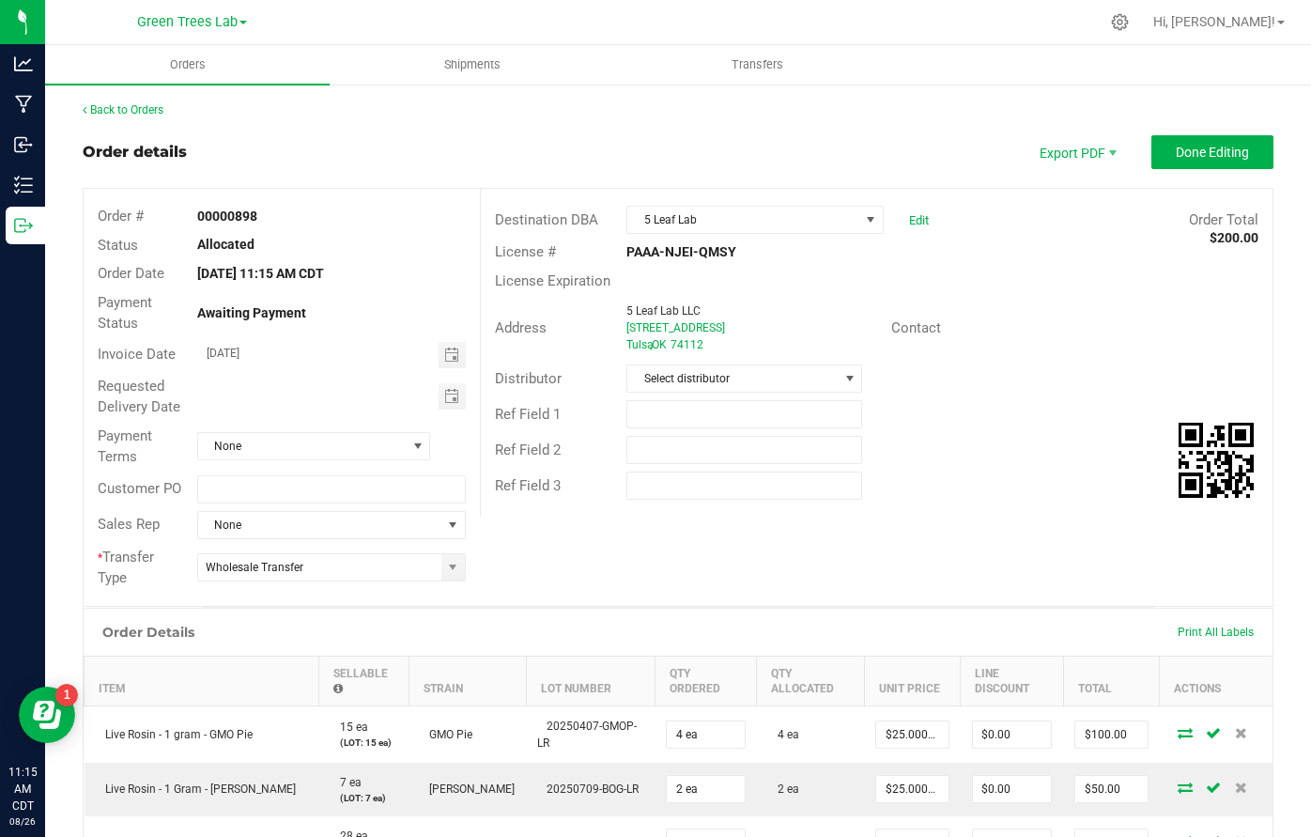
scroll to position [0, 0]
click at [1190, 146] on span "Done Editing" at bounding box center [1211, 152] width 73 height 15
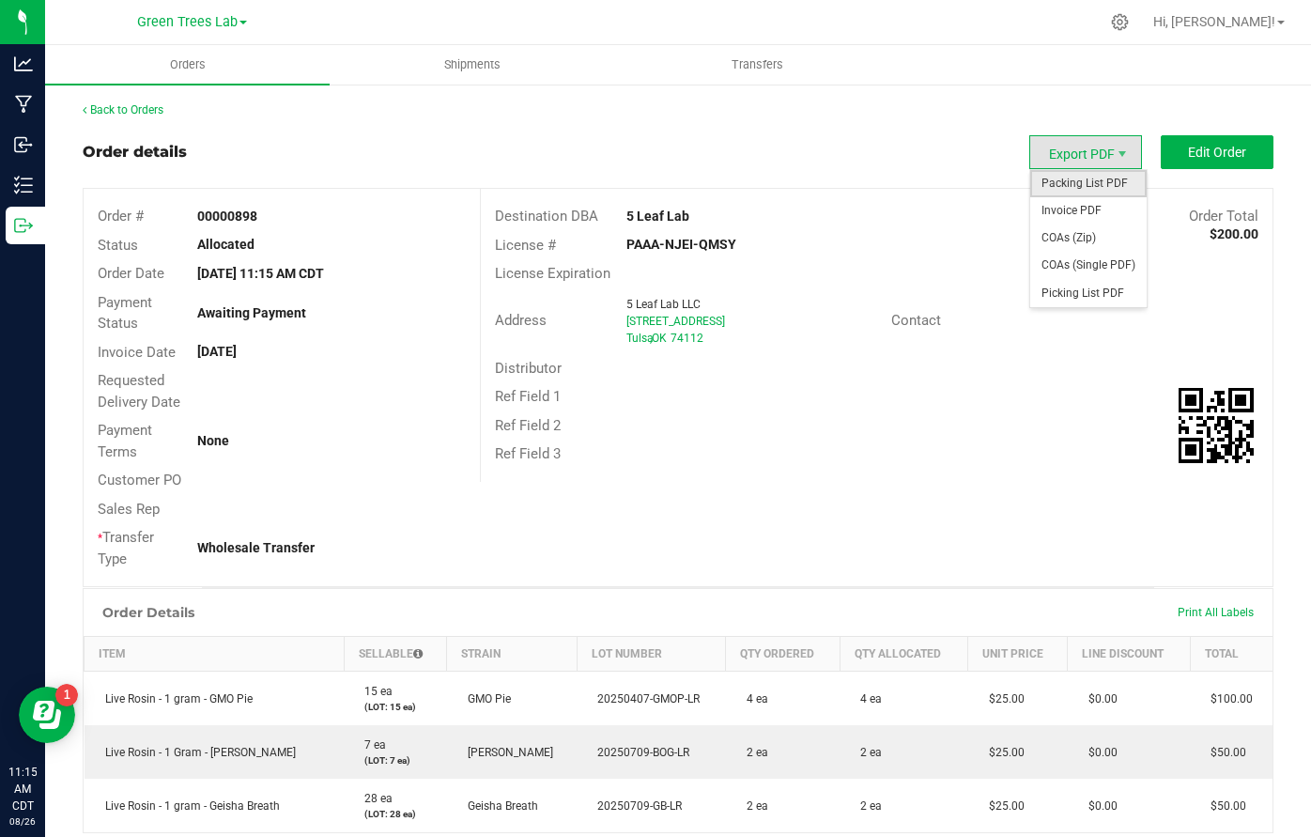
click at [1071, 173] on span "Packing List PDF" at bounding box center [1088, 183] width 116 height 27
click at [1089, 210] on span "Invoice PDF" at bounding box center [1088, 210] width 116 height 27
click at [142, 102] on div "Back to Orders" at bounding box center [678, 109] width 1190 height 17
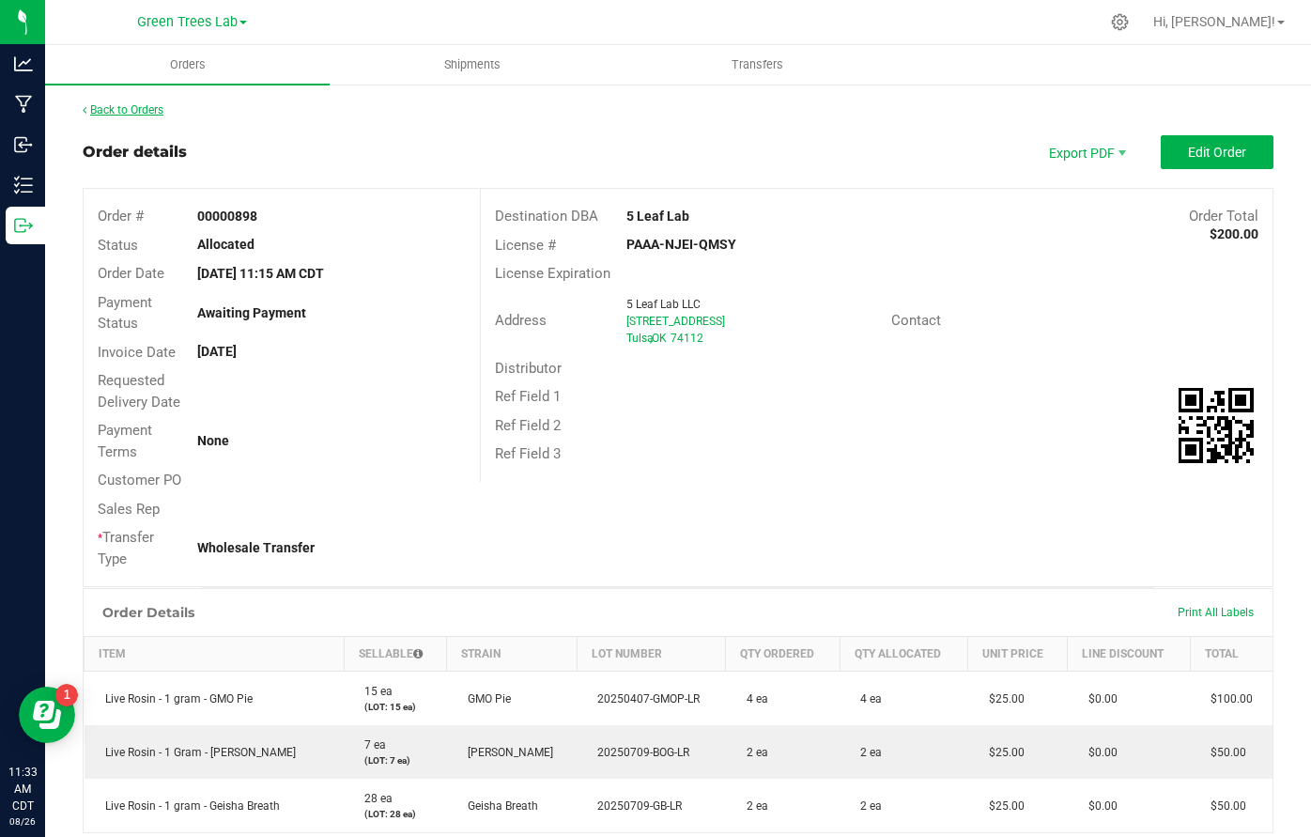
click at [147, 108] on link "Back to Orders" at bounding box center [123, 109] width 81 height 13
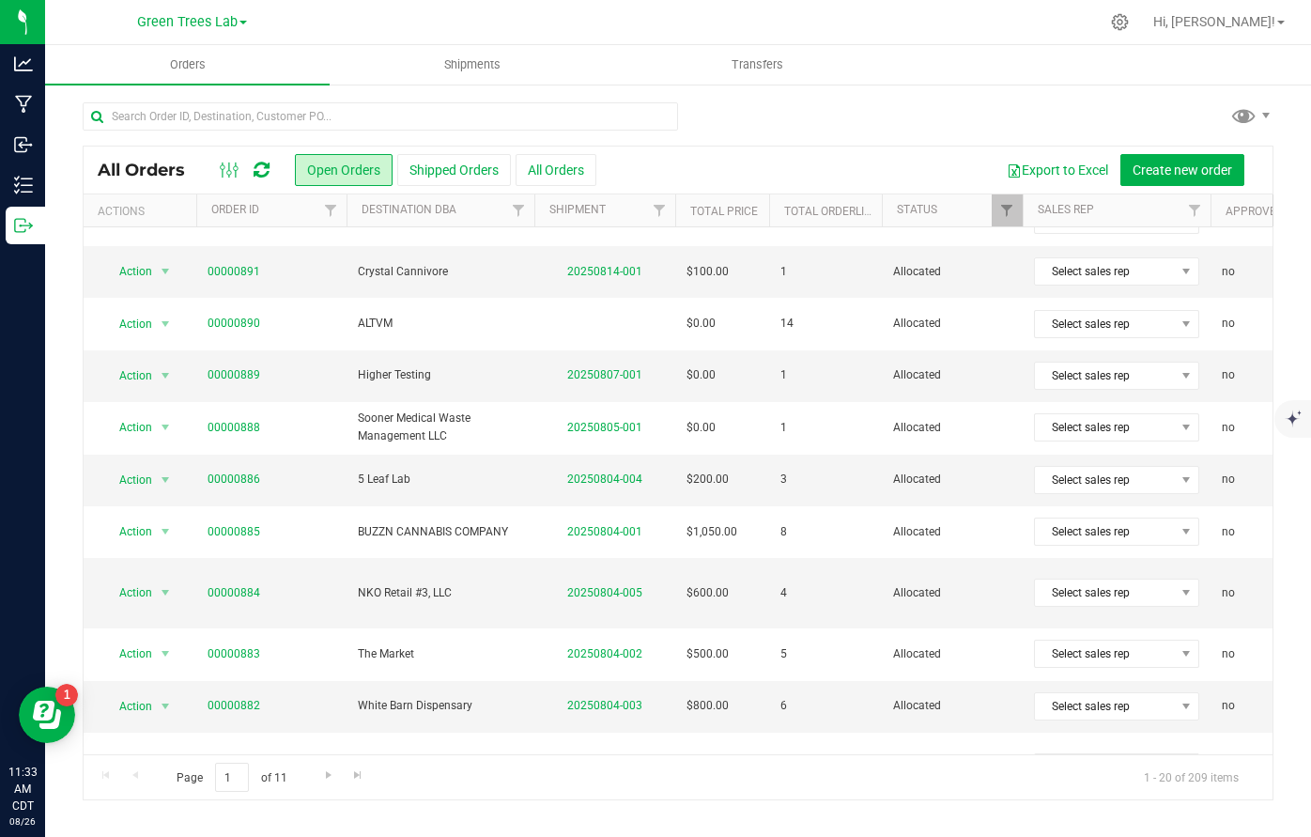
scroll to position [242, 0]
click at [556, 167] on button "All Orders" at bounding box center [555, 170] width 81 height 32
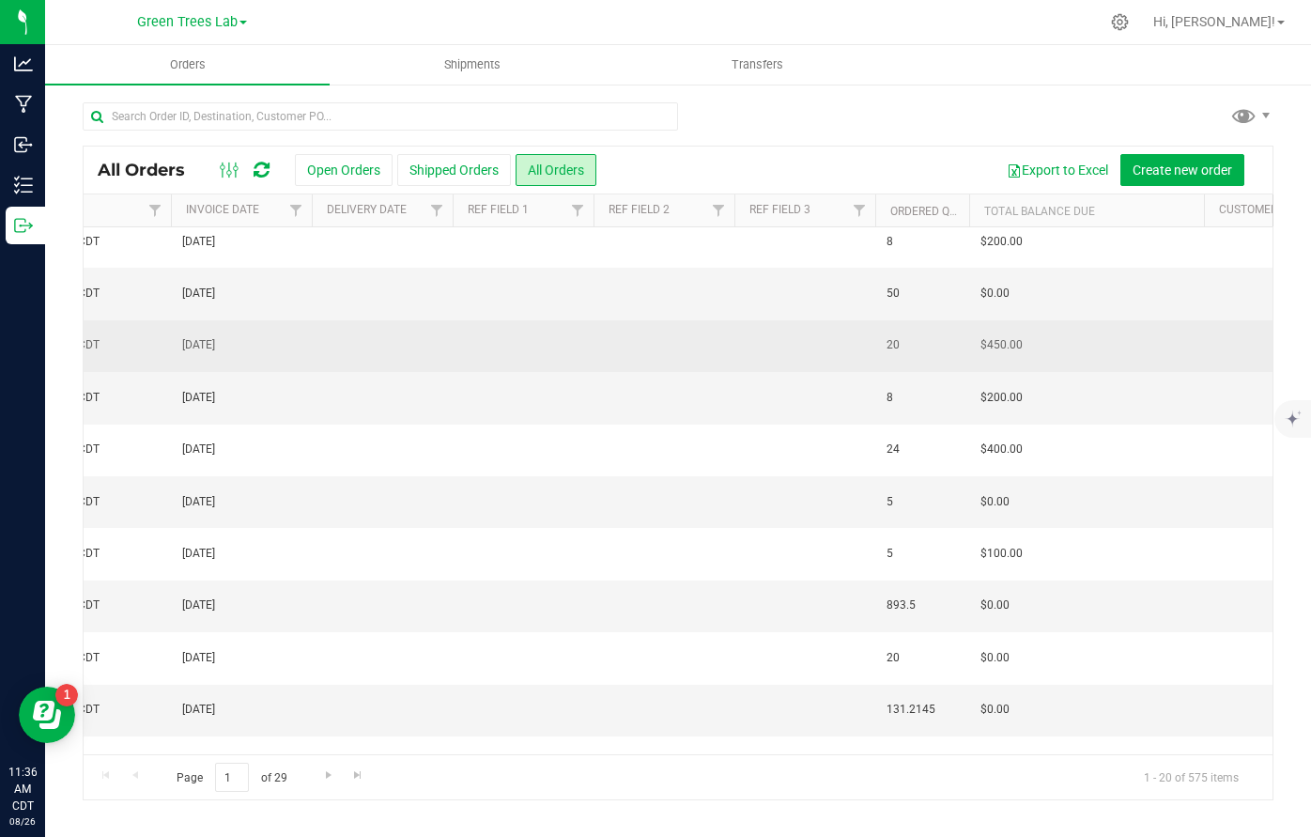
scroll to position [0, 1412]
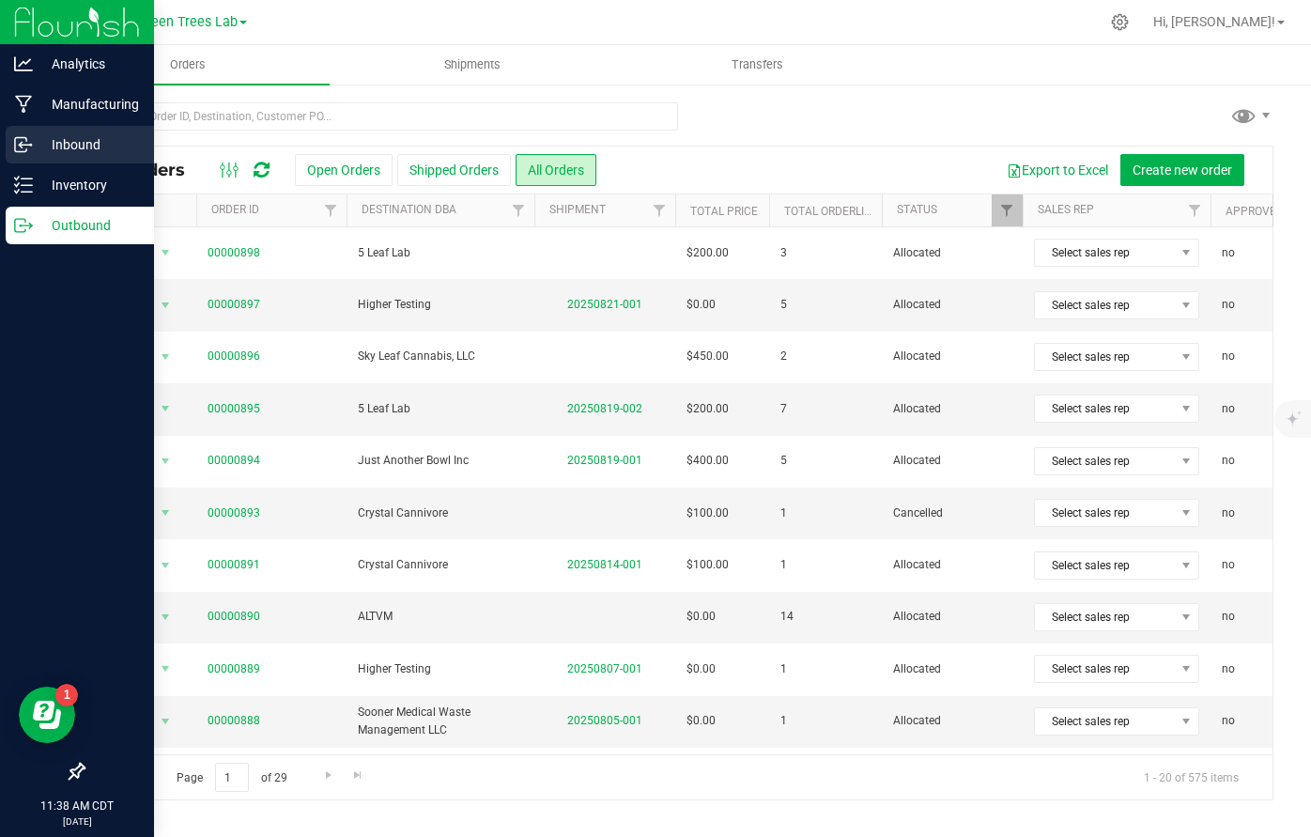
click at [27, 146] on icon at bounding box center [23, 144] width 19 height 19
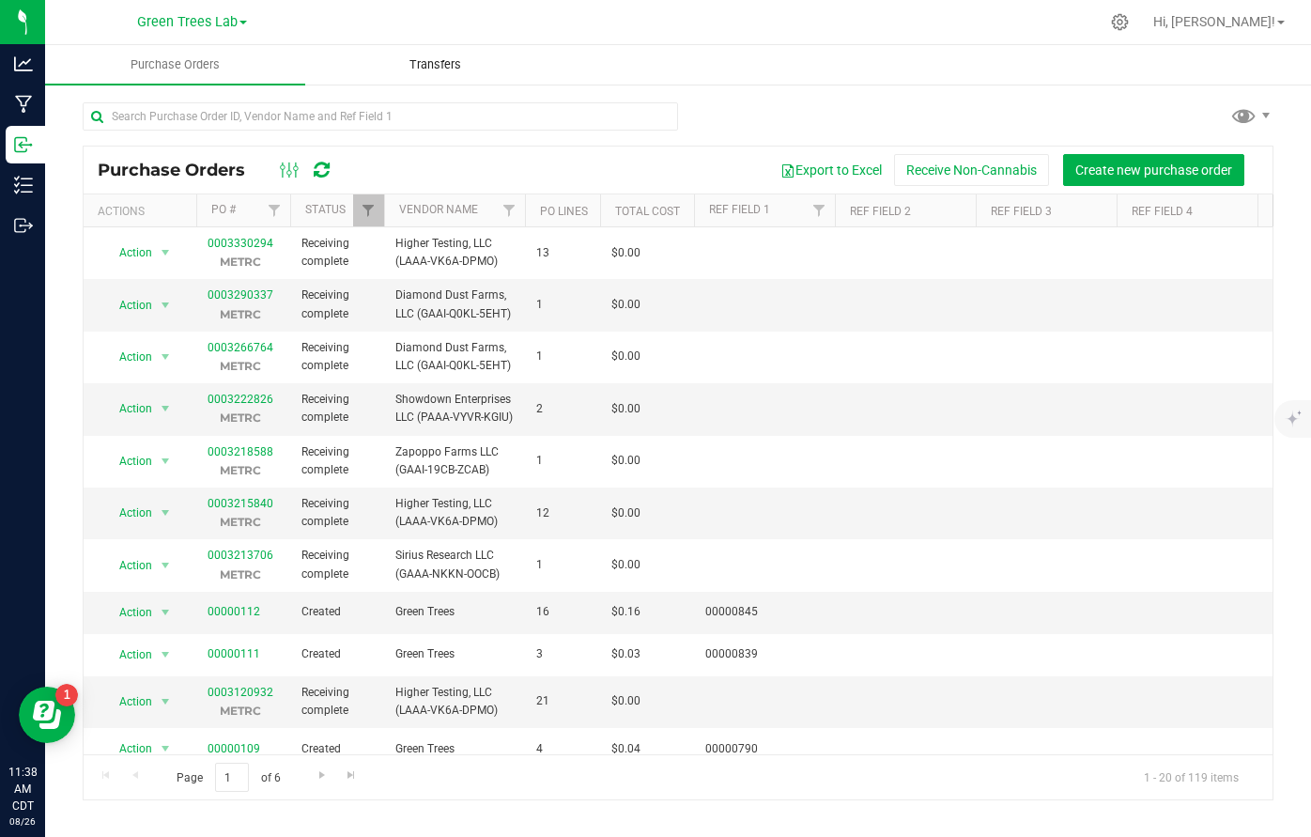
click at [434, 70] on span "Transfers" at bounding box center [435, 64] width 102 height 17
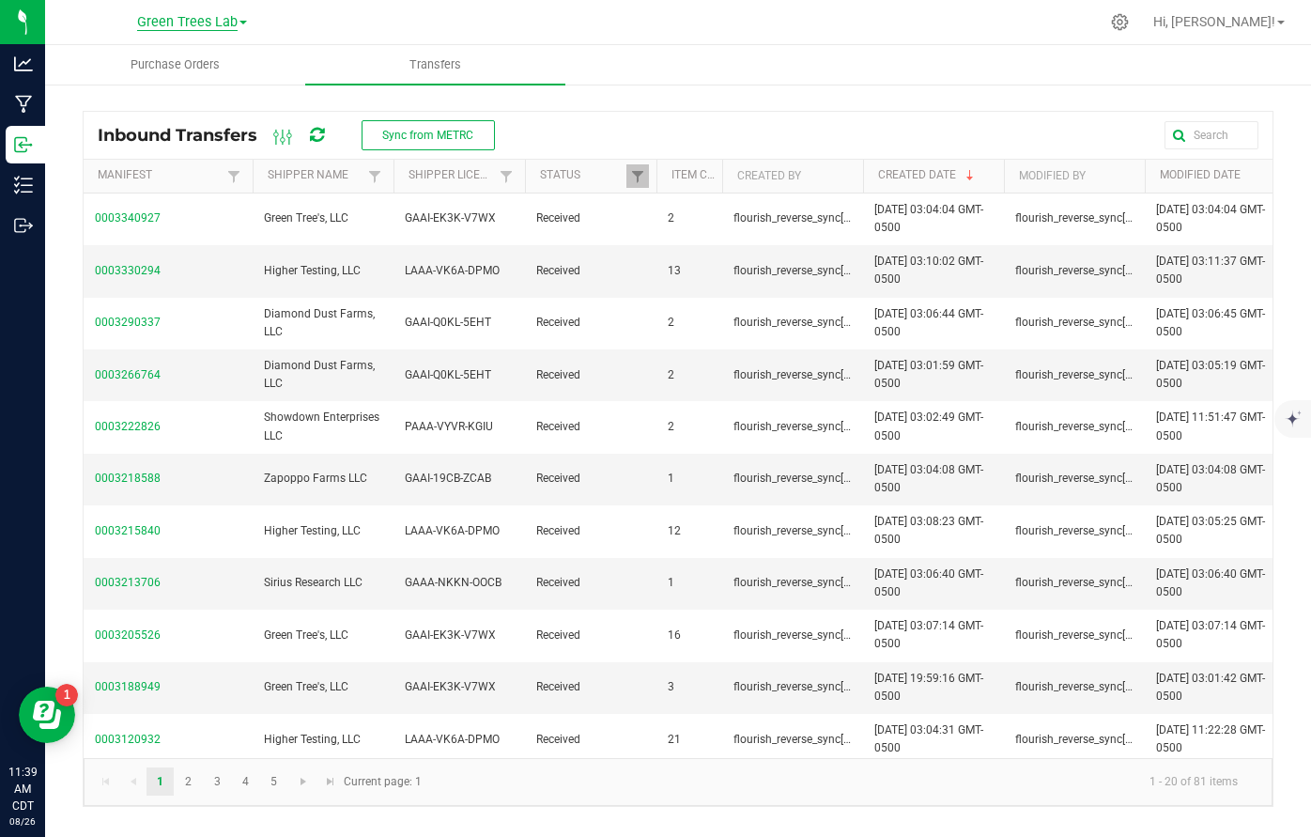
click at [222, 29] on span "Green Trees Lab" at bounding box center [187, 22] width 100 height 17
click at [166, 62] on link "Green Trees" at bounding box center [191, 66] width 274 height 25
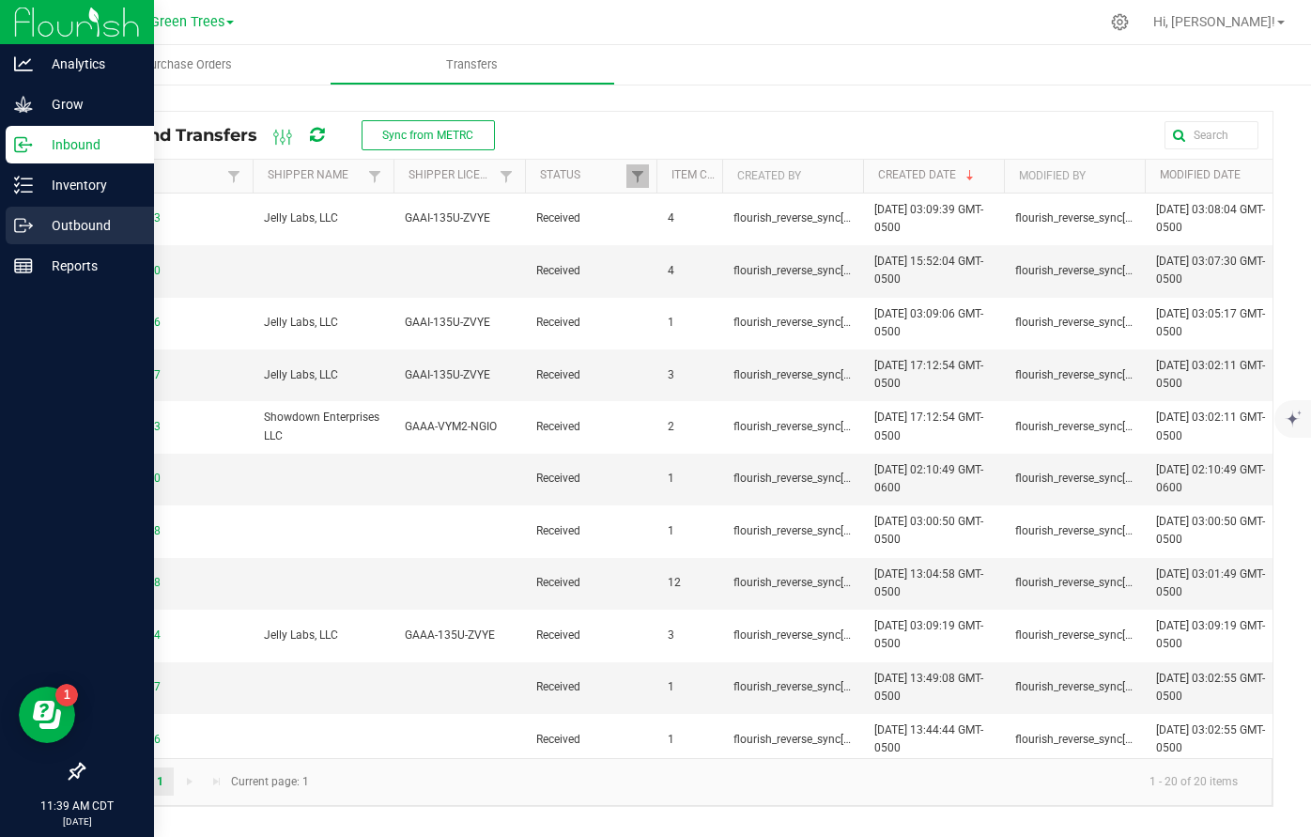
click at [26, 227] on icon at bounding box center [23, 225] width 19 height 19
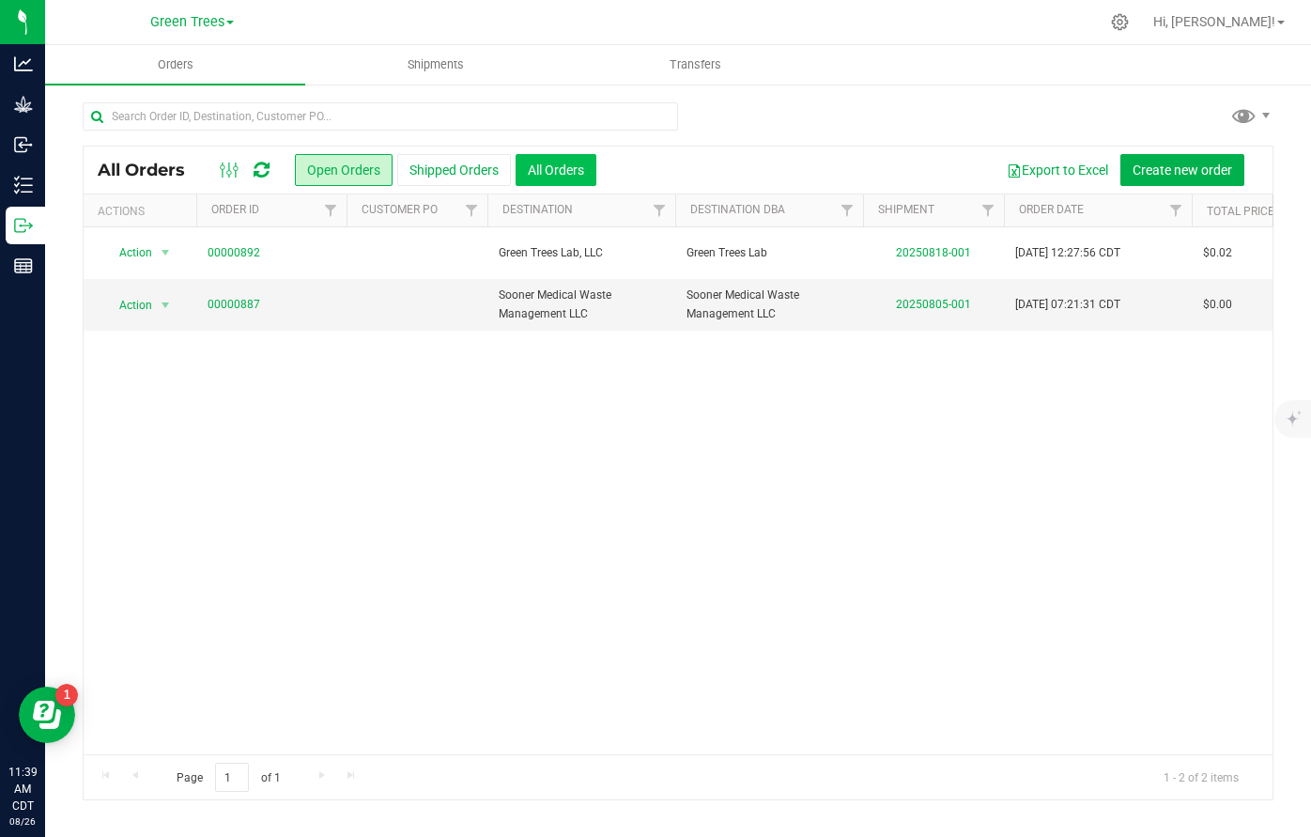
click at [539, 181] on button "All Orders" at bounding box center [555, 170] width 81 height 32
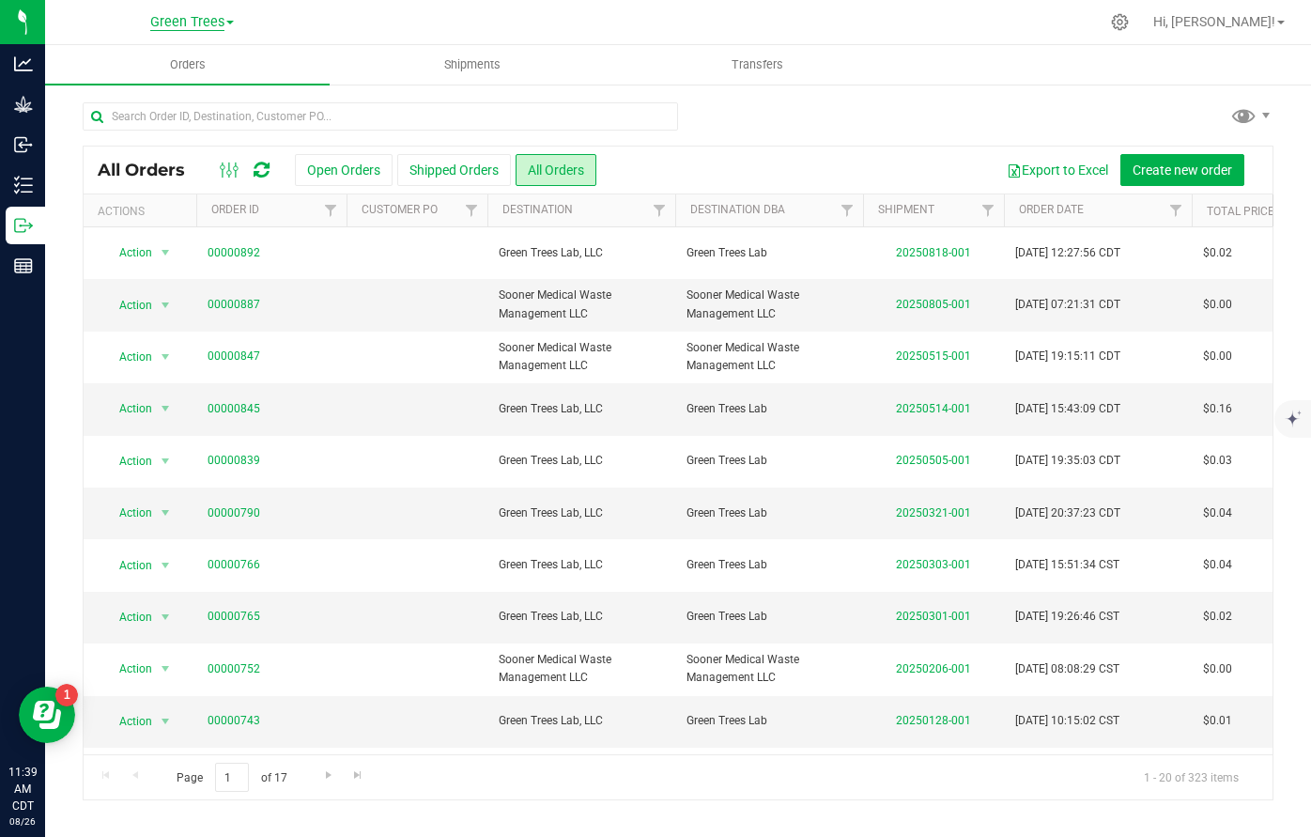
click at [211, 21] on span "Green Trees" at bounding box center [187, 22] width 74 height 17
click at [169, 96] on link "Green Trees Lab" at bounding box center [191, 91] width 274 height 25
